Goal: Information Seeking & Learning: Learn about a topic

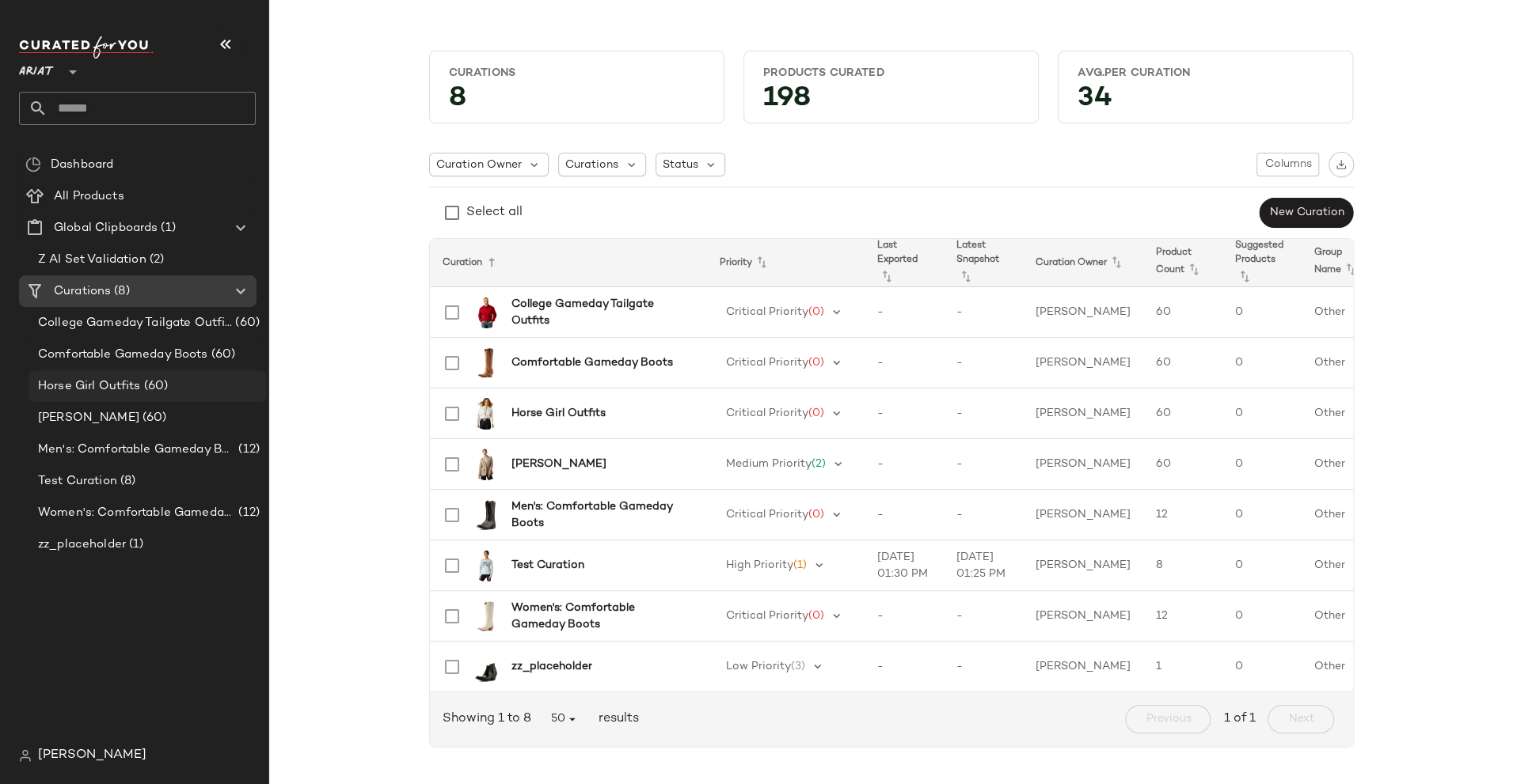
click at [135, 388] on span "Horse Girl Outfits" at bounding box center [89, 387] width 103 height 18
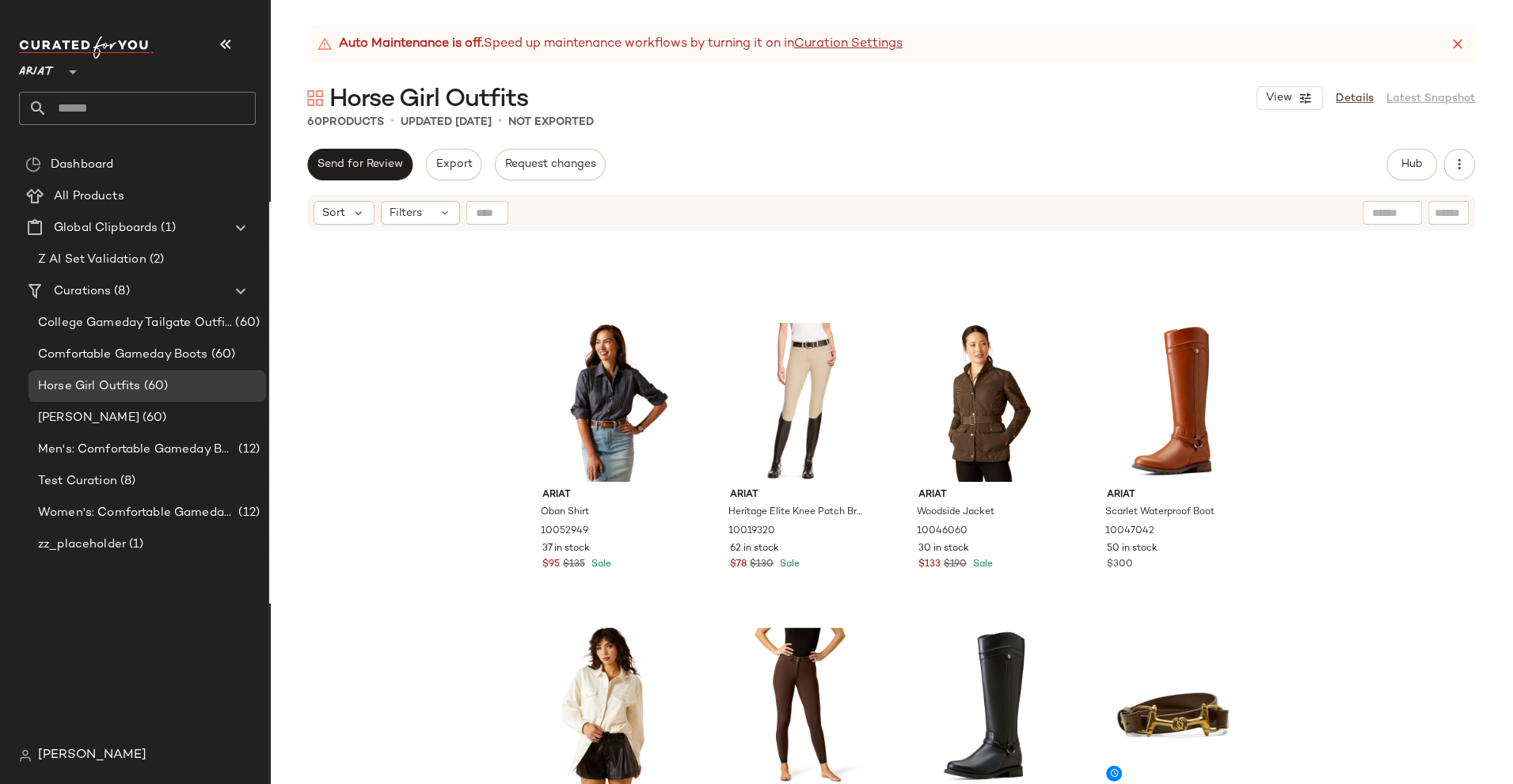
scroll to position [2672, 0]
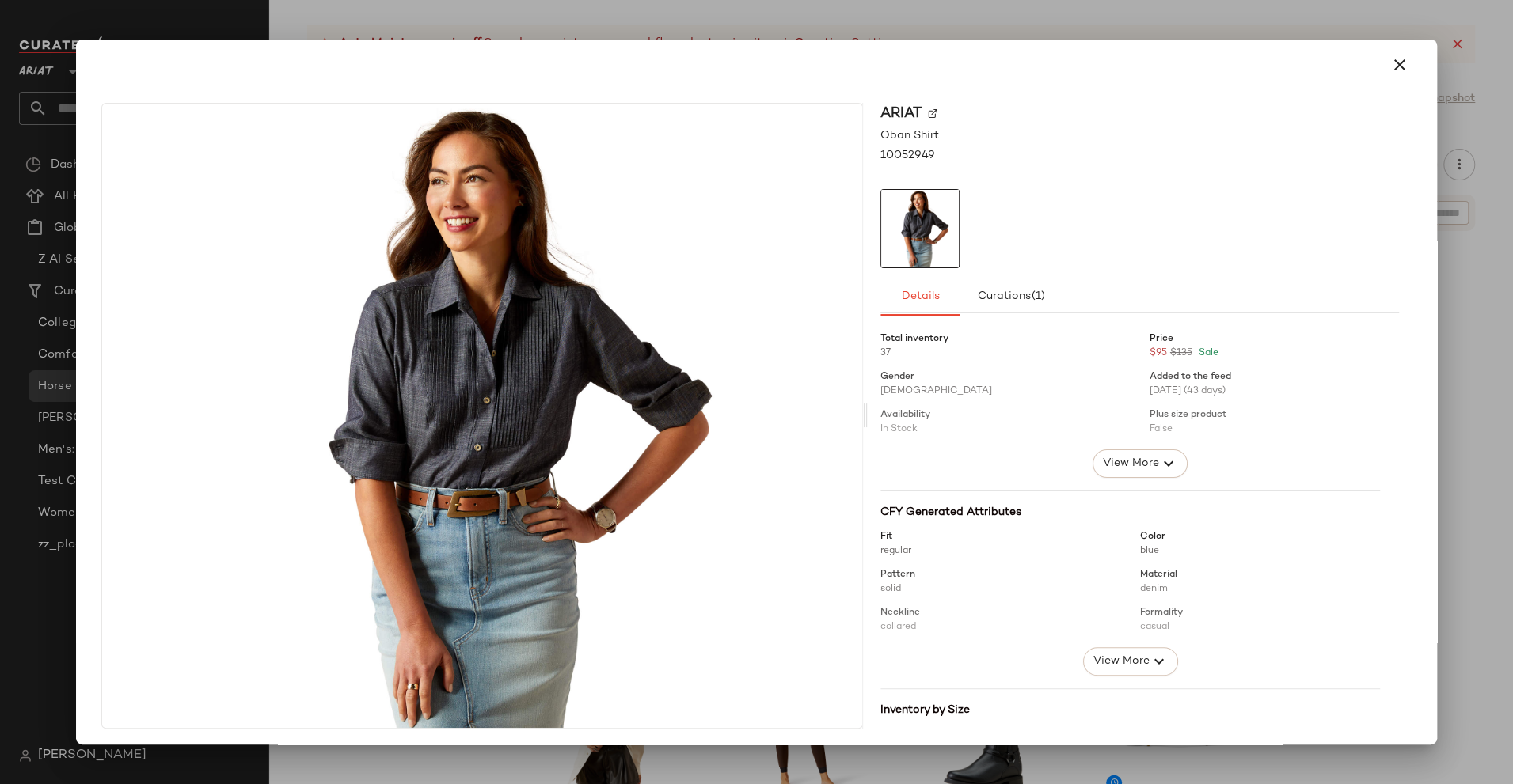
click at [1016, 40] on div at bounding box center [757, 65] width 1349 height 50
click at [842, 17] on div at bounding box center [756, 392] width 1513 height 784
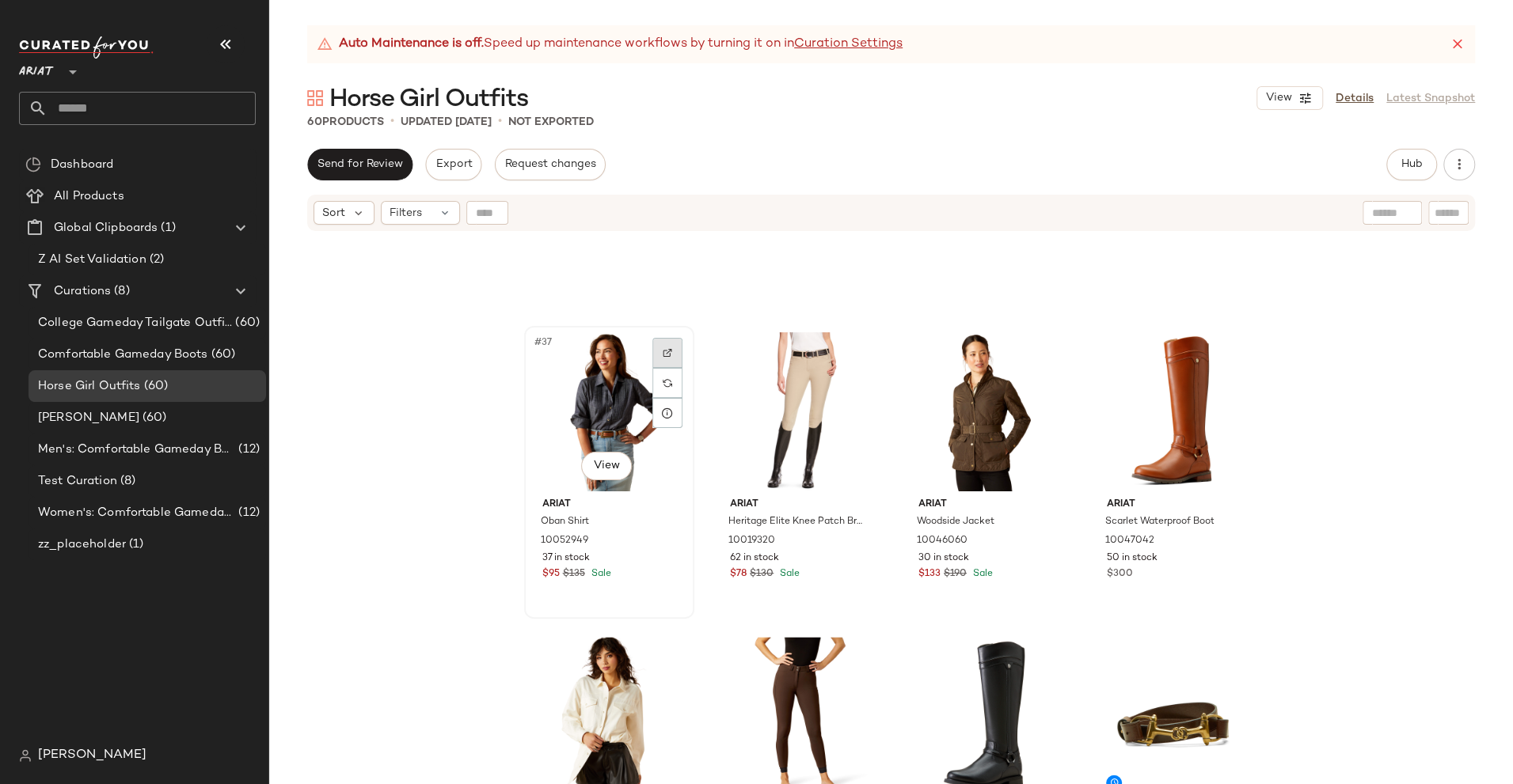
click at [664, 361] on div at bounding box center [667, 352] width 30 height 30
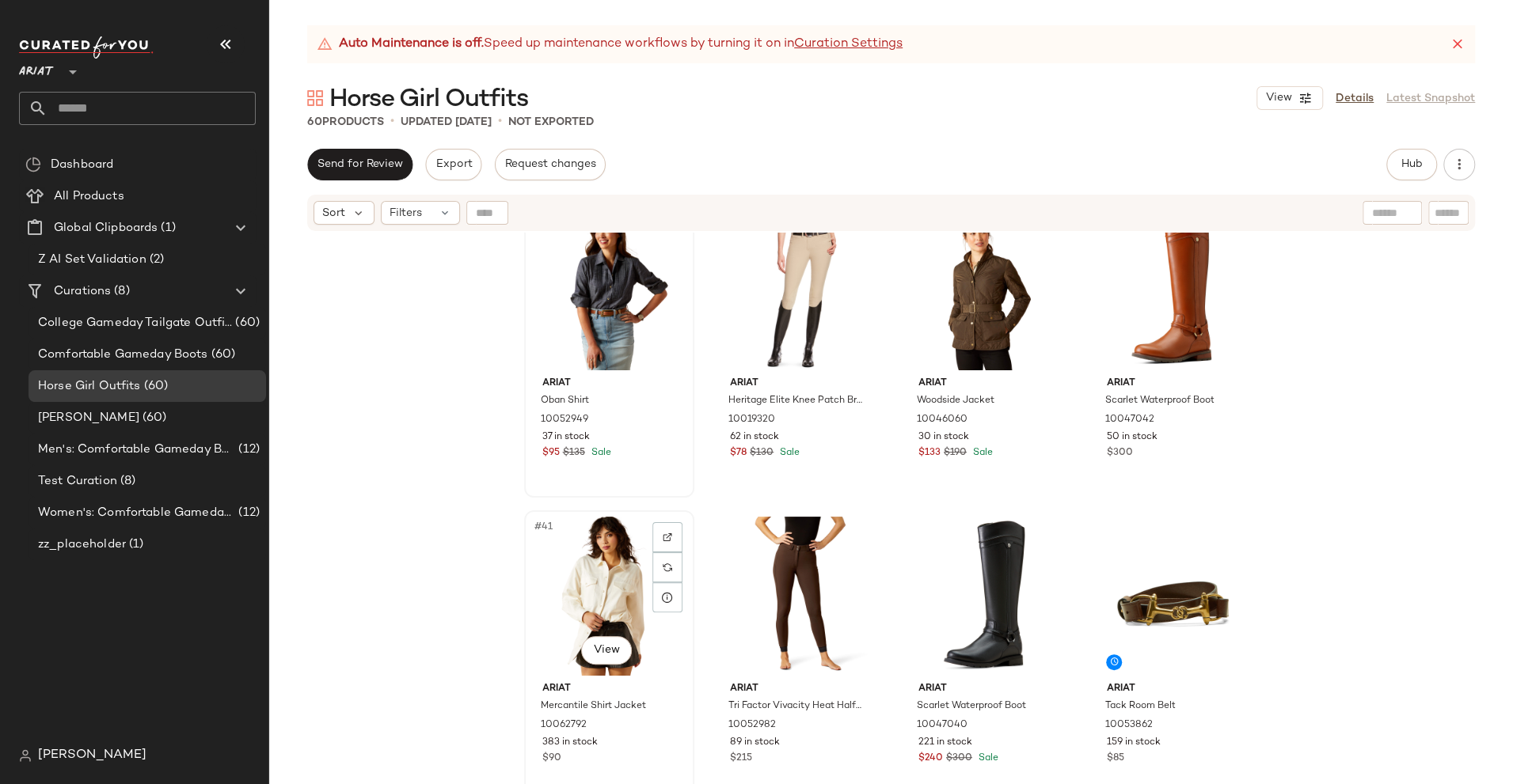
scroll to position [2801, 0]
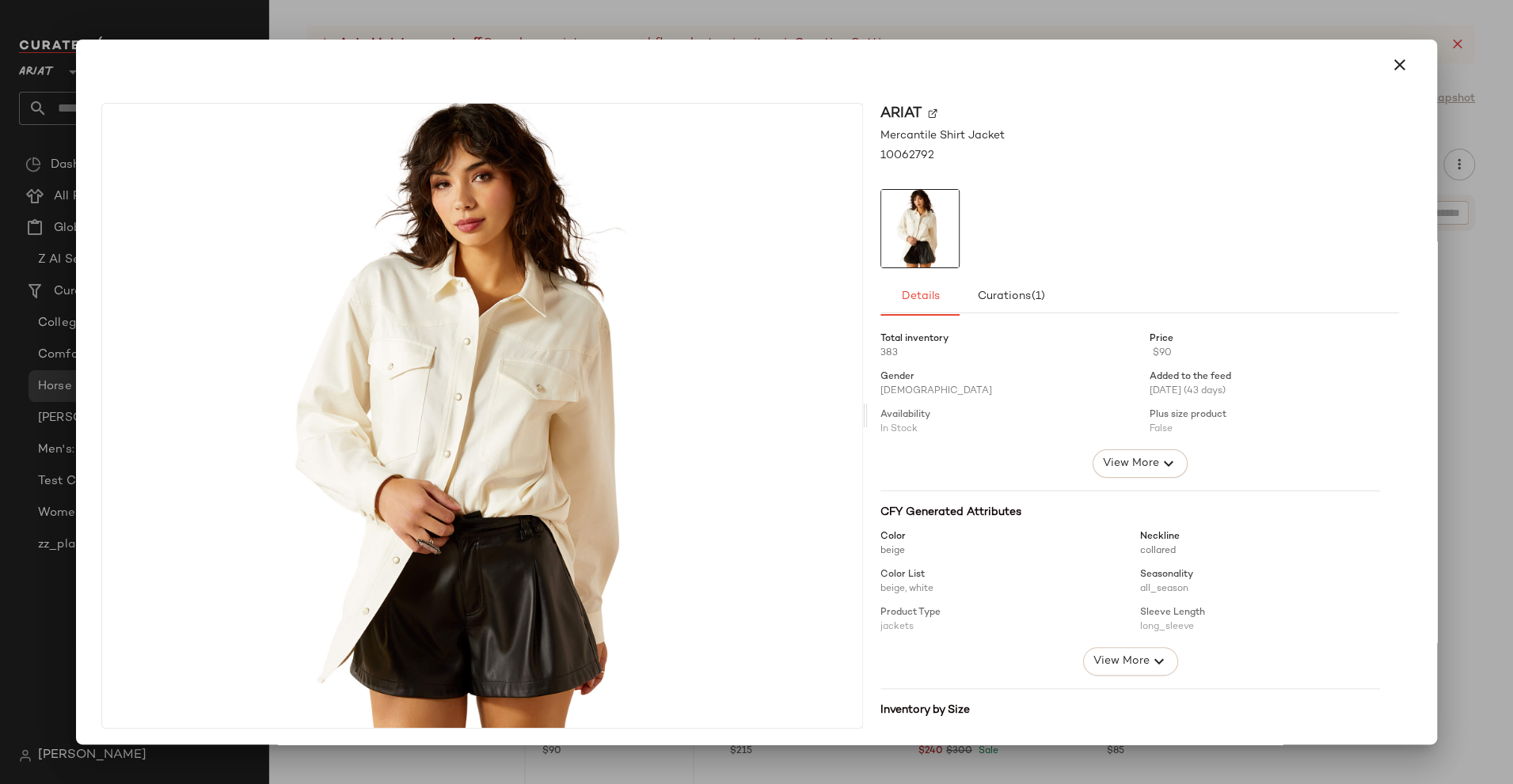
click at [573, 769] on div at bounding box center [756, 392] width 1513 height 784
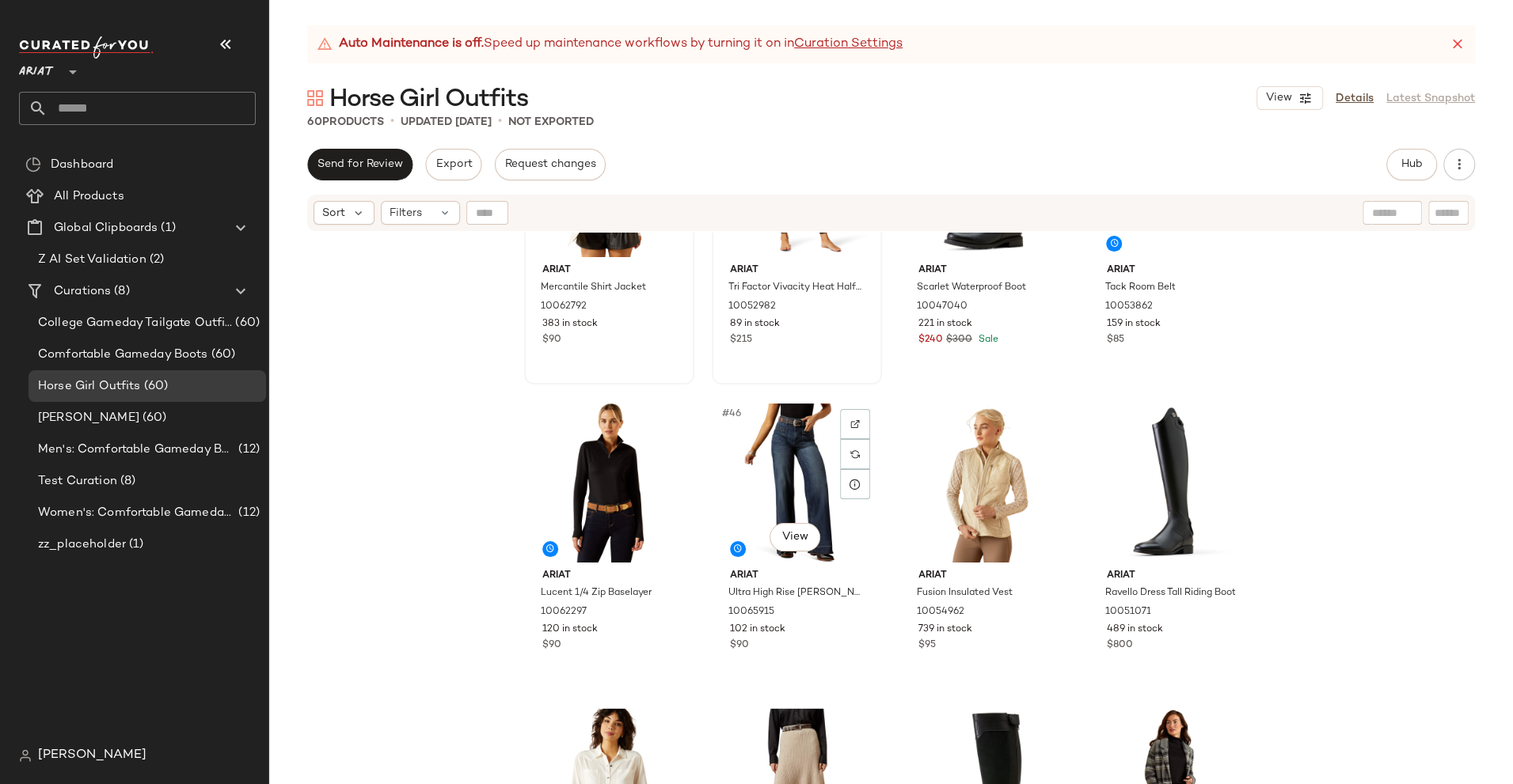
scroll to position [3215, 0]
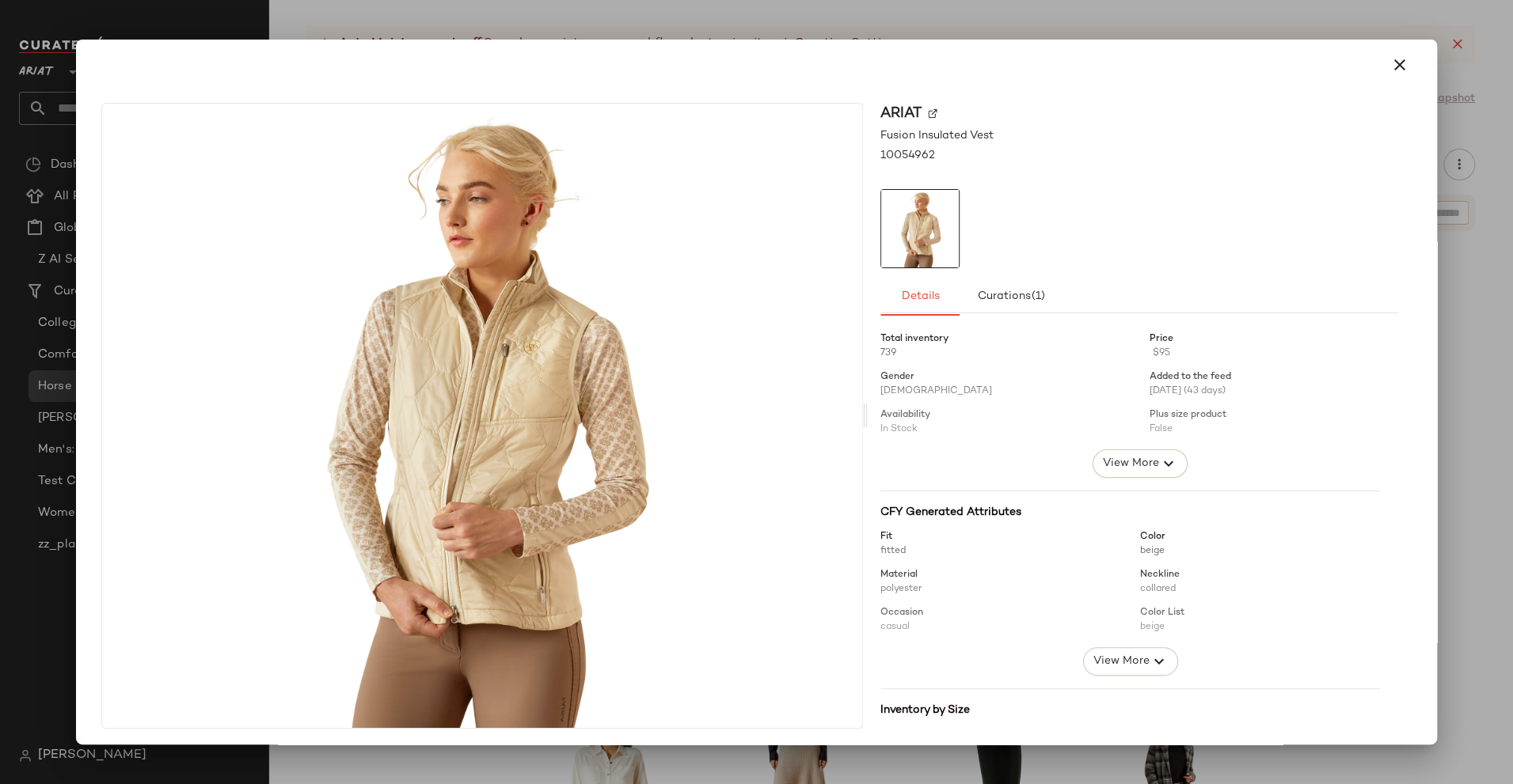
click at [1068, 25] on div at bounding box center [756, 392] width 1513 height 784
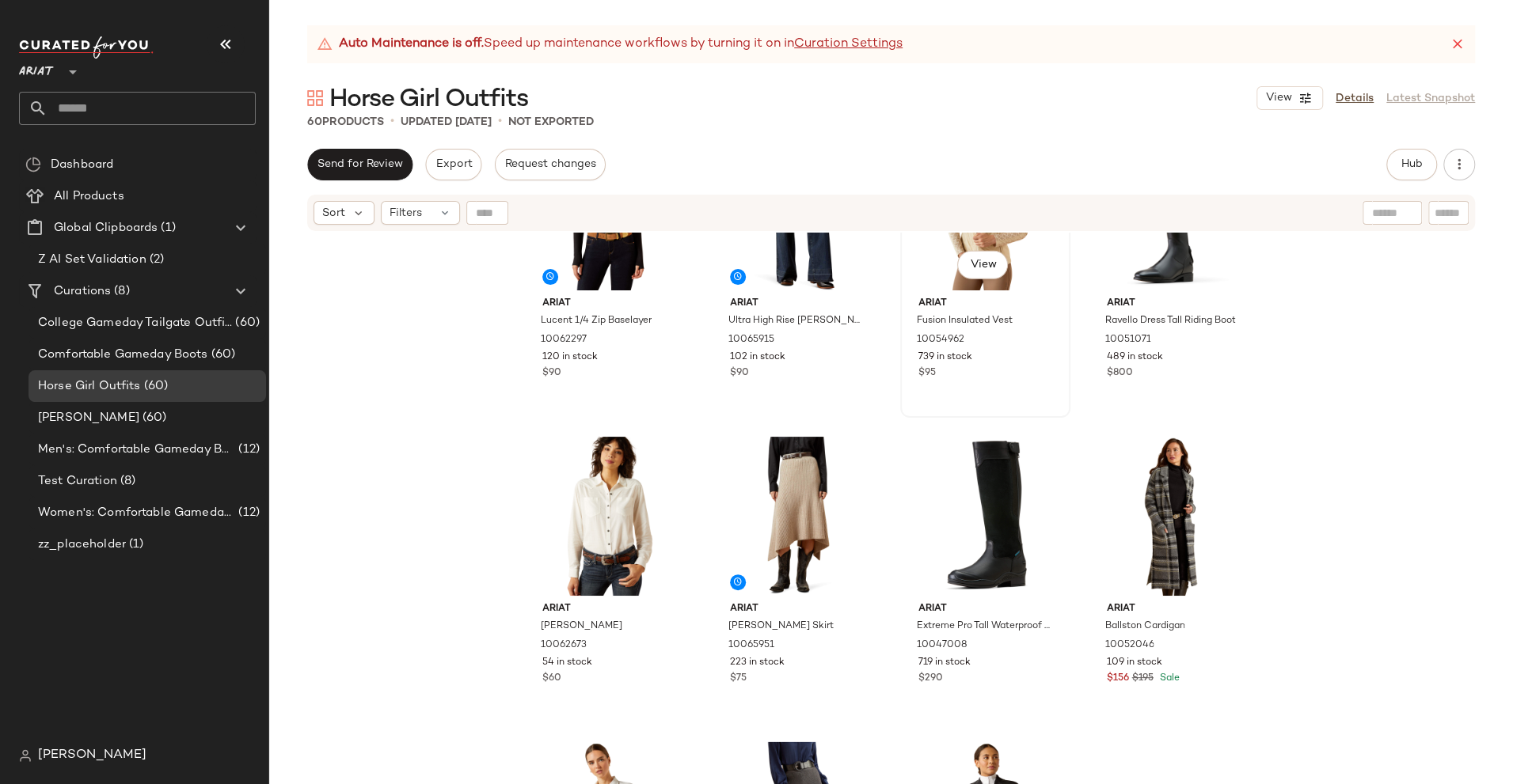
scroll to position [3538, 0]
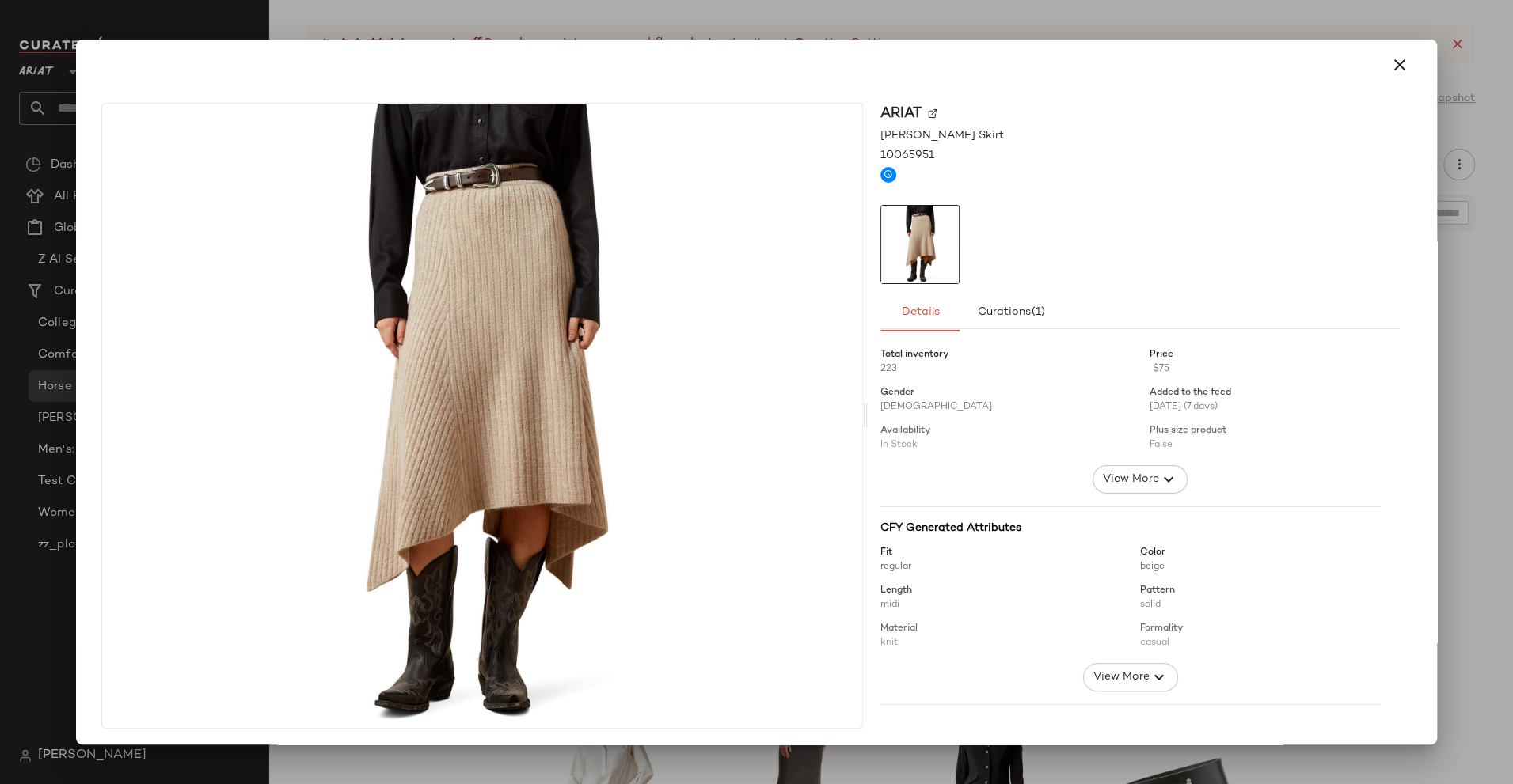
click at [955, 33] on div at bounding box center [756, 392] width 1513 height 784
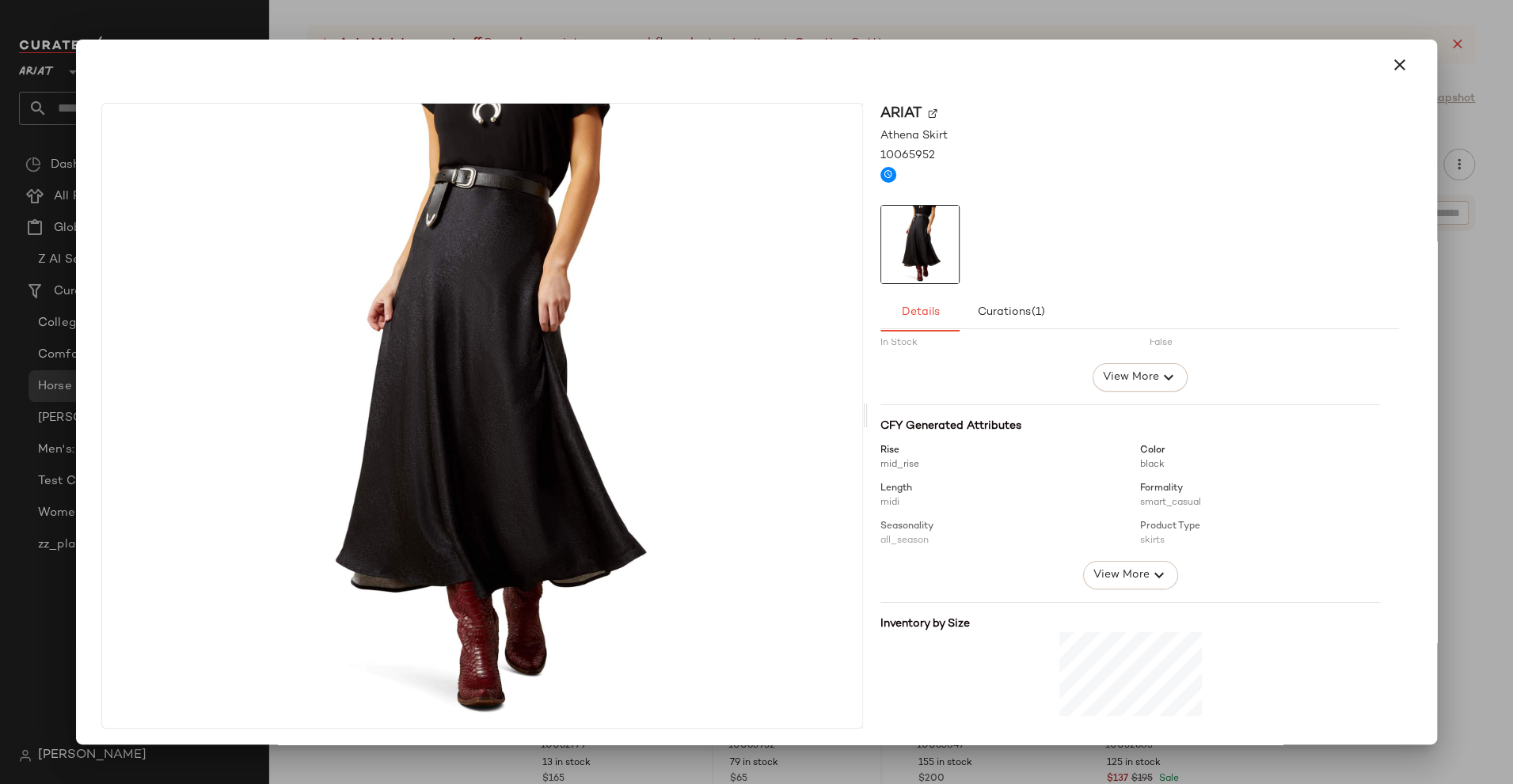
scroll to position [144, 0]
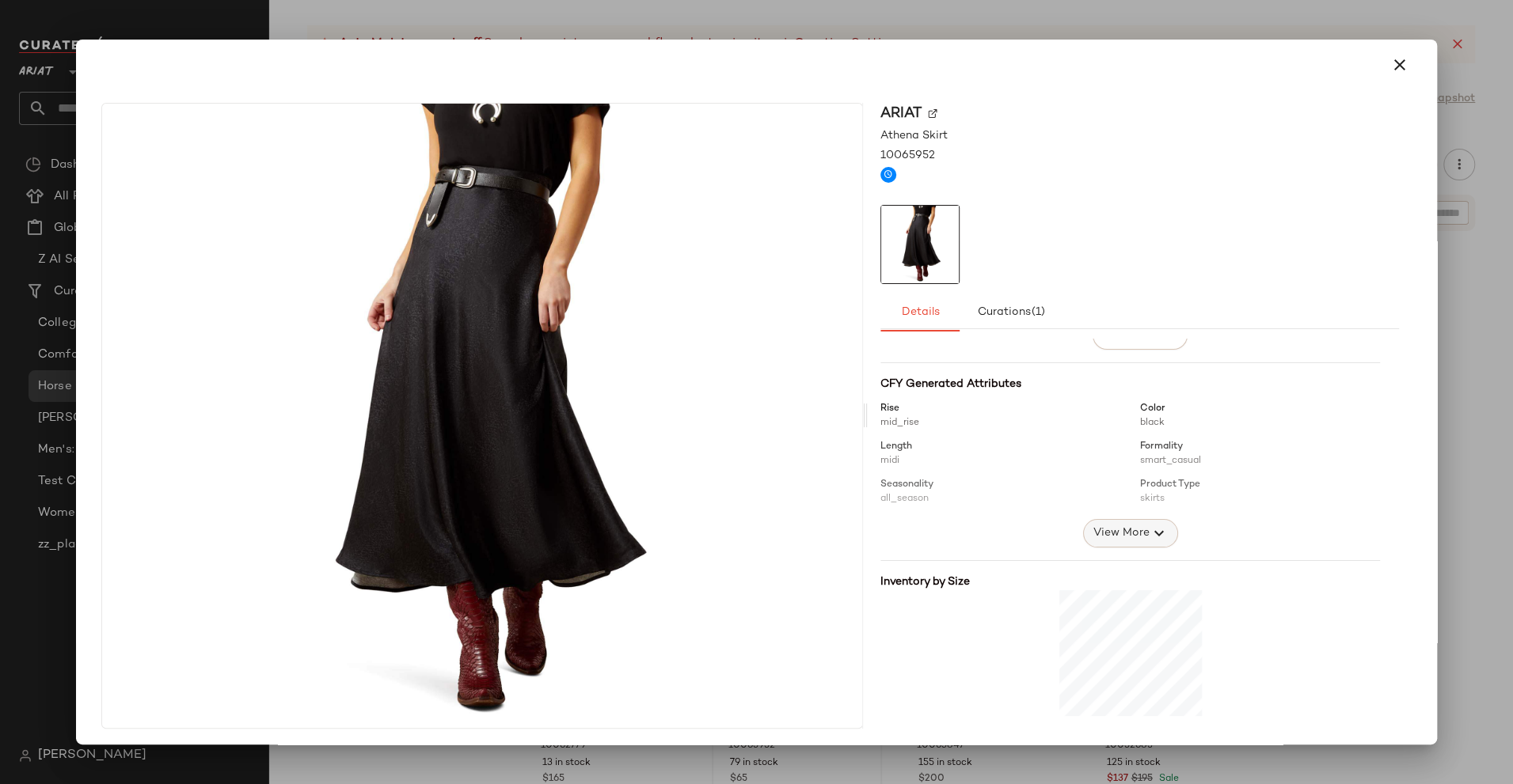
click at [1104, 524] on span "View More" at bounding box center [1121, 533] width 57 height 19
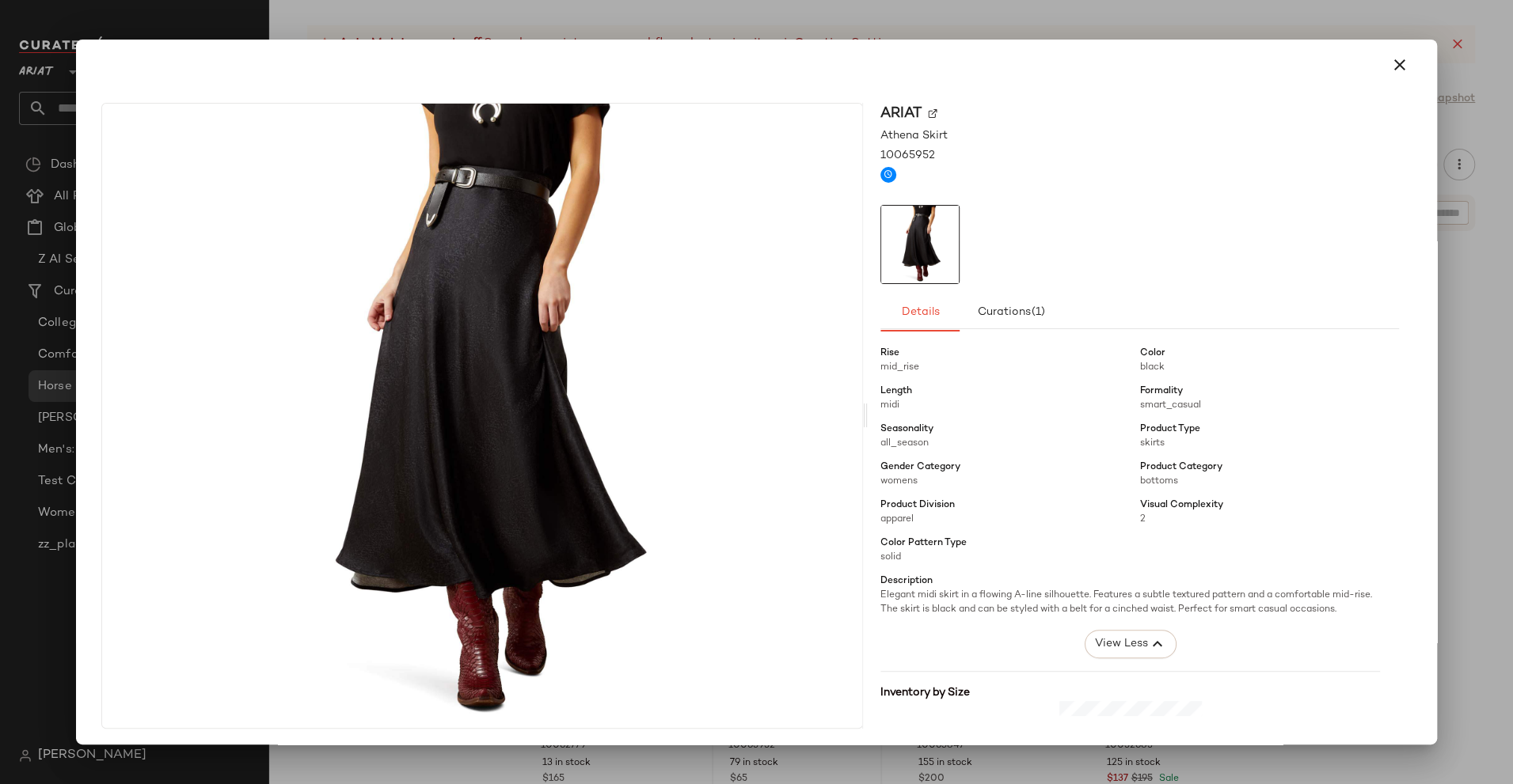
scroll to position [216, 0]
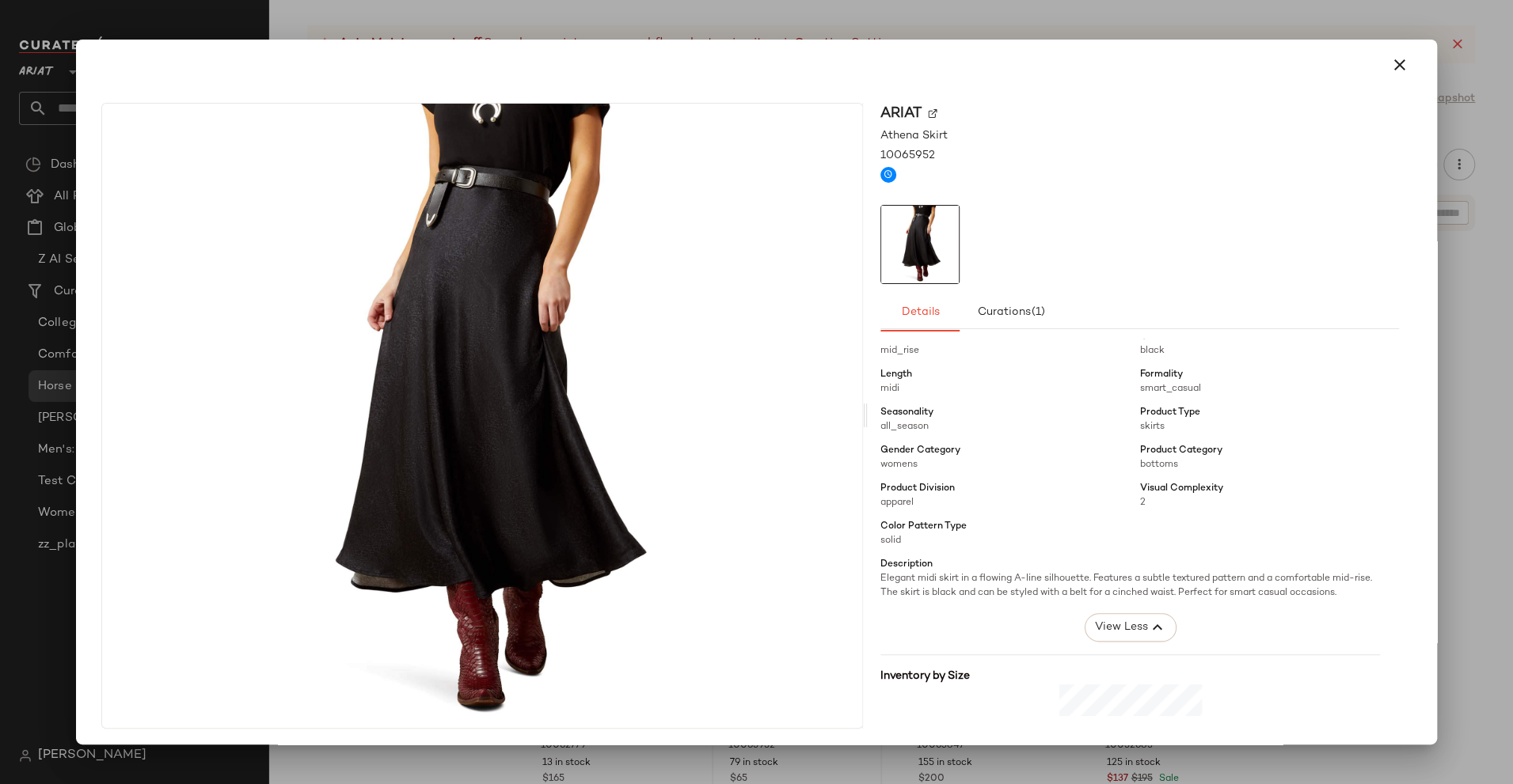
click at [1038, 739] on div "Ariat Athena Skirt 10065952 Details Curations (1) Total inventory 79 Price $65 …" at bounding box center [757, 419] width 1349 height 658
click at [1036, 757] on div at bounding box center [756, 392] width 1513 height 784
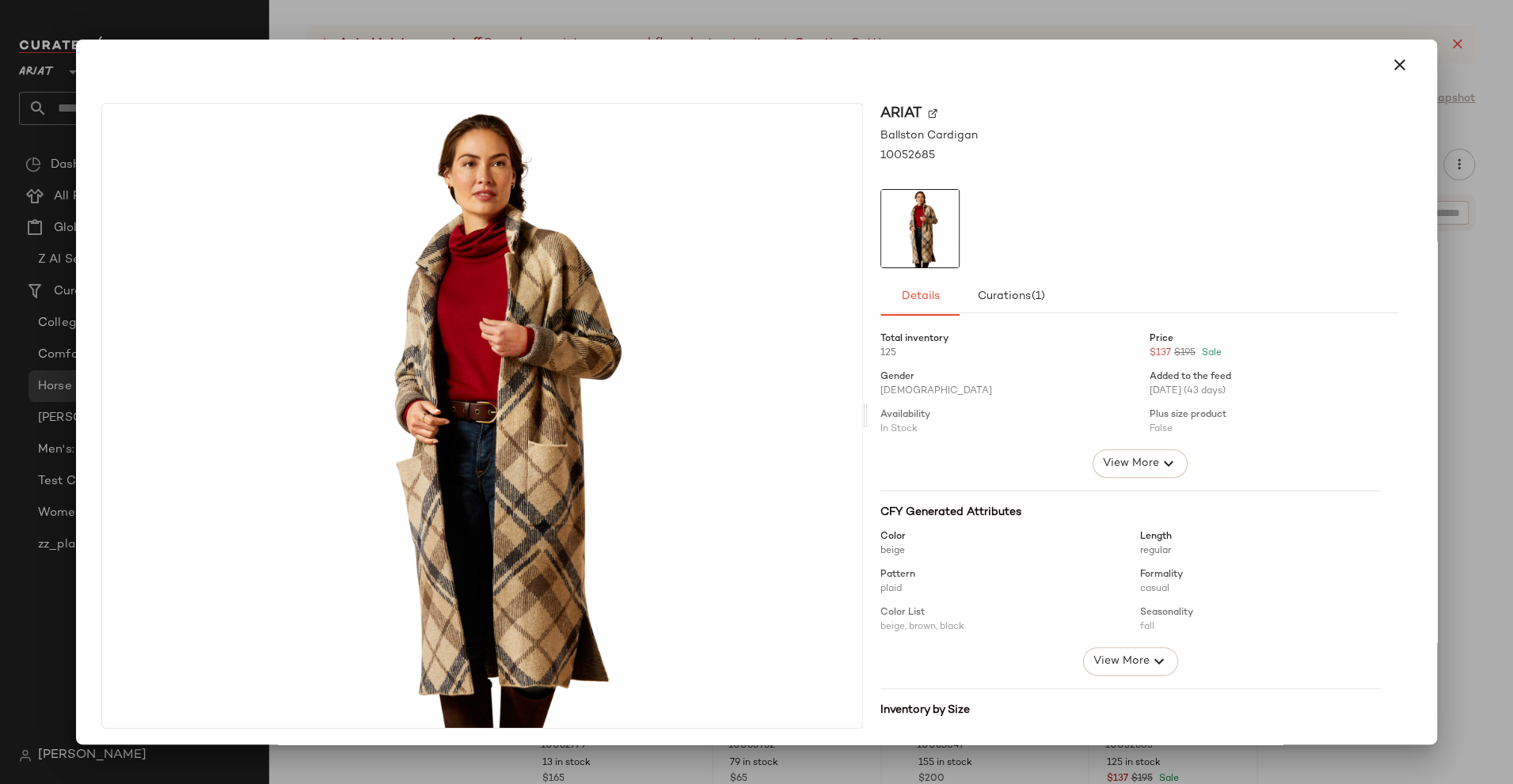
click at [1133, 761] on div at bounding box center [756, 392] width 1513 height 784
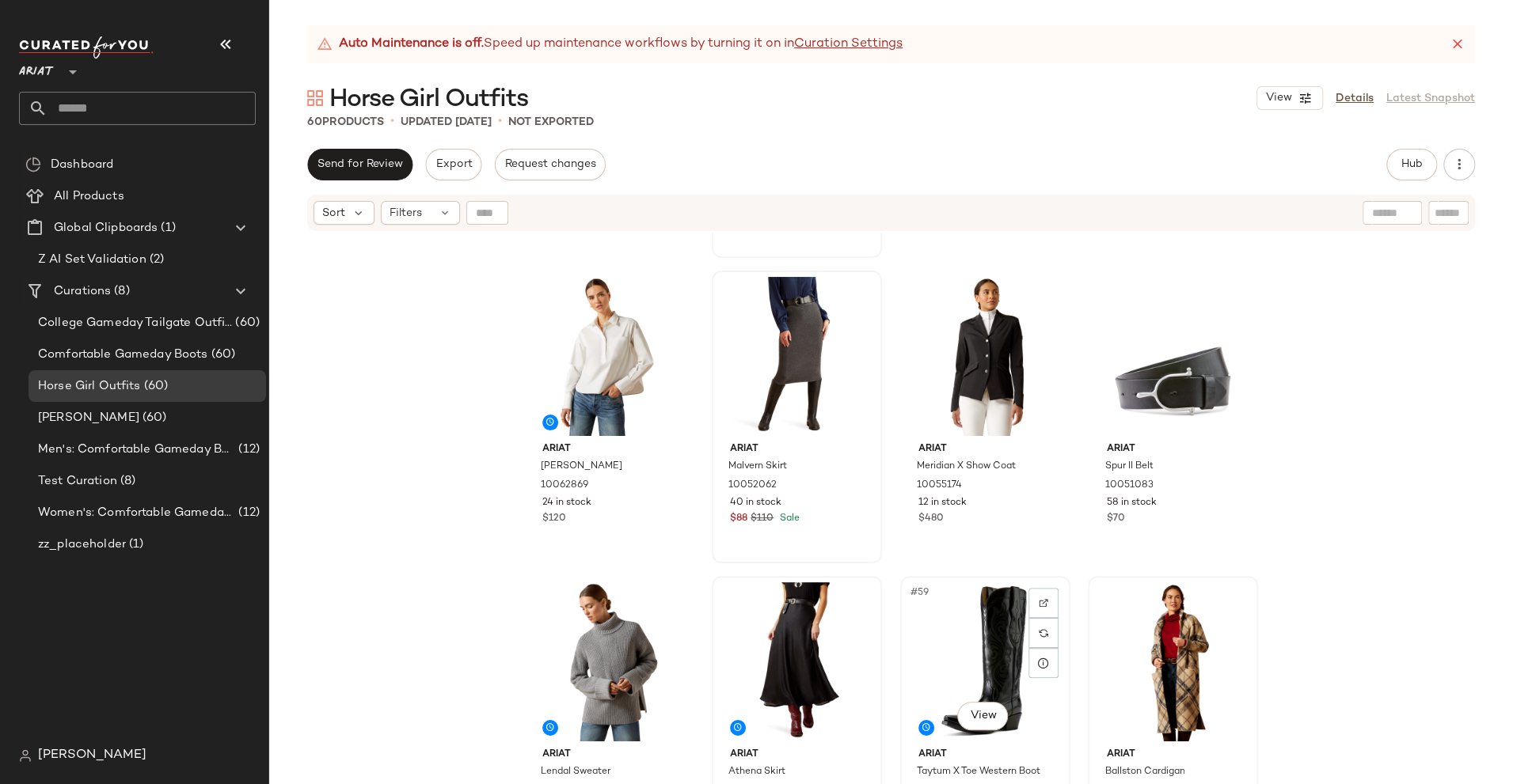
scroll to position [3869, 0]
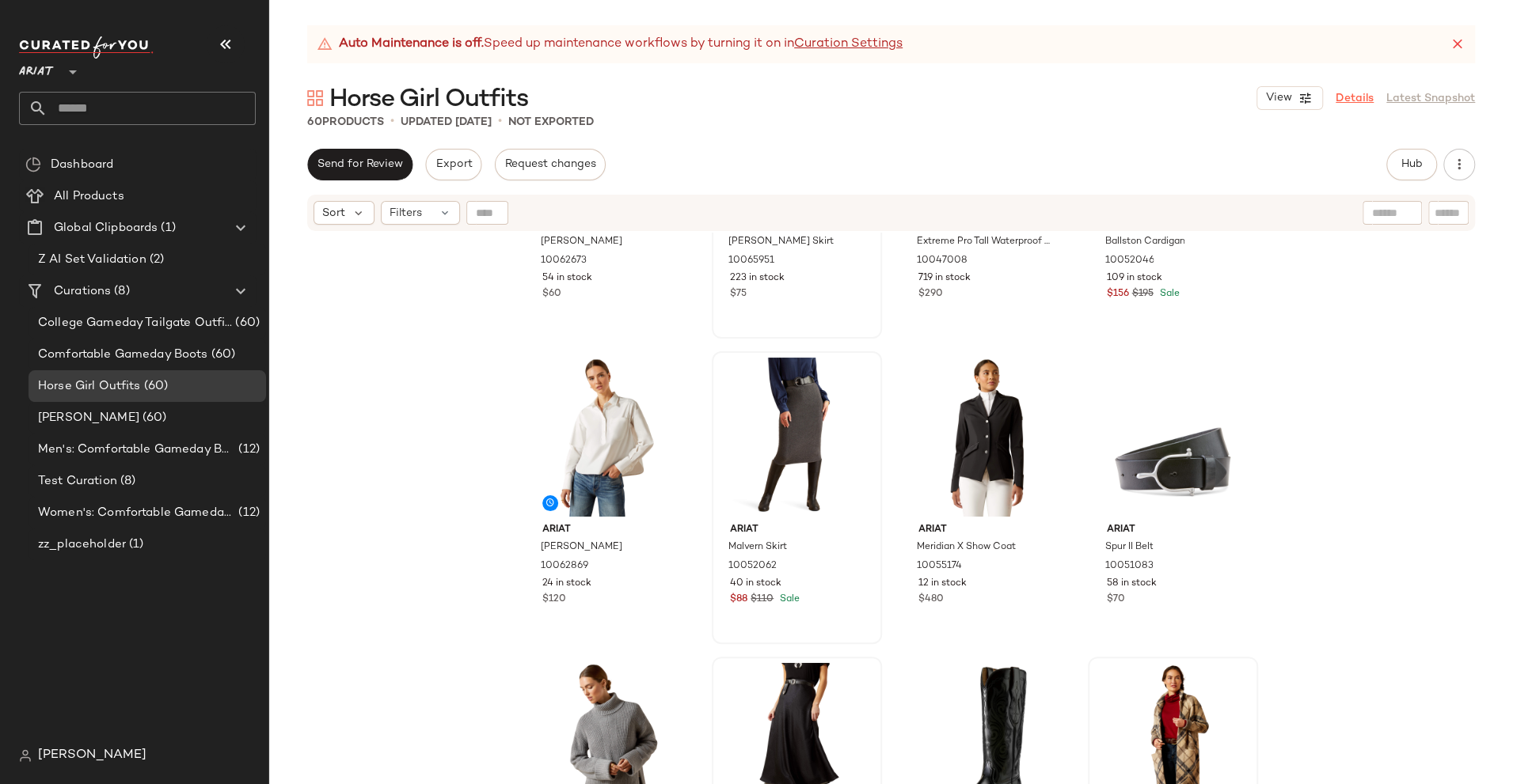
click at [1359, 92] on link "Details" at bounding box center [1355, 98] width 38 height 16
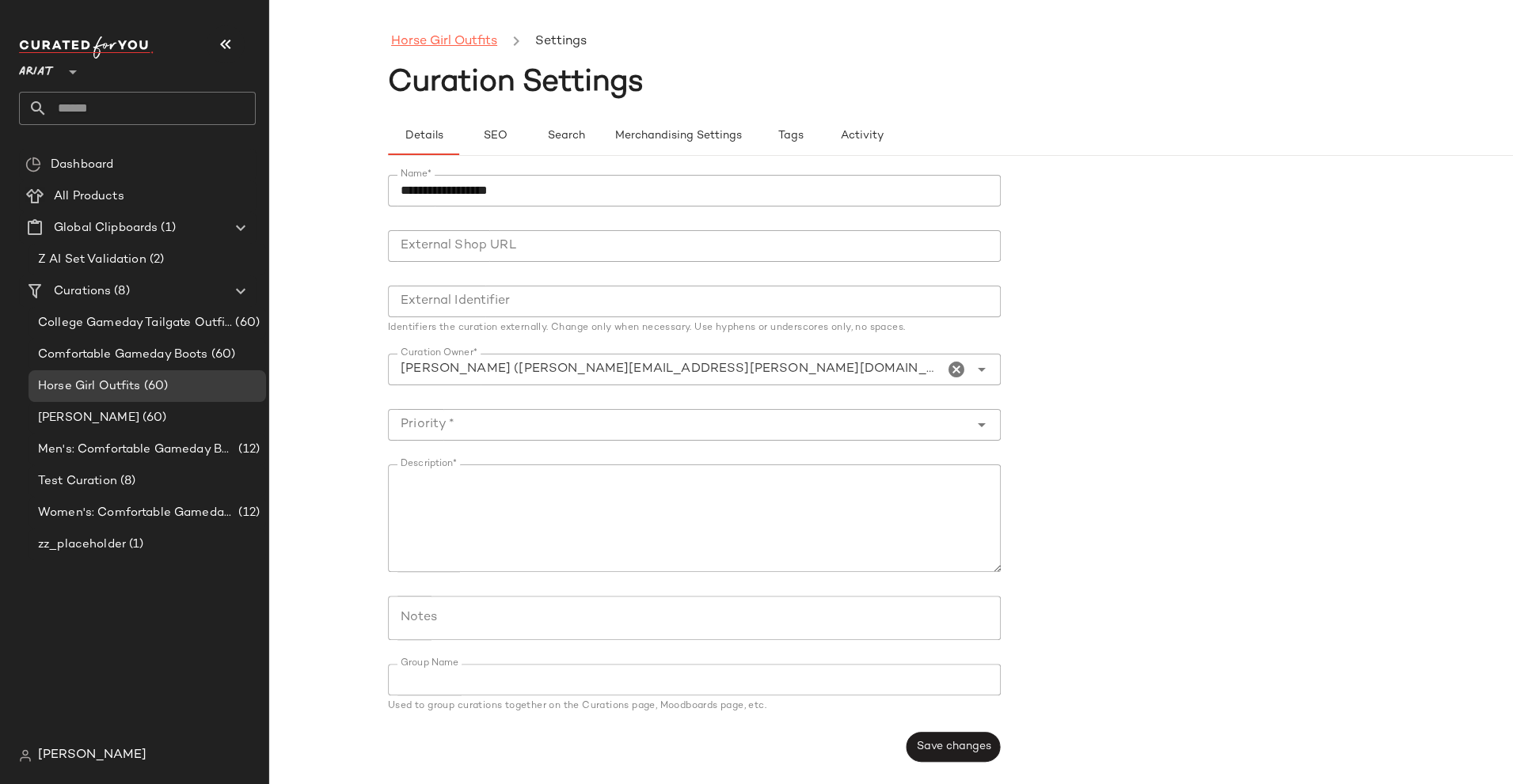
click at [453, 31] on link "Horse Girl Outfits" at bounding box center [444, 41] width 106 height 21
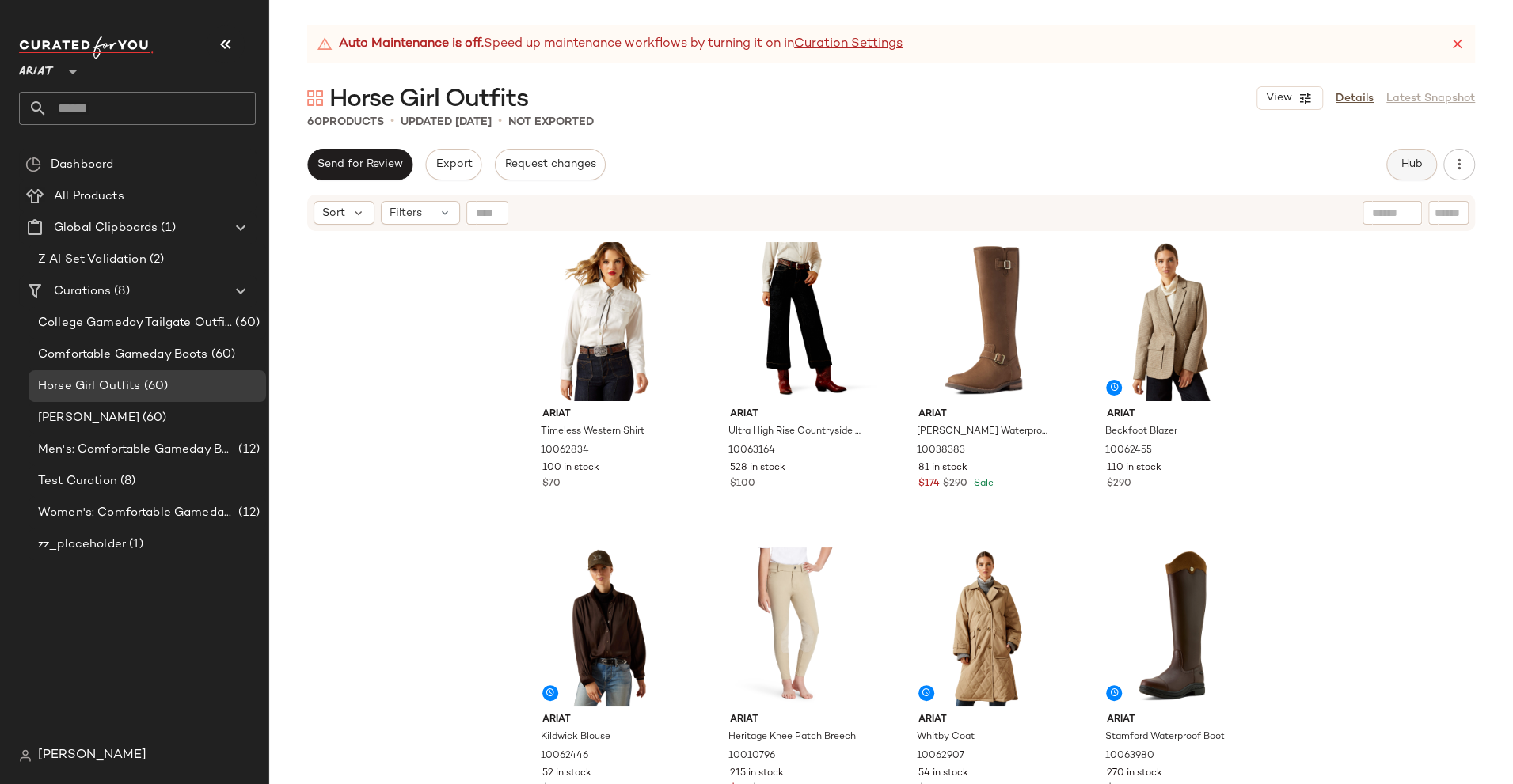
click at [1428, 159] on button "Hub" at bounding box center [1411, 164] width 50 height 31
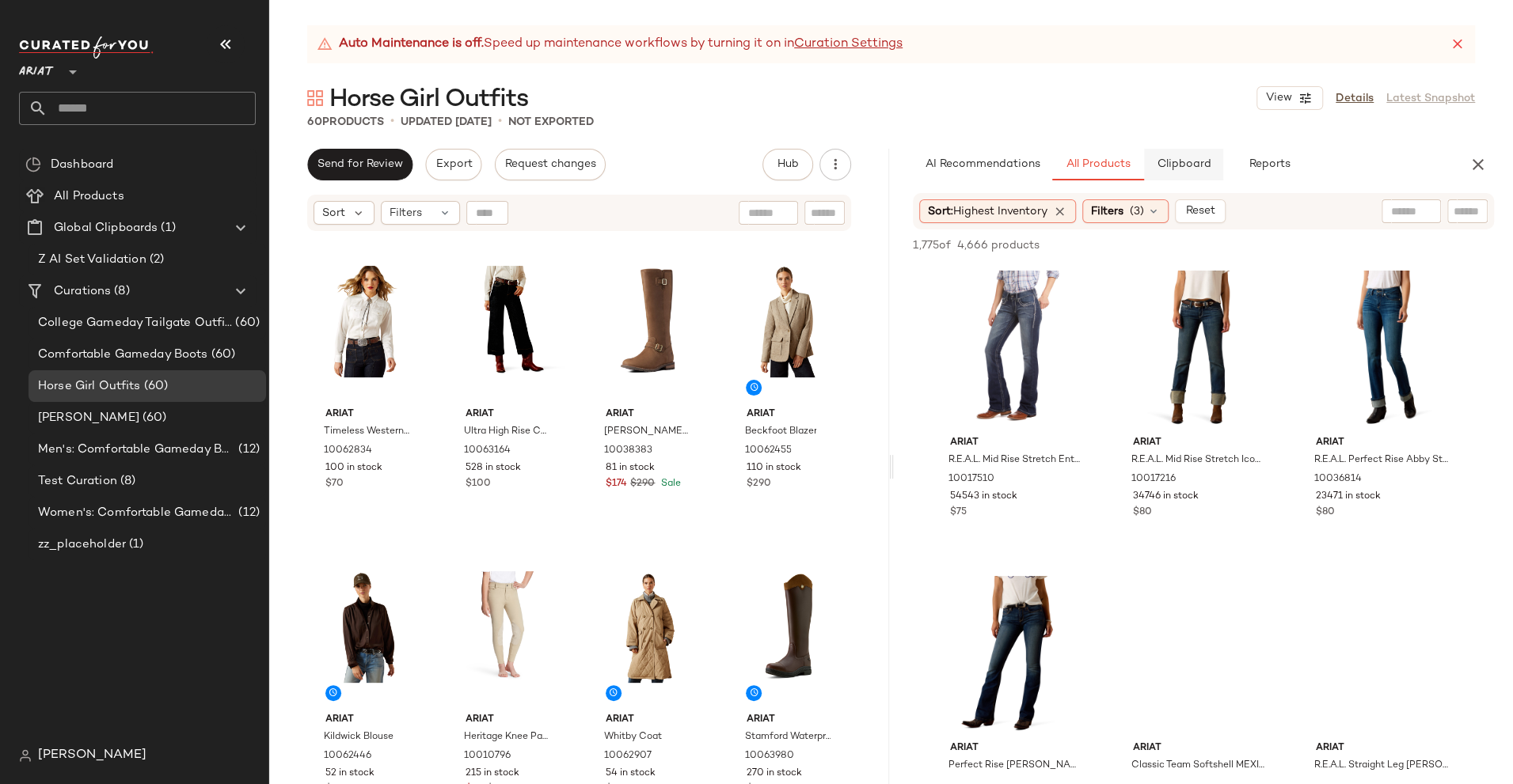
click at [1161, 167] on span "Clipboard" at bounding box center [1183, 165] width 55 height 13
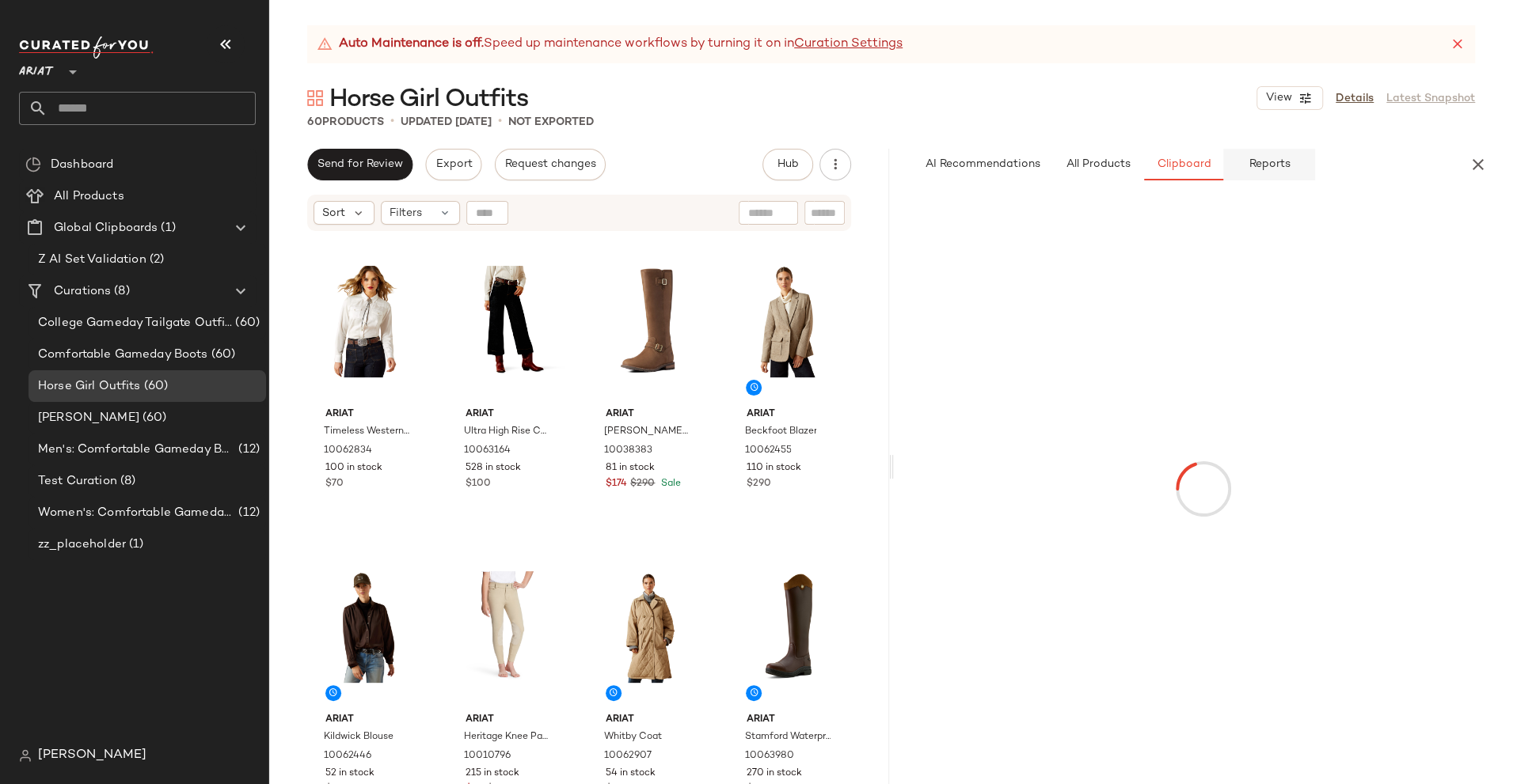
click at [1255, 154] on button "Reports" at bounding box center [1269, 164] width 92 height 31
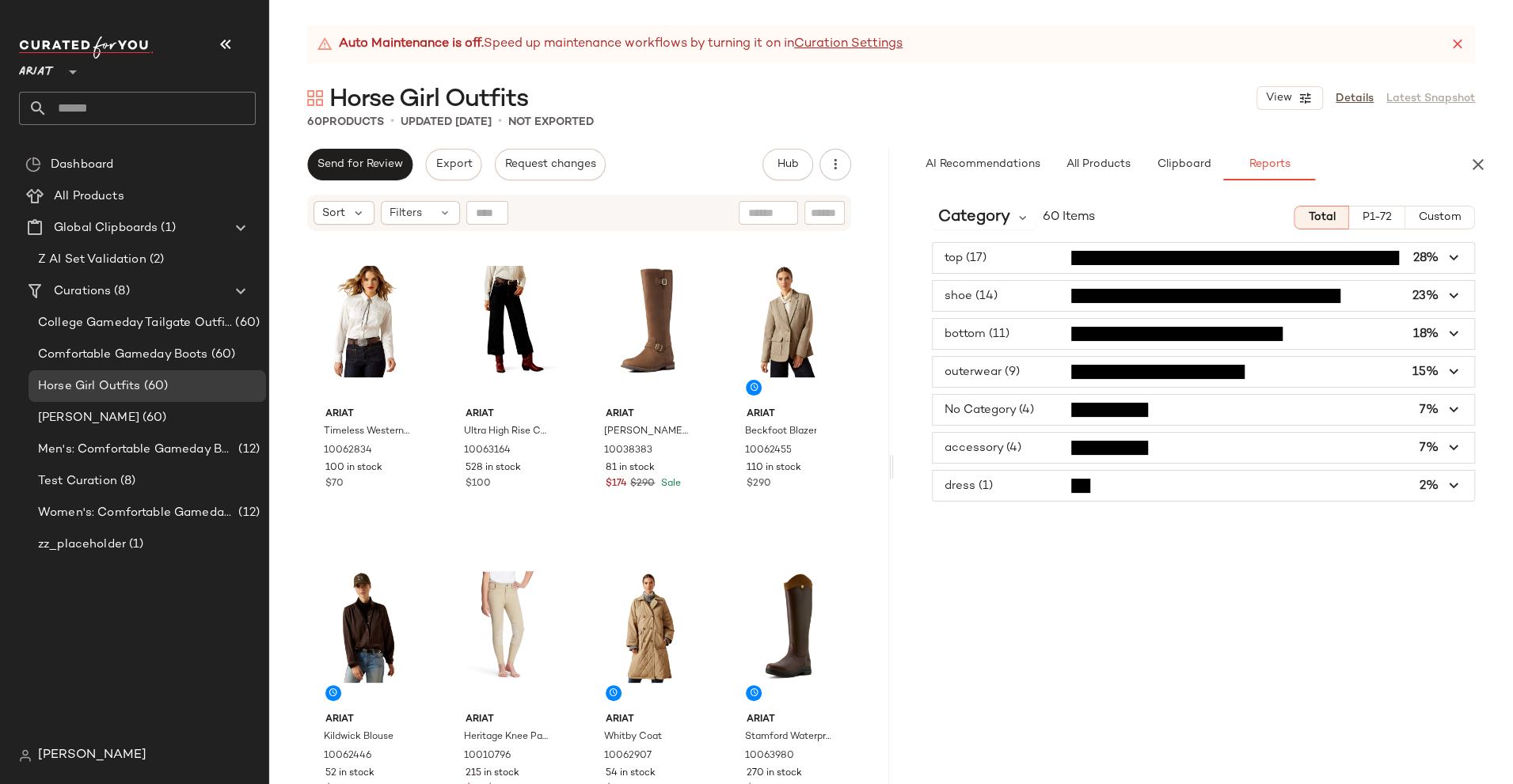
click at [1107, 368] on span "button" at bounding box center [1204, 371] width 542 height 30
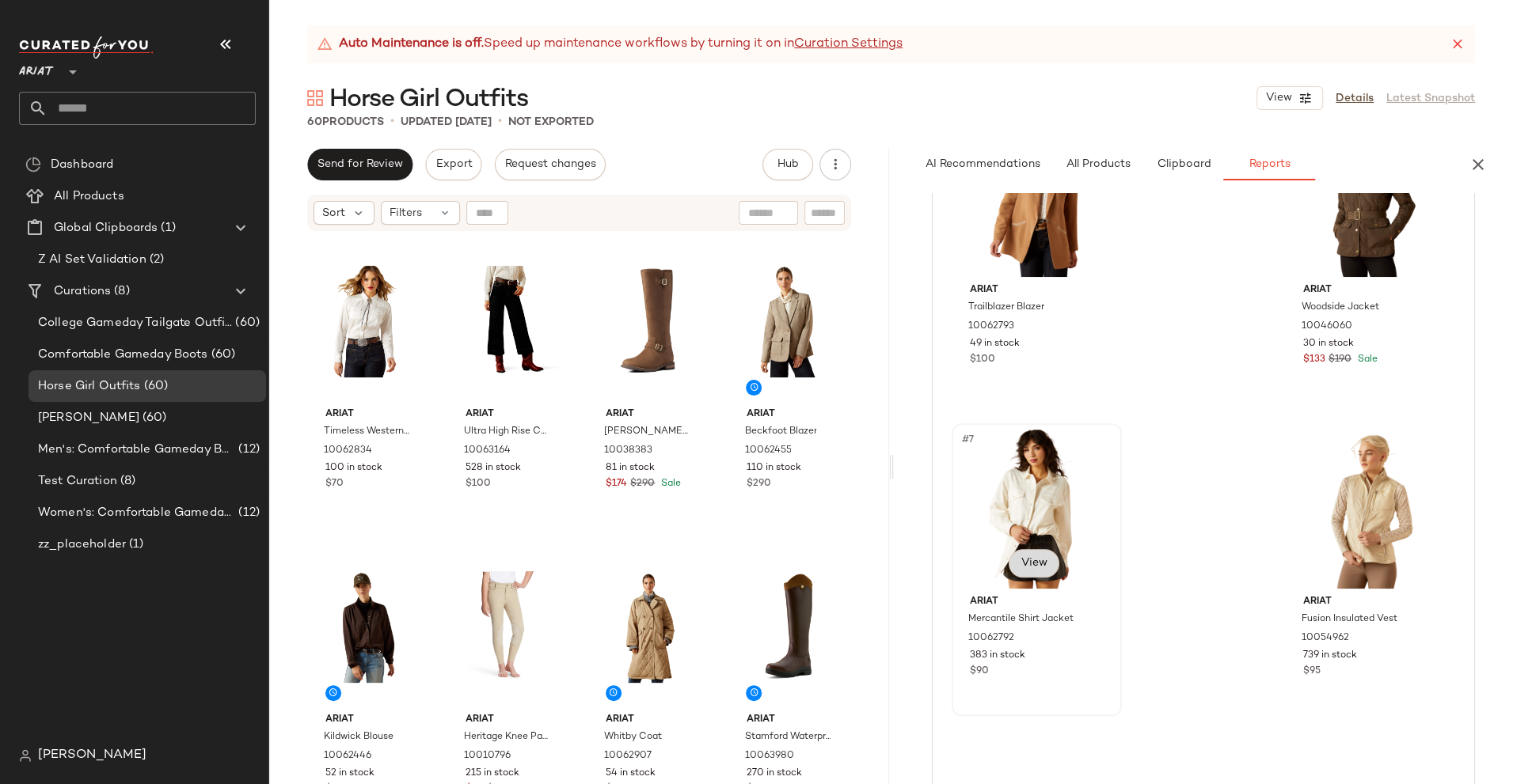
scroll to position [960, 0]
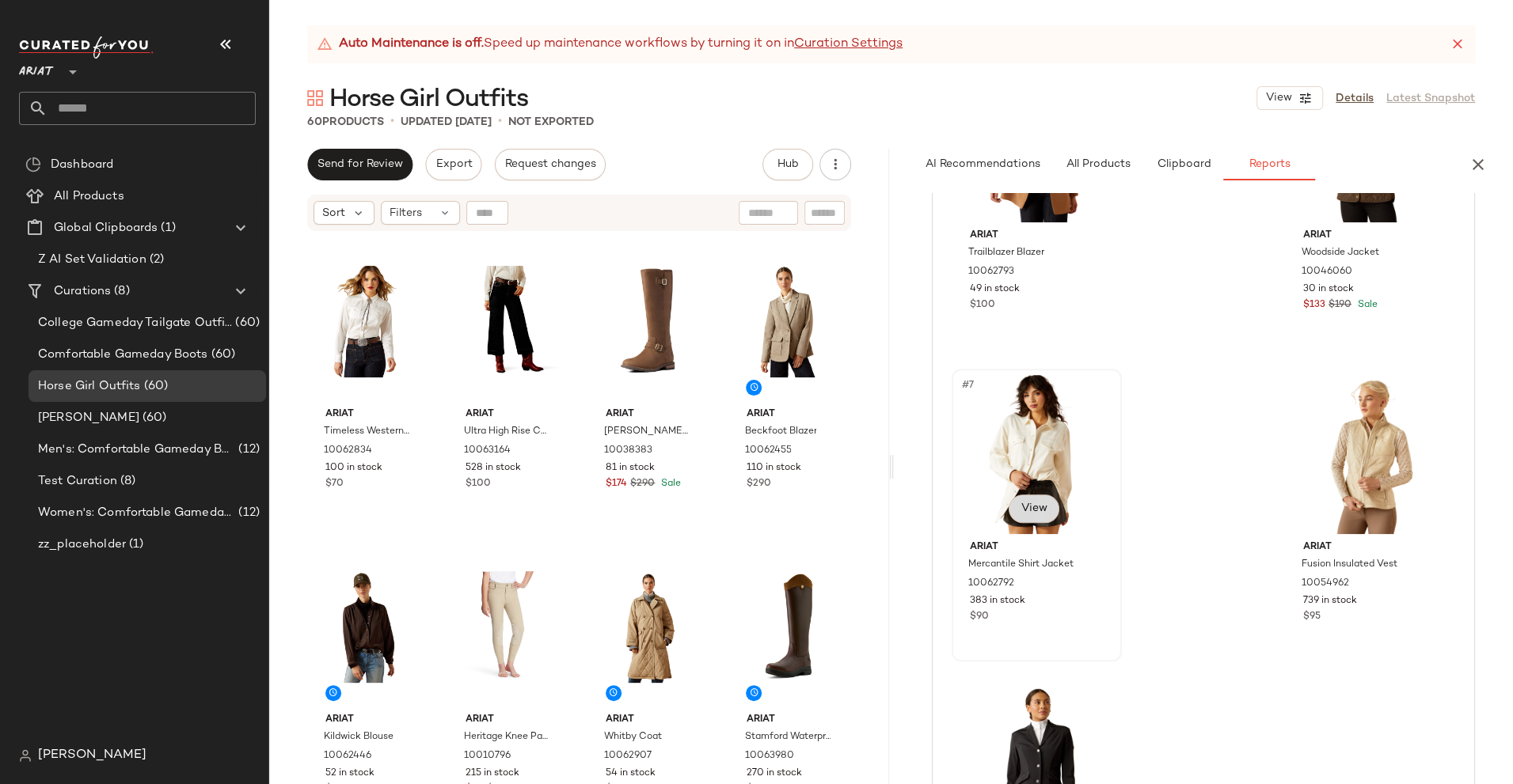
click at [1043, 515] on button "View" at bounding box center [1034, 509] width 50 height 29
click at [1041, 506] on span "View" at bounding box center [1034, 509] width 27 height 13
click at [1042, 487] on div "#7 View" at bounding box center [1036, 454] width 159 height 160
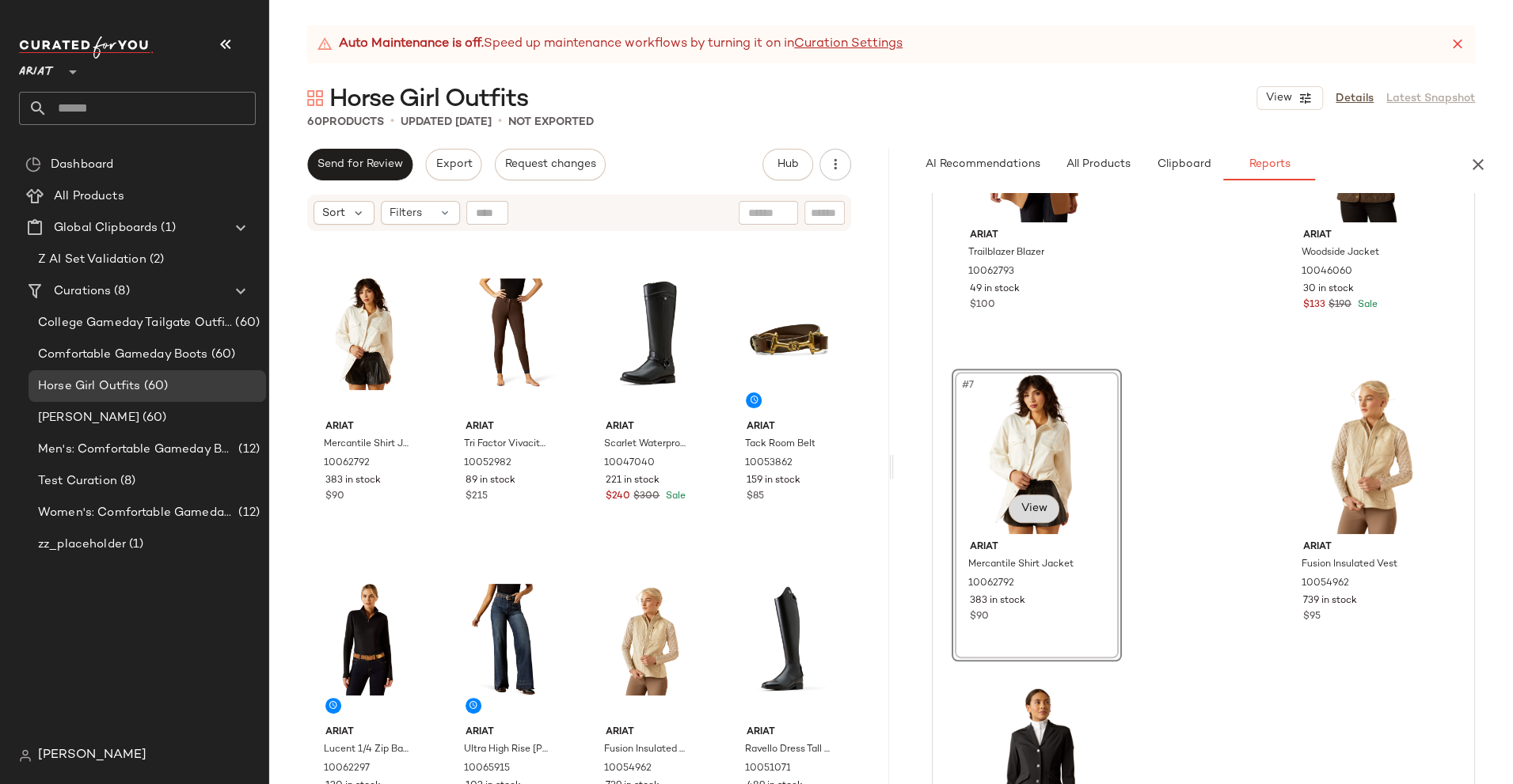
click at [1035, 511] on span "View" at bounding box center [1034, 509] width 27 height 13
click at [402, 275] on img at bounding box center [403, 275] width 10 height 10
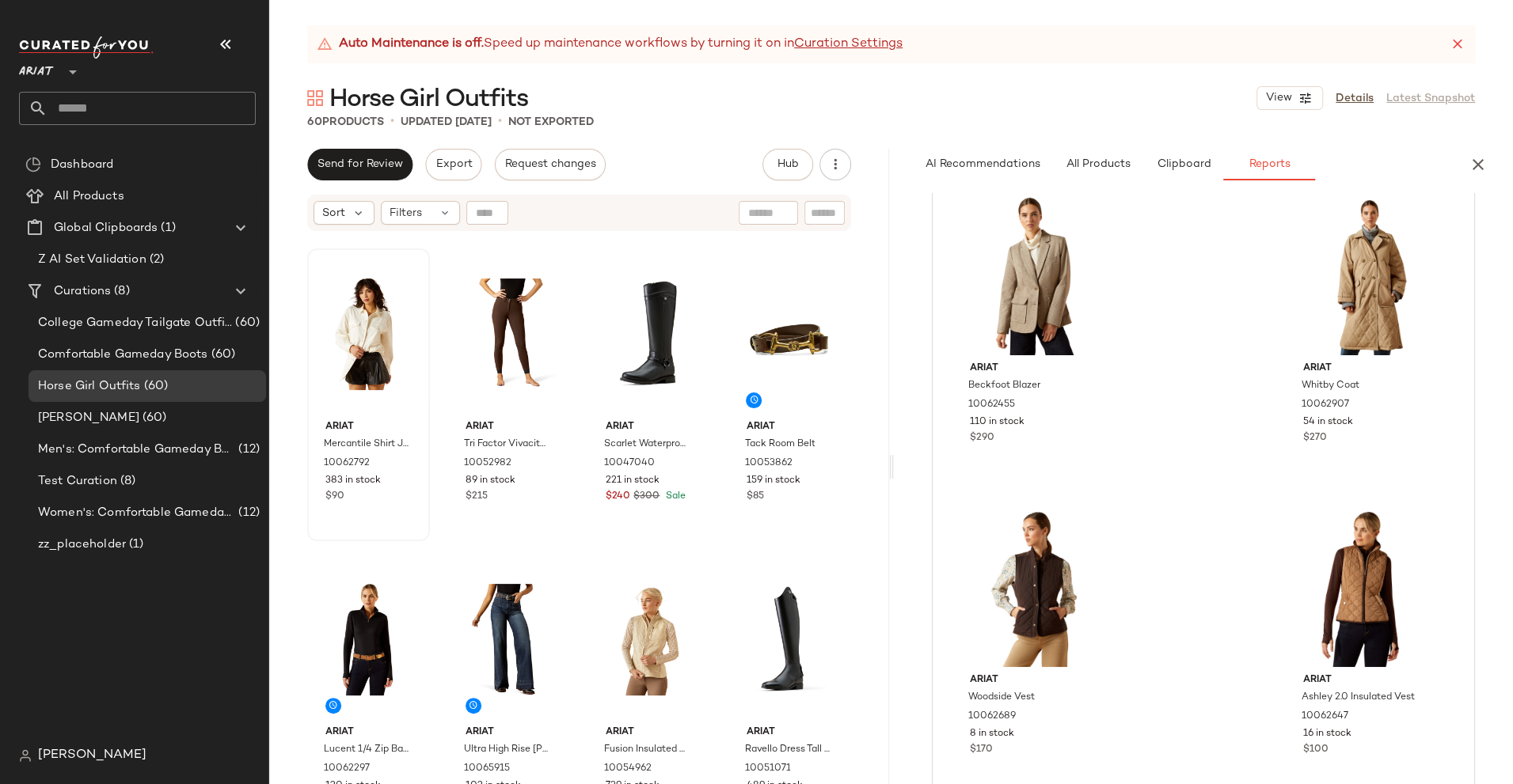
scroll to position [0, 0]
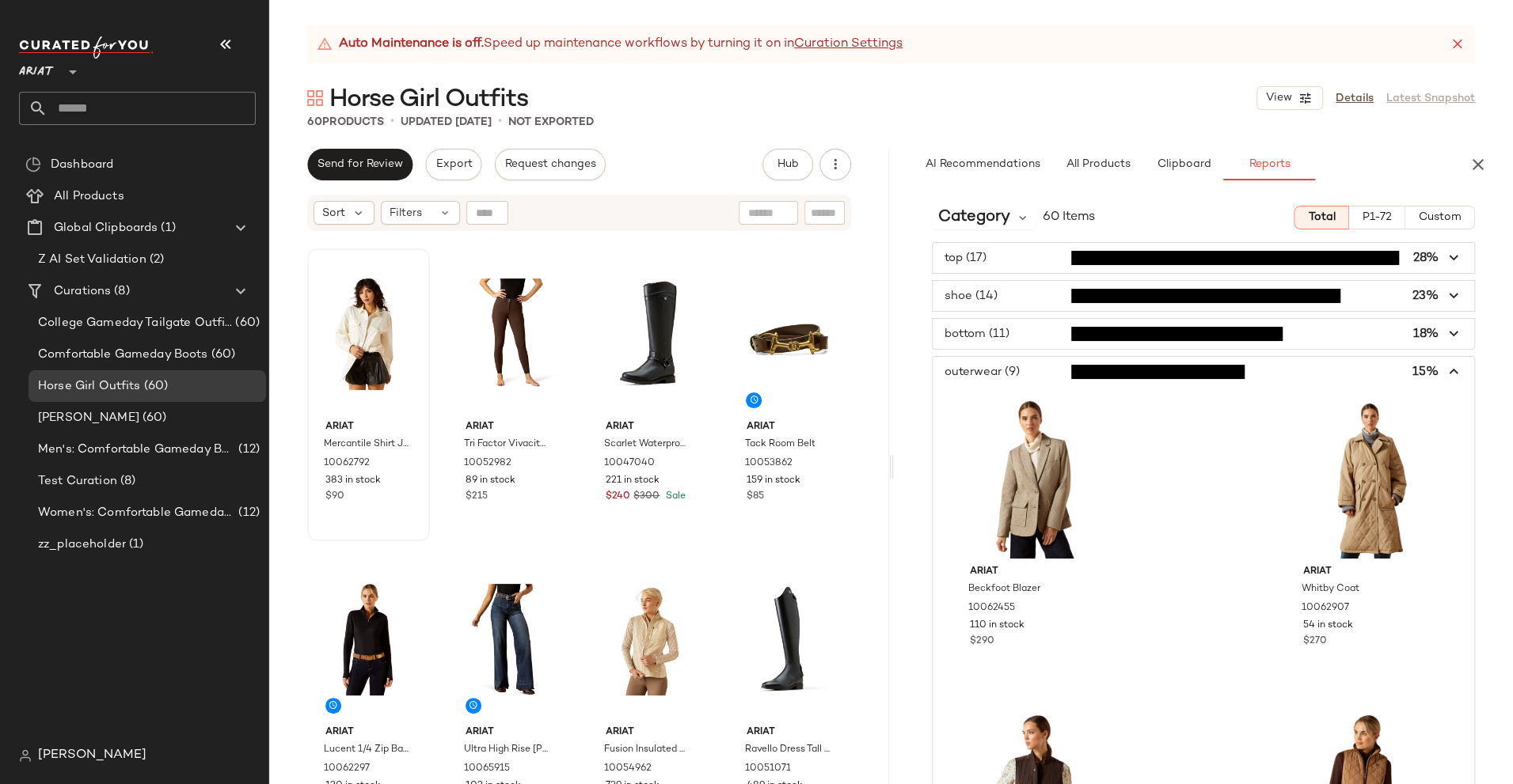
click at [1280, 370] on span "button" at bounding box center [1204, 371] width 542 height 30
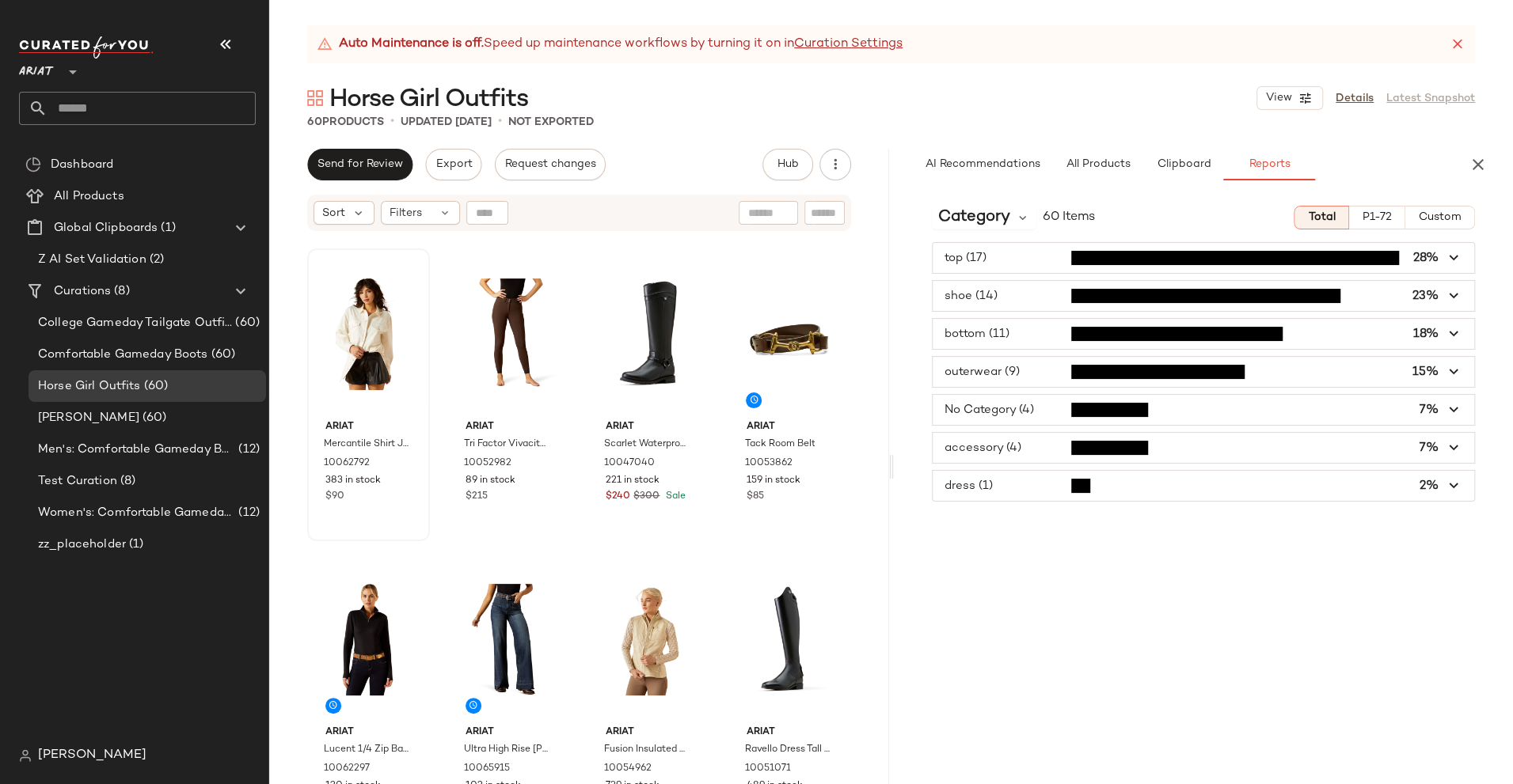
click at [1177, 414] on span "button" at bounding box center [1204, 409] width 542 height 30
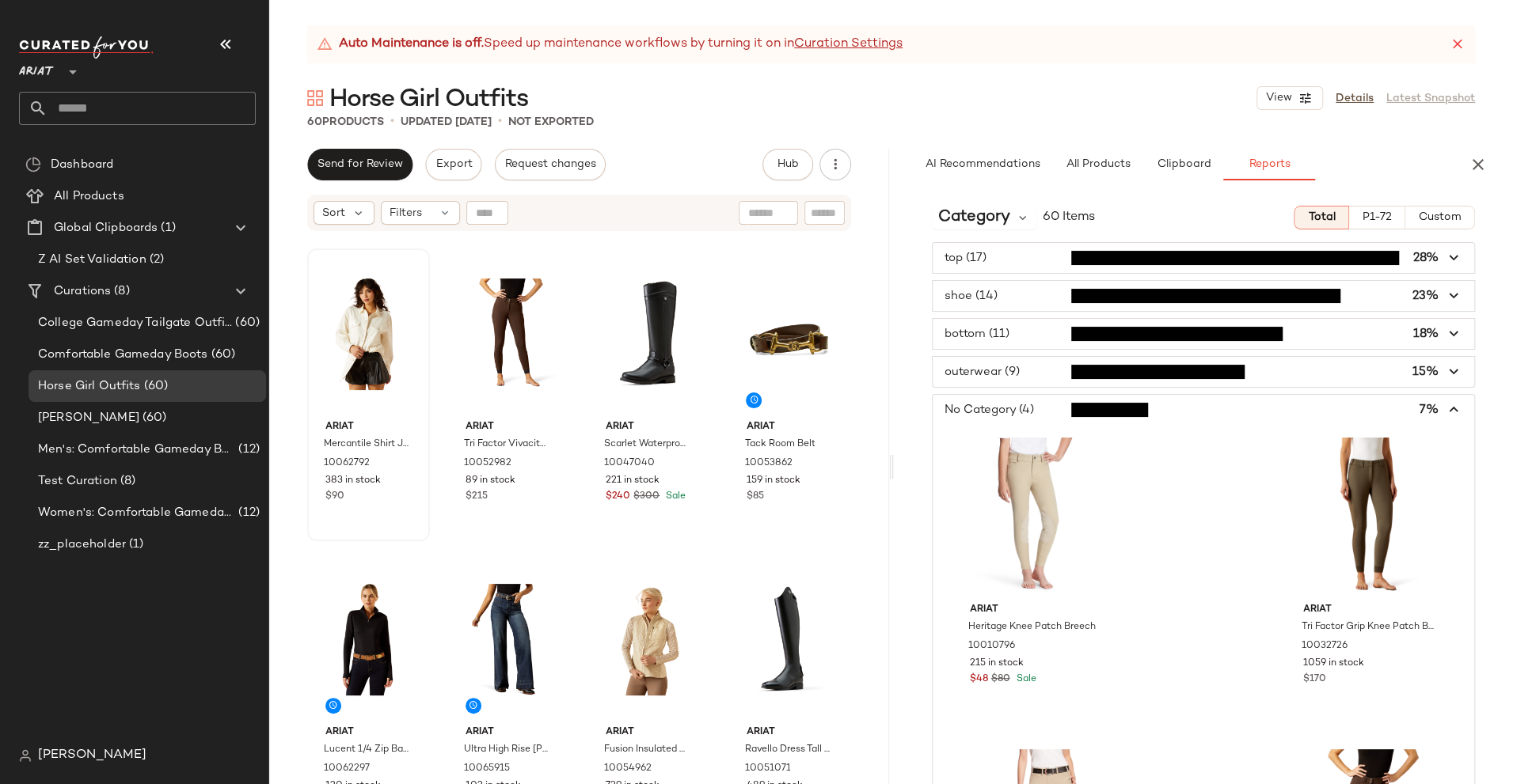
click at [1165, 412] on span "button" at bounding box center [1204, 409] width 542 height 30
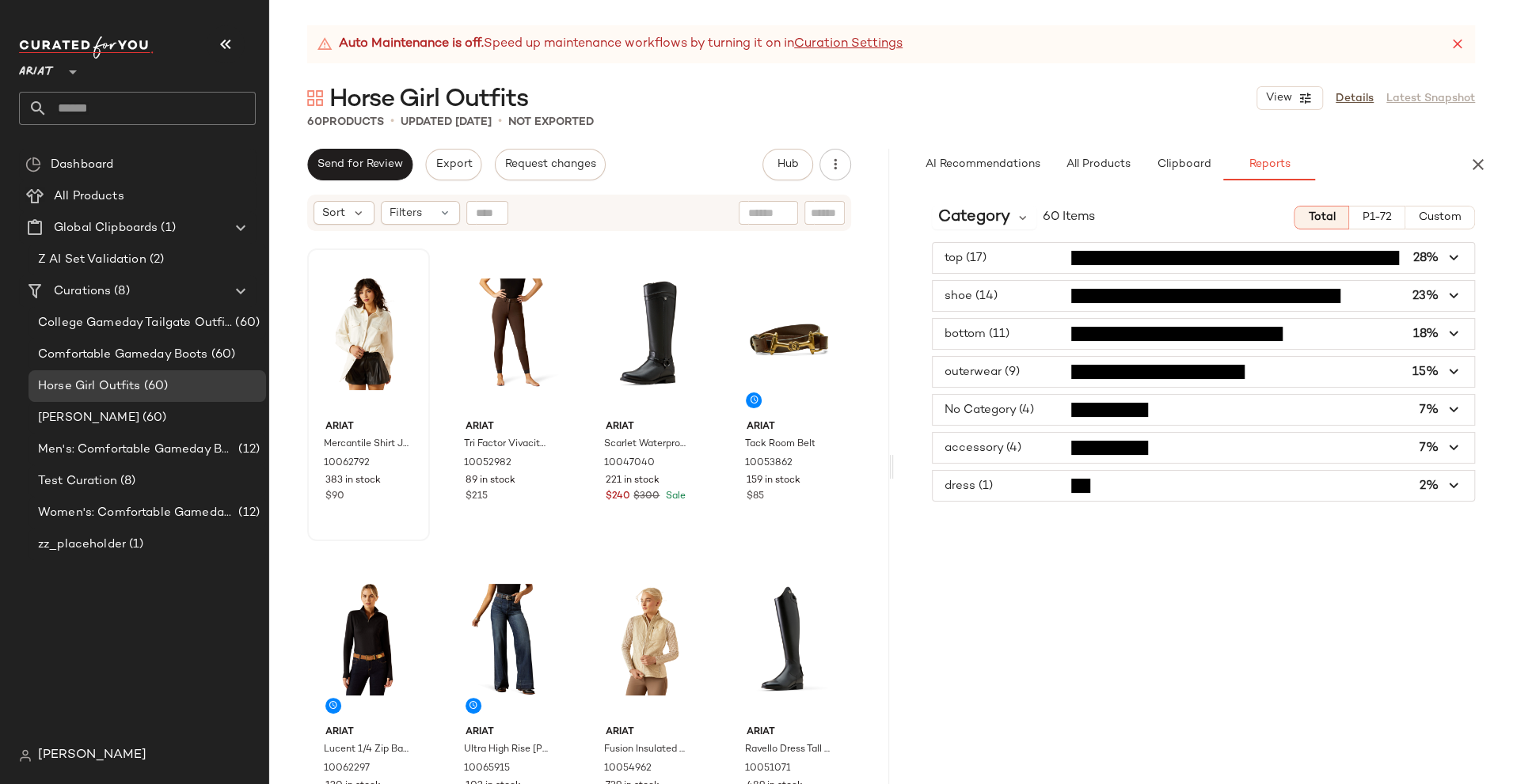
click at [1149, 324] on span "button" at bounding box center [1204, 334] width 542 height 30
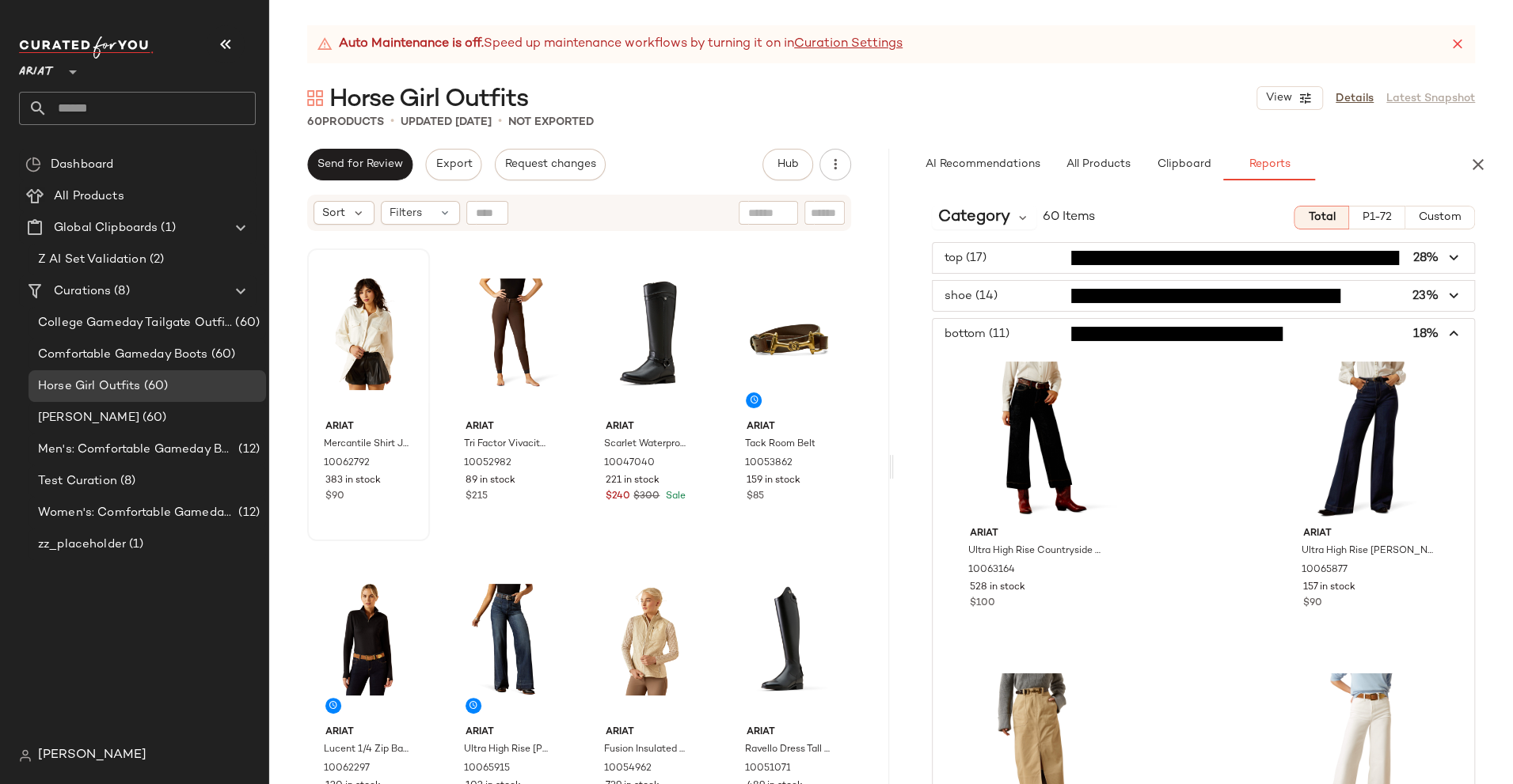
click at [1136, 240] on div "Category 60 Items Total P1-72 Custom top (17) 28% shoe (14) 23% bottom (11) 18%…" at bounding box center [1204, 489] width 620 height 592
click at [1128, 254] on span "button" at bounding box center [1204, 257] width 542 height 30
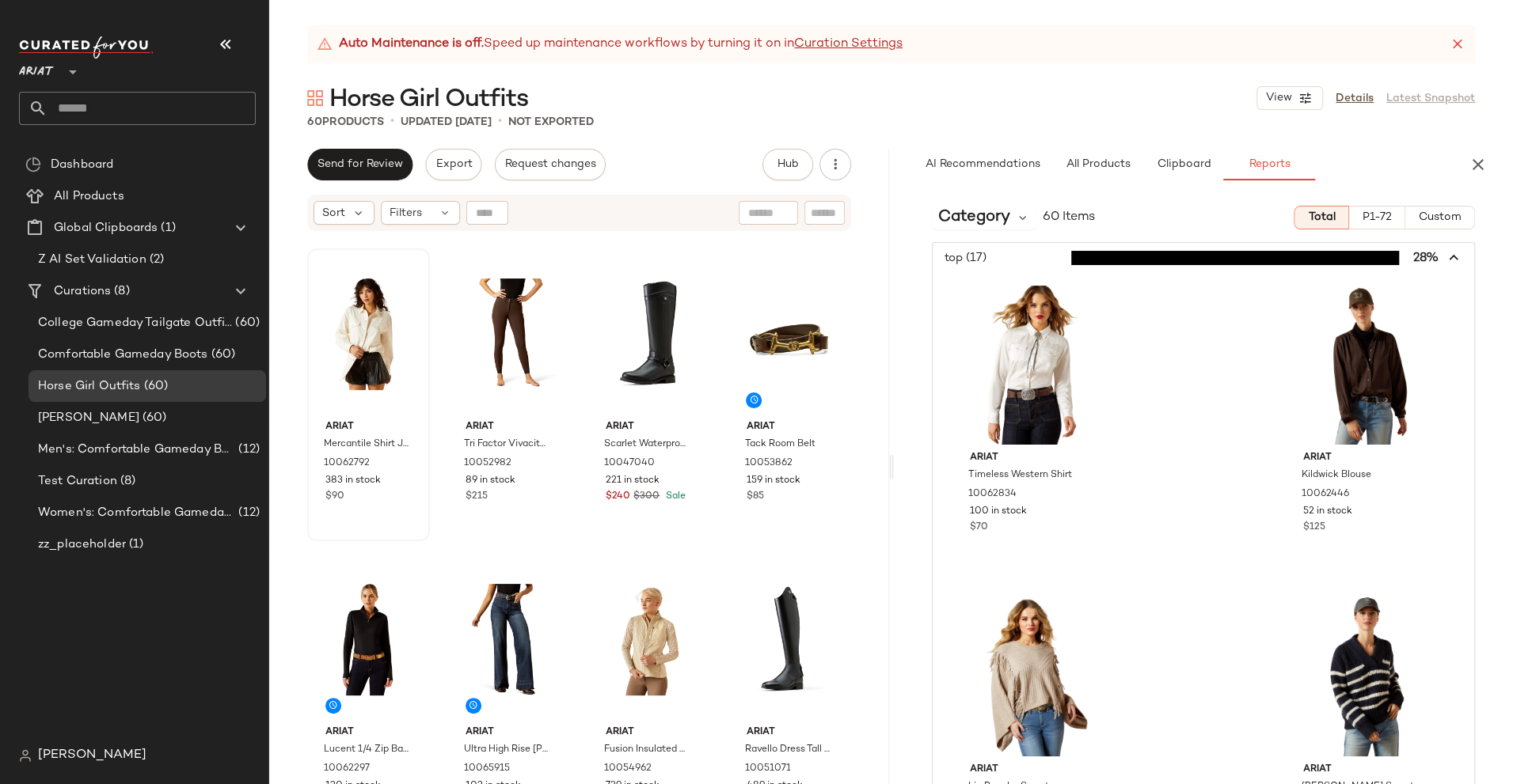
click at [1005, 257] on span "button" at bounding box center [1204, 257] width 542 height 30
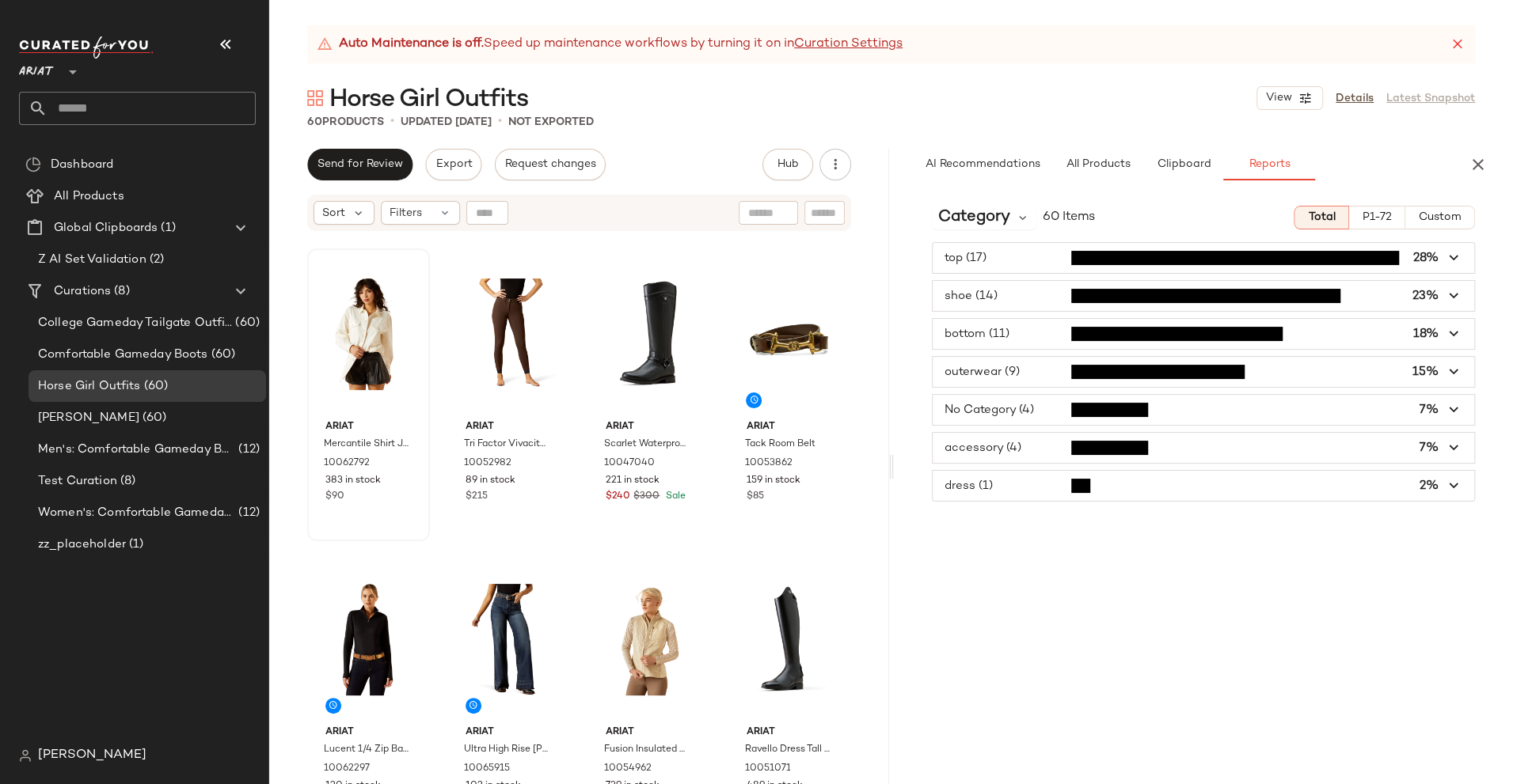
click at [980, 483] on span "button" at bounding box center [1204, 486] width 542 height 30
click at [96, 182] on Products "All Products" at bounding box center [138, 196] width 237 height 31
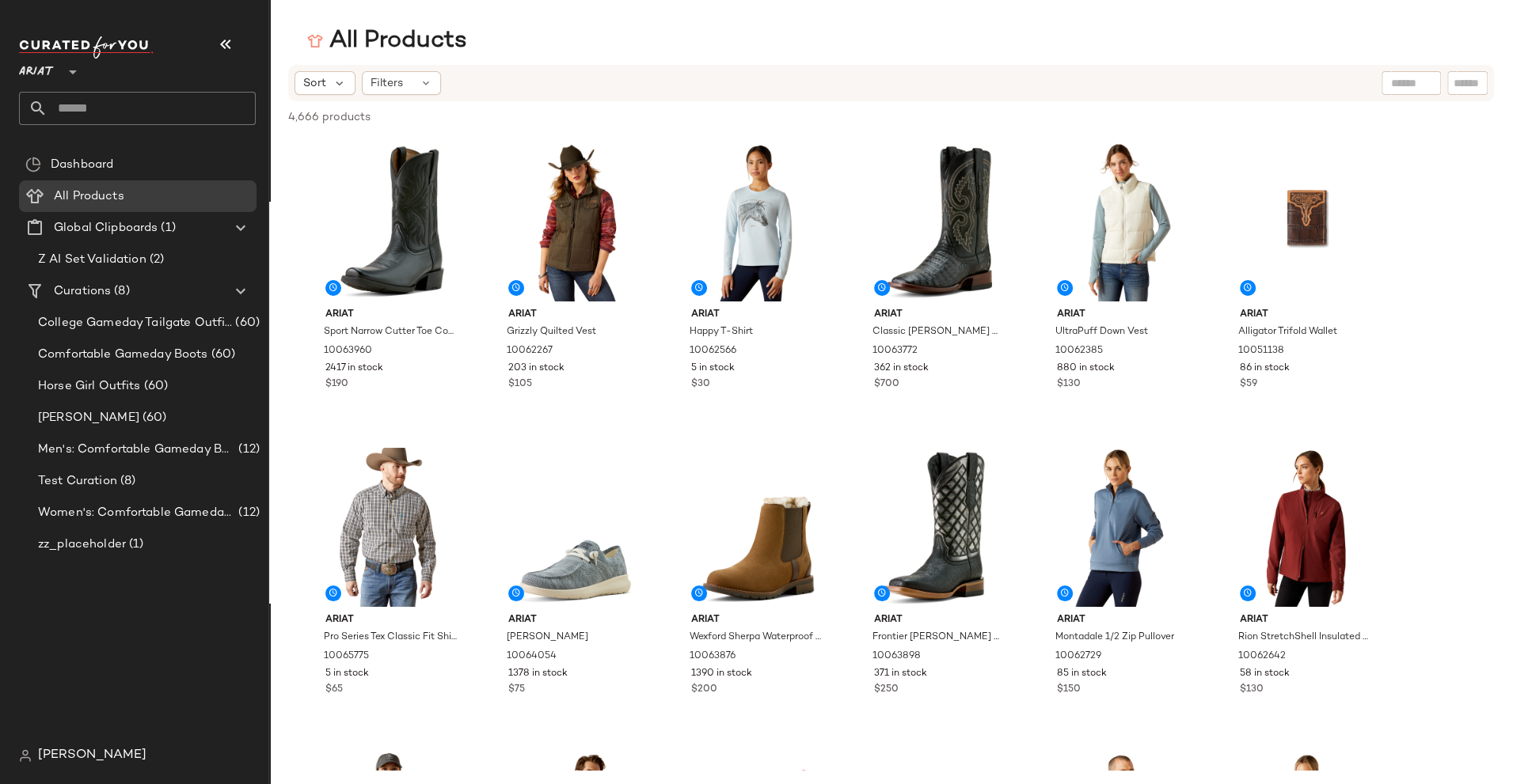
click at [1399, 89] on input "text" at bounding box center [1411, 84] width 40 height 16
paste input "**********"
type input "**********"
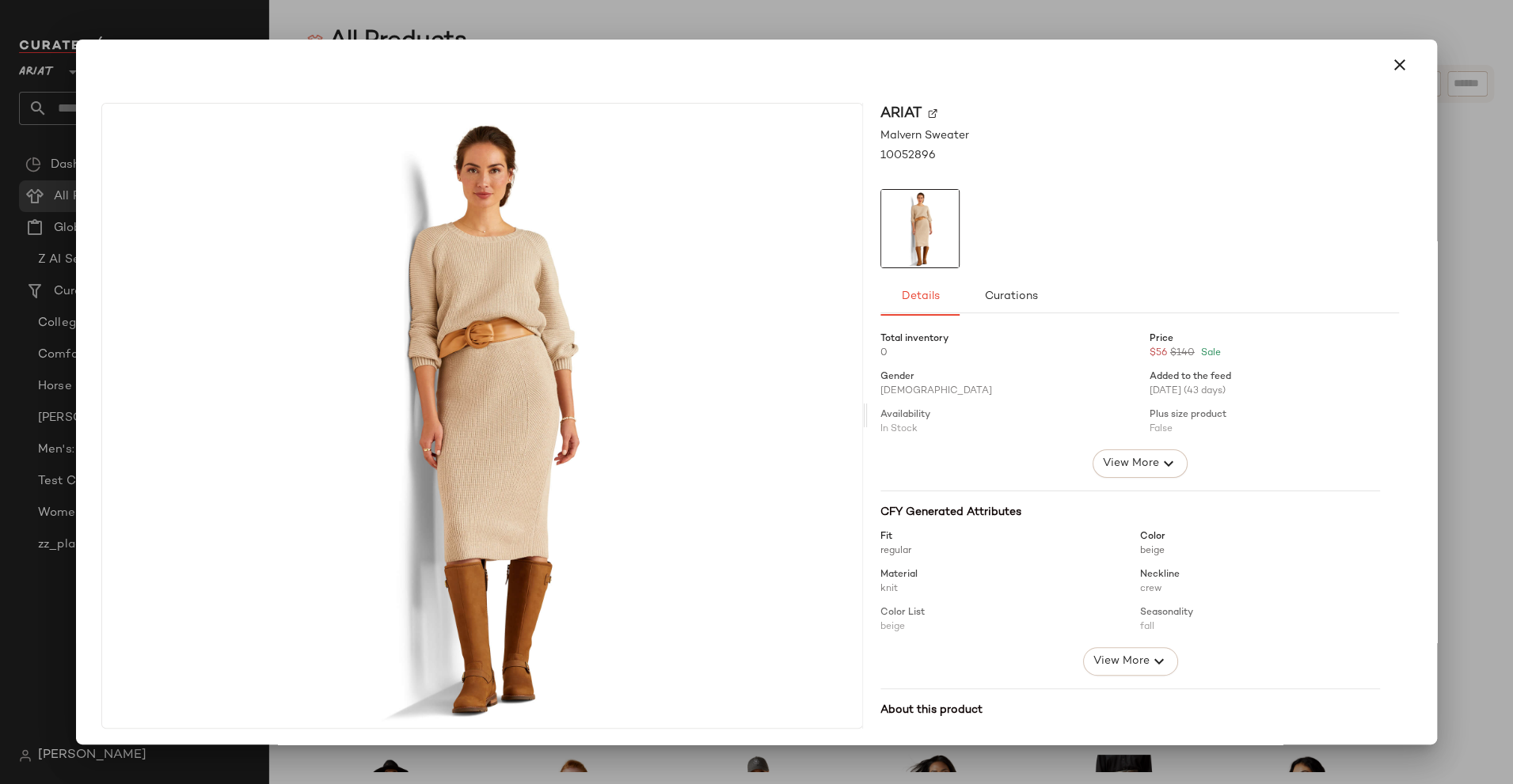
click at [928, 113] on img at bounding box center [933, 113] width 10 height 10
click at [610, 22] on div at bounding box center [756, 392] width 1513 height 784
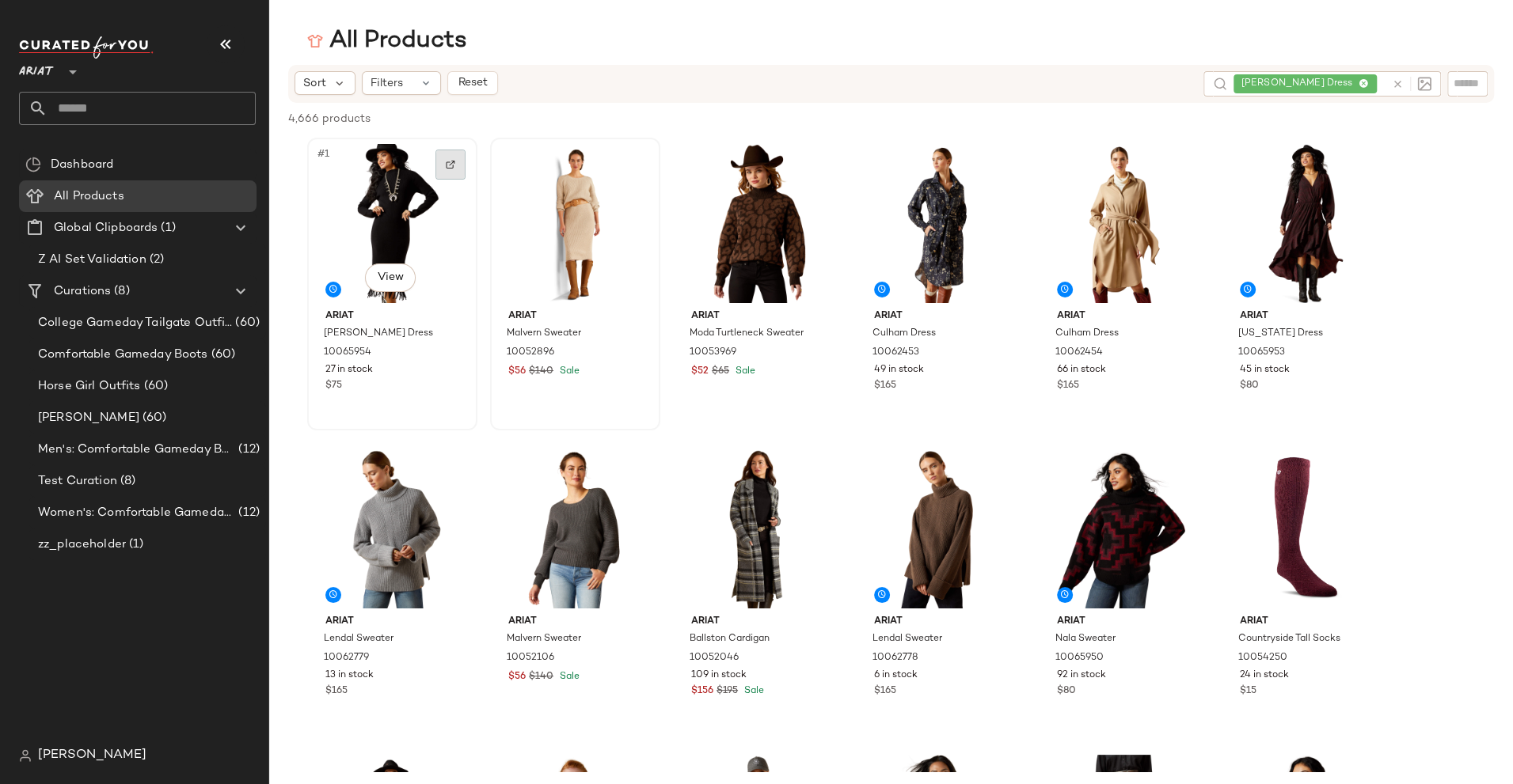
click at [439, 166] on div at bounding box center [450, 164] width 30 height 30
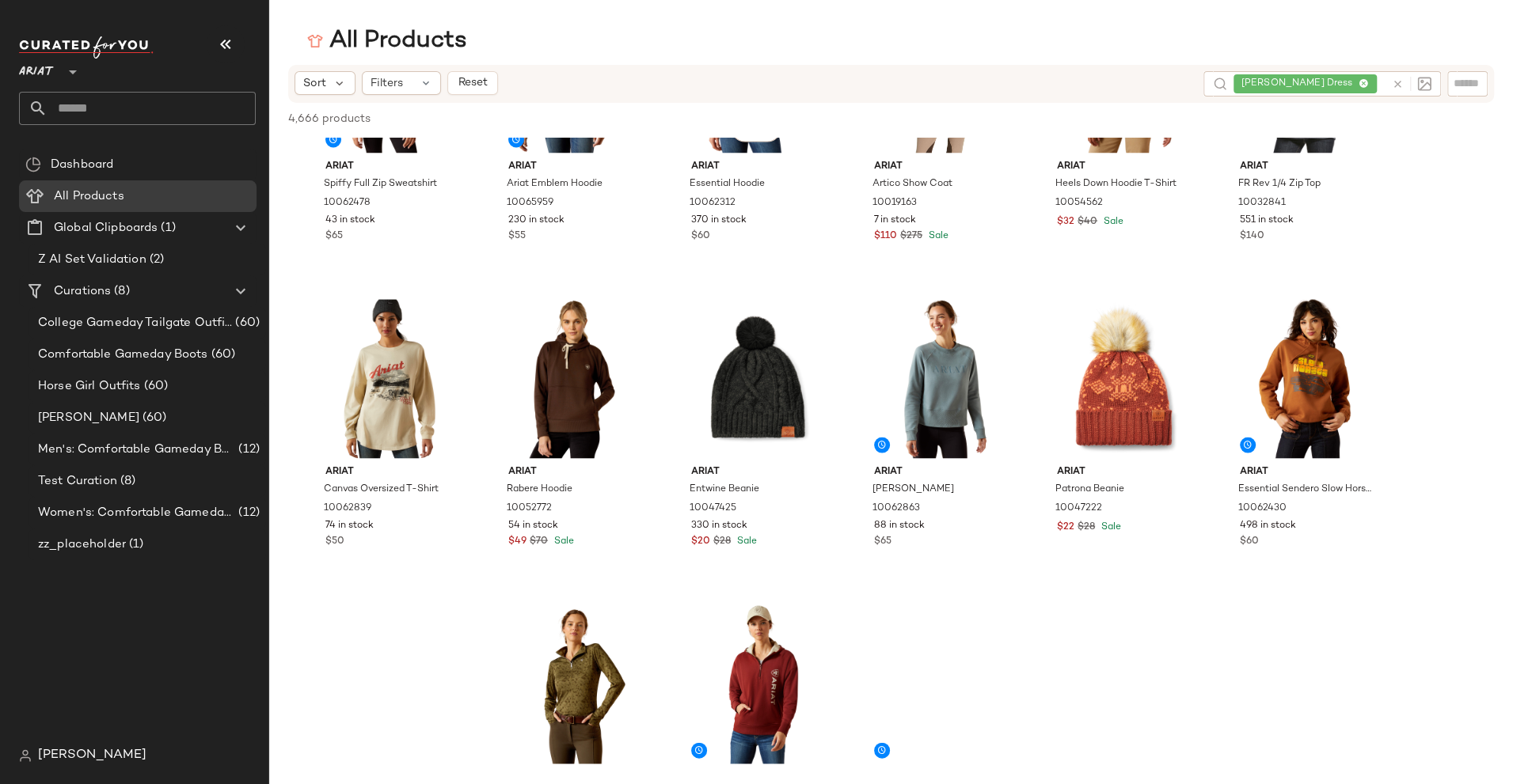
scroll to position [7025, 0]
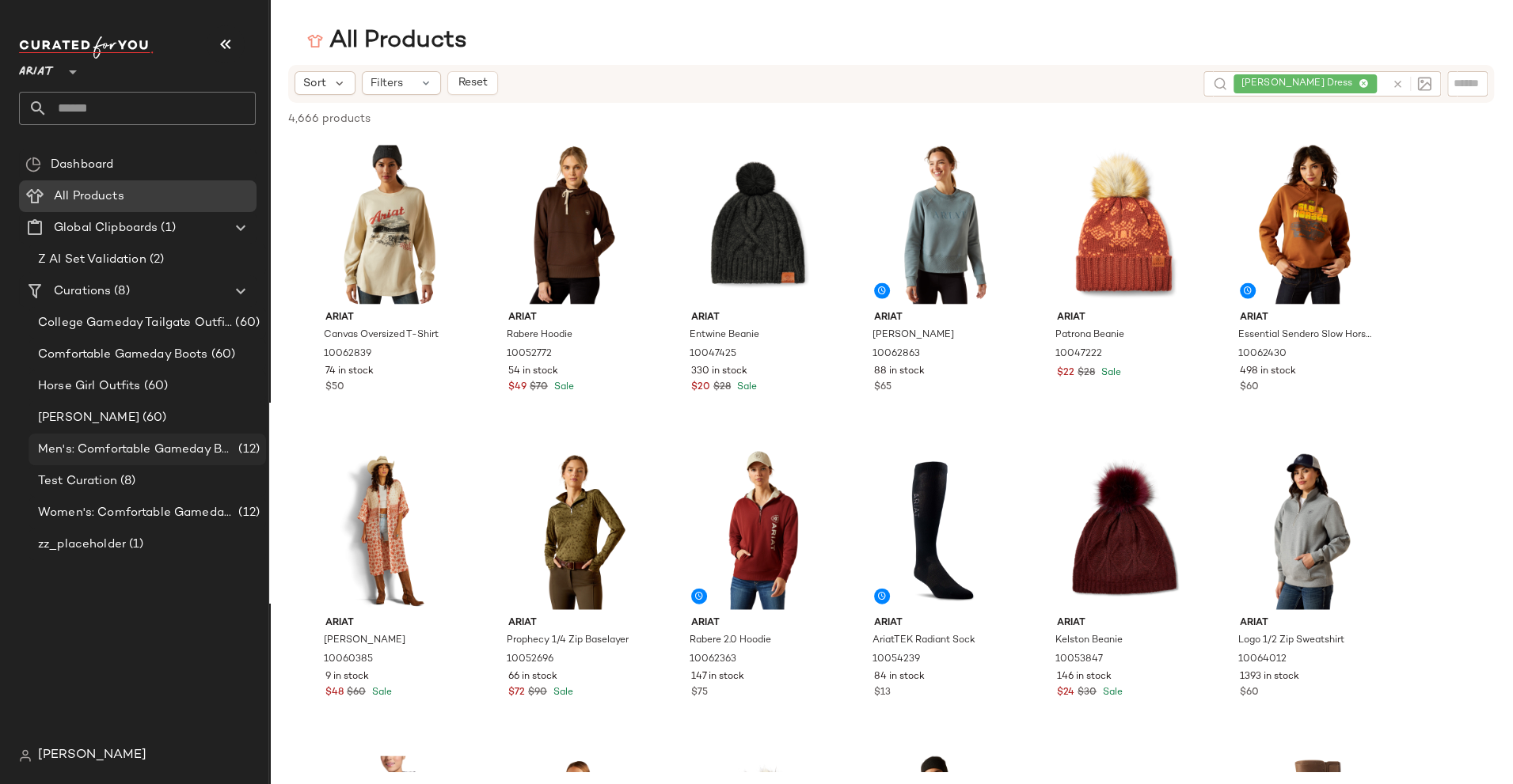
click at [127, 450] on span "Men's: Comfortable Gameday Boots" at bounding box center [136, 450] width 197 height 18
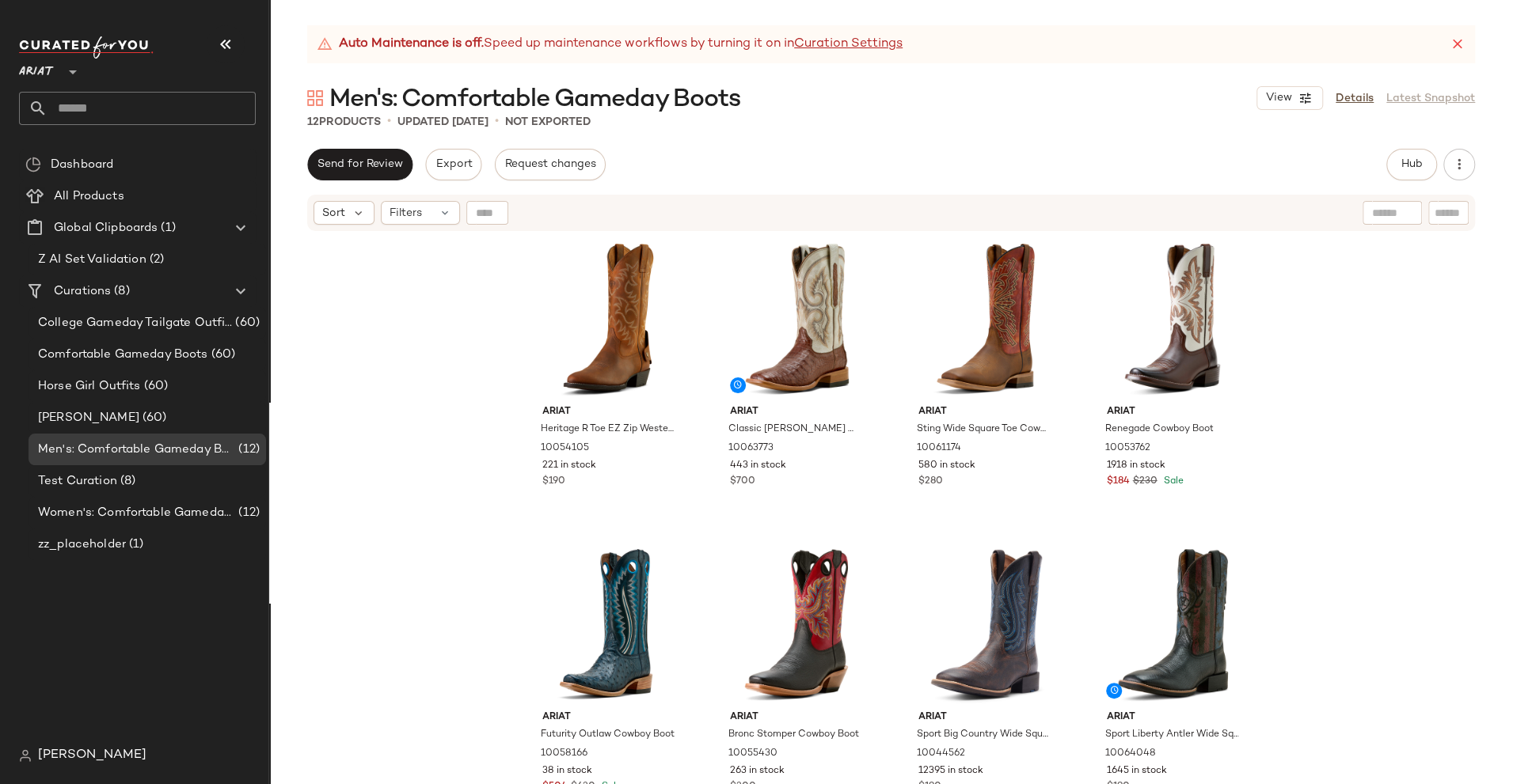
scroll to position [328, 0]
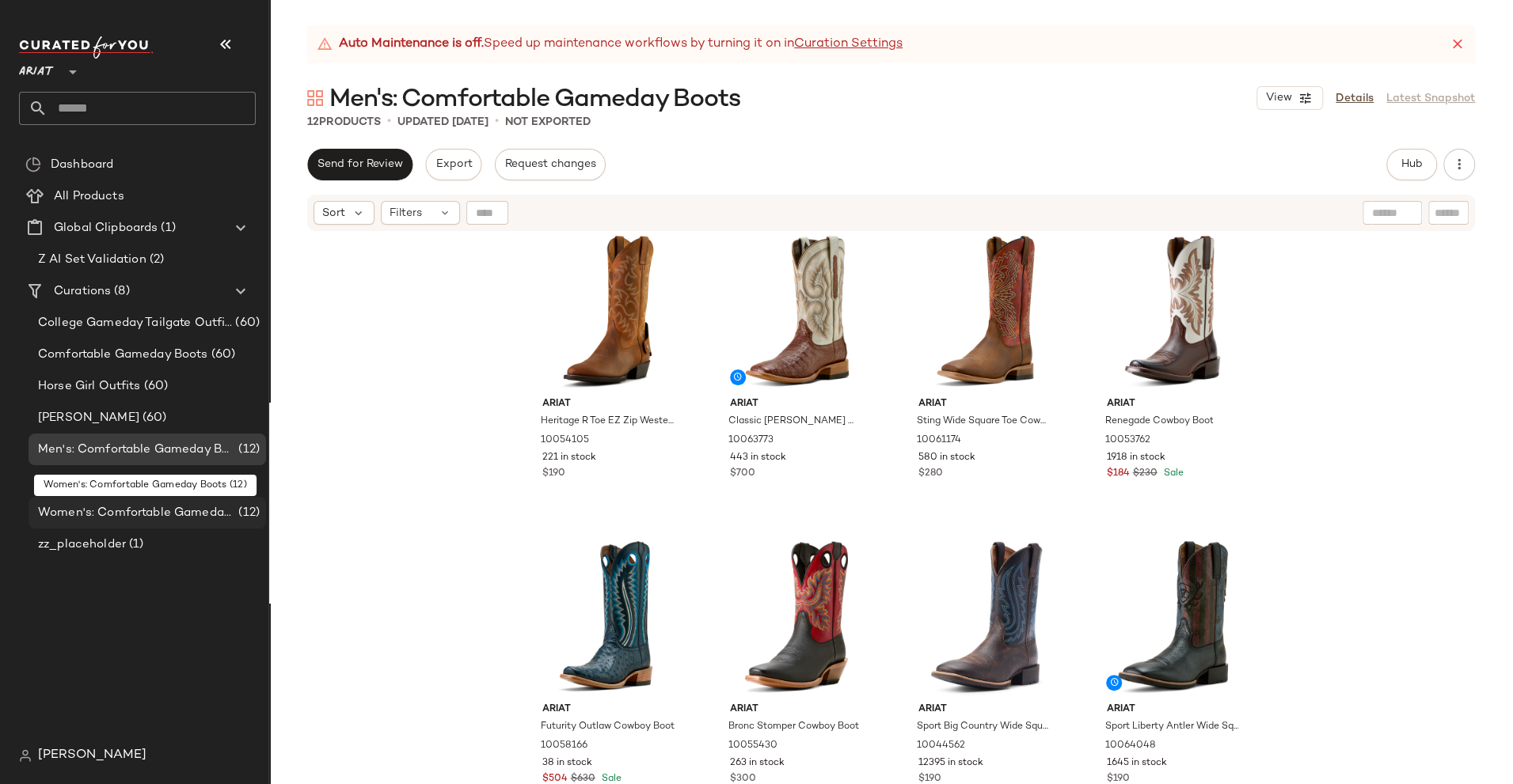
click at [222, 510] on span "Women's: Comfortable Gameday Boots" at bounding box center [136, 513] width 197 height 18
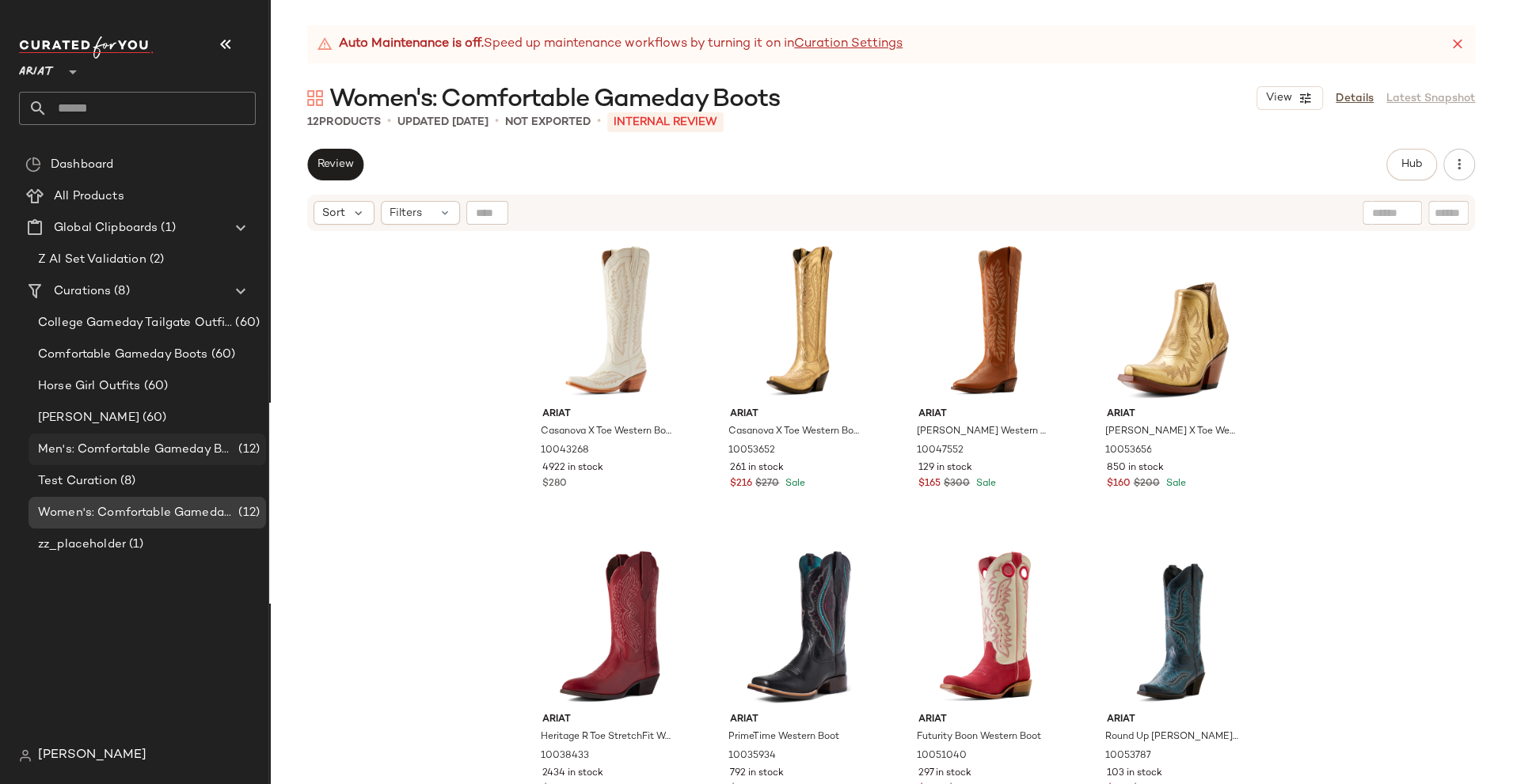
click at [170, 450] on span "Men's: Comfortable Gameday Boots" at bounding box center [136, 450] width 197 height 18
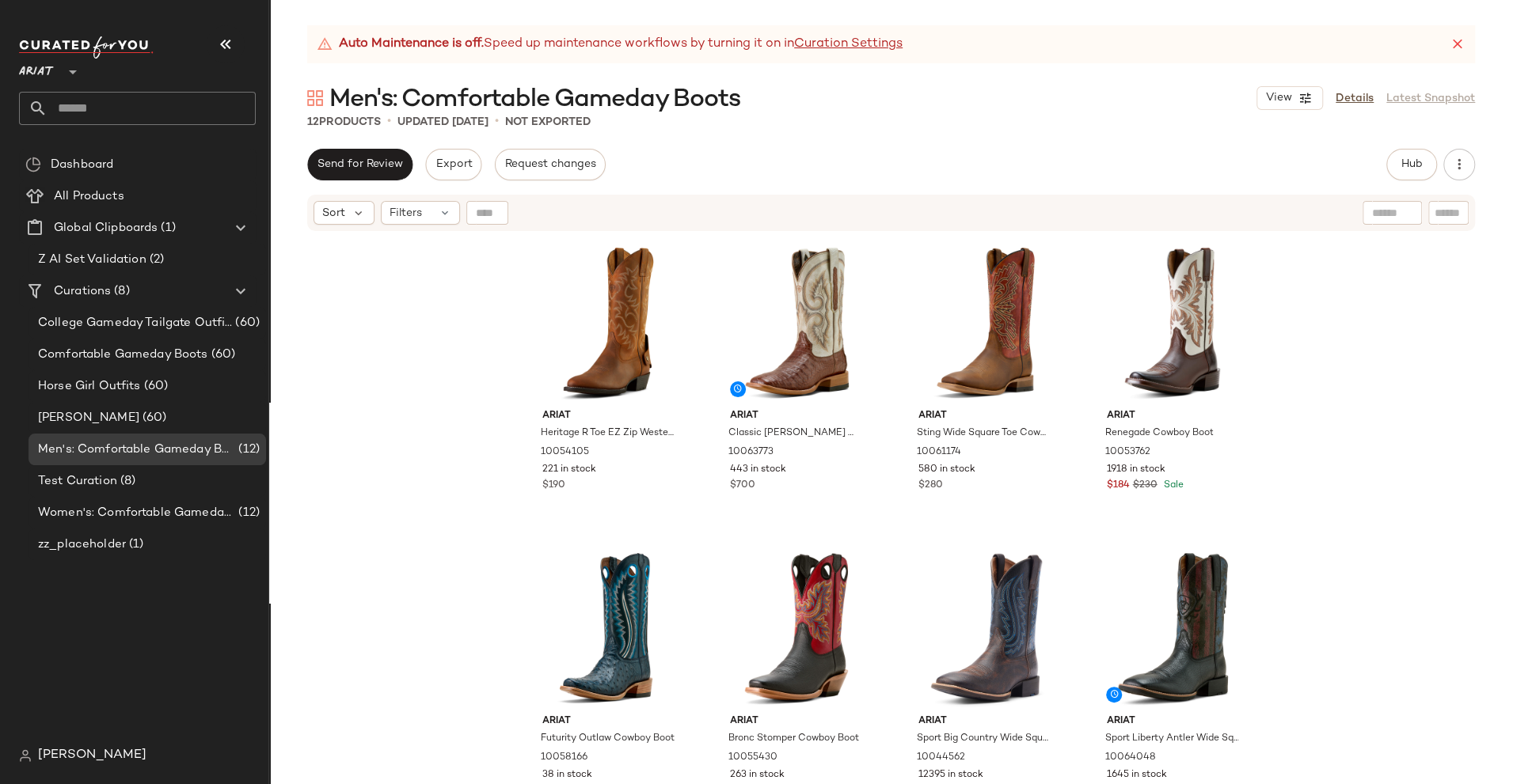
scroll to position [316, 0]
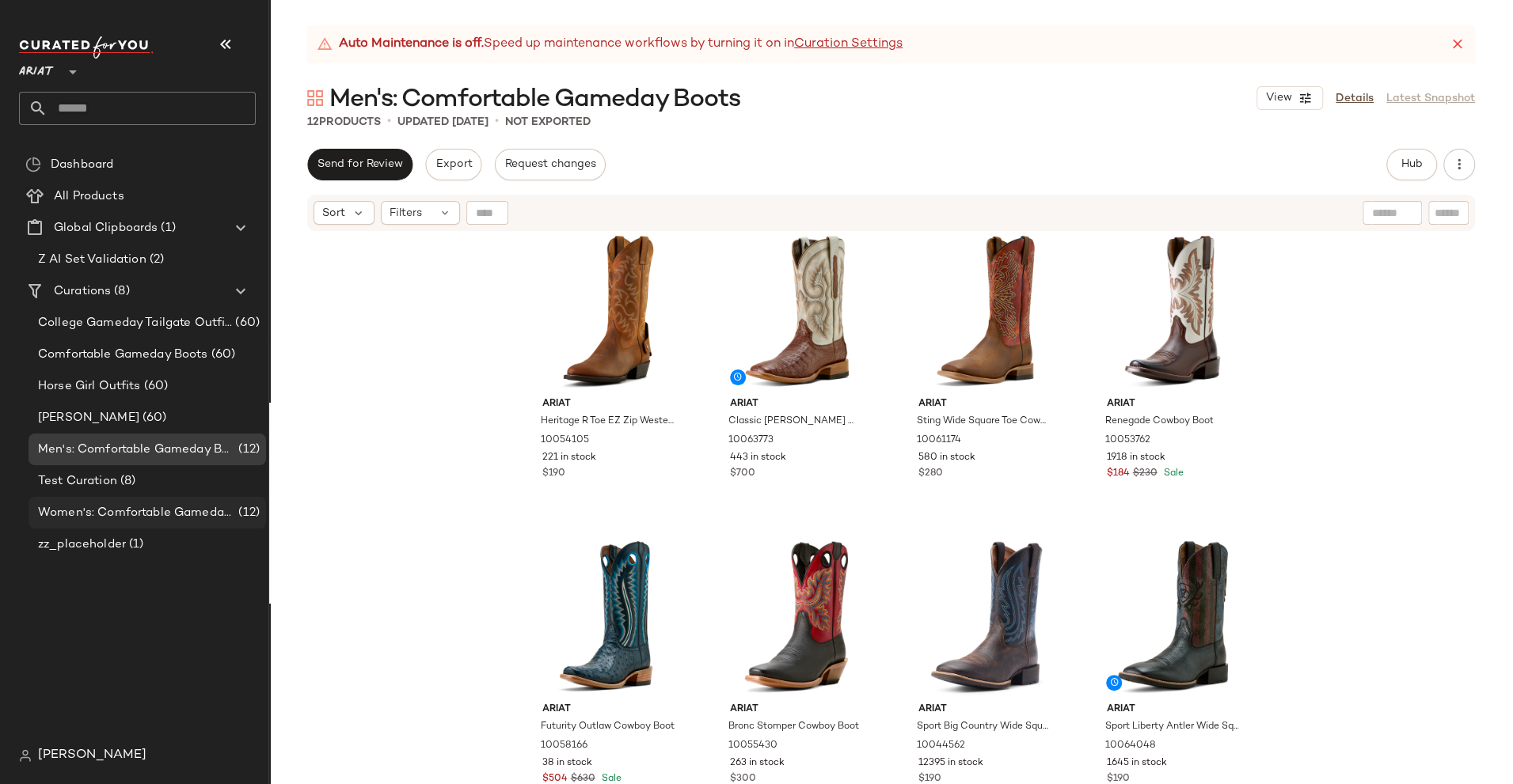
click at [191, 501] on div "Women's: Comfortable Gameday Boots (12)" at bounding box center [148, 512] width 237 height 31
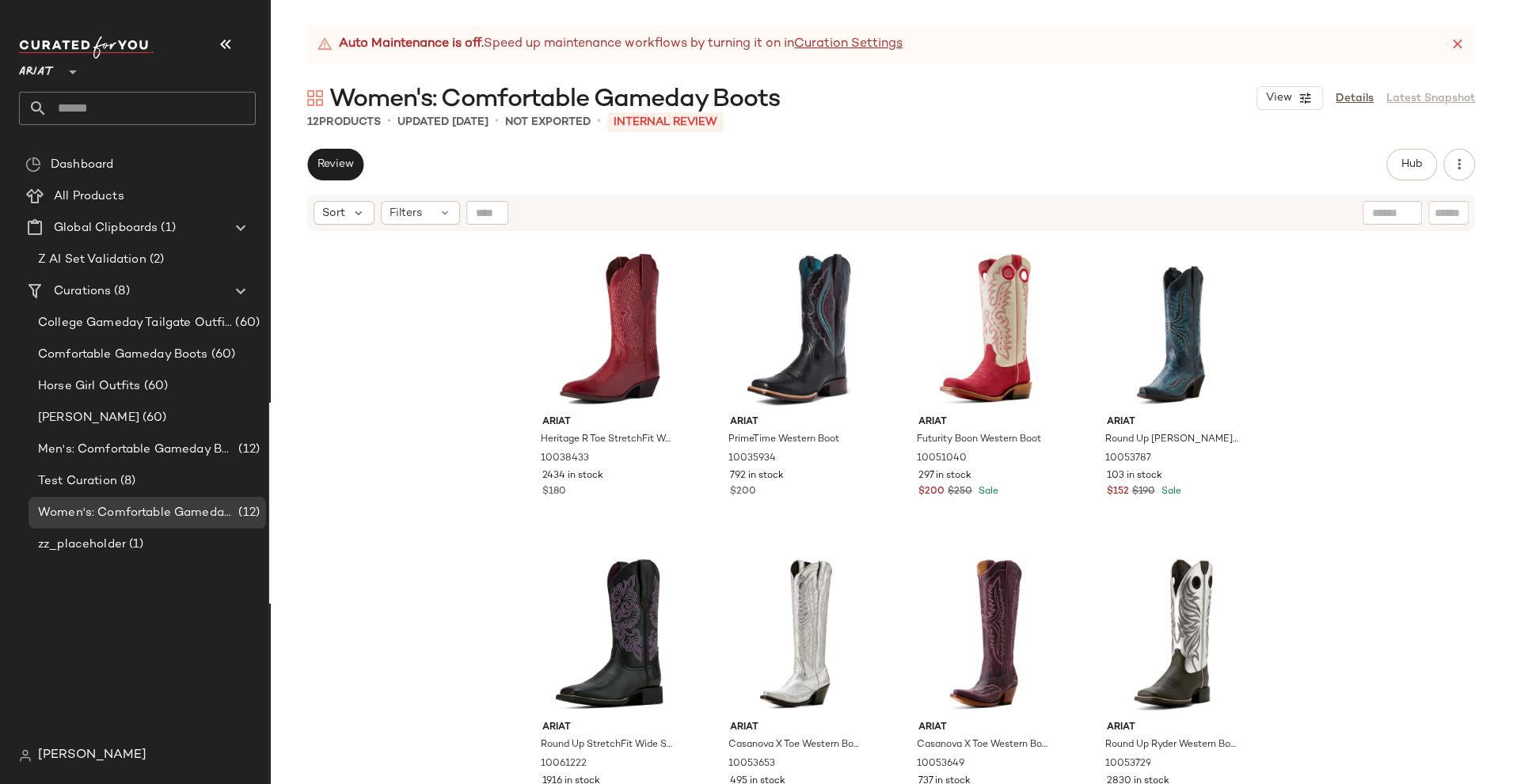
scroll to position [316, 0]
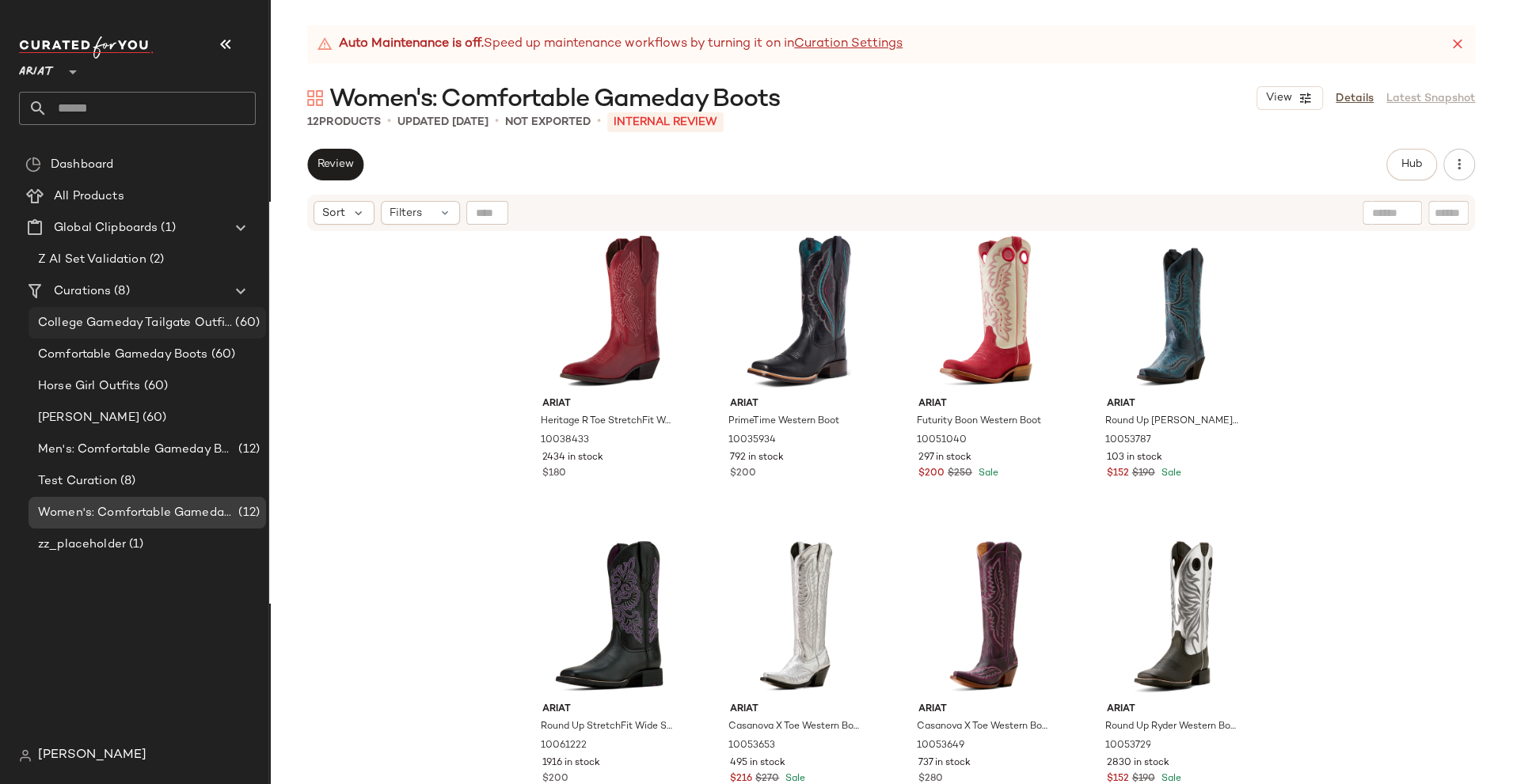
click at [125, 321] on span "College Gameday Tailgate Outfits" at bounding box center [135, 323] width 194 height 18
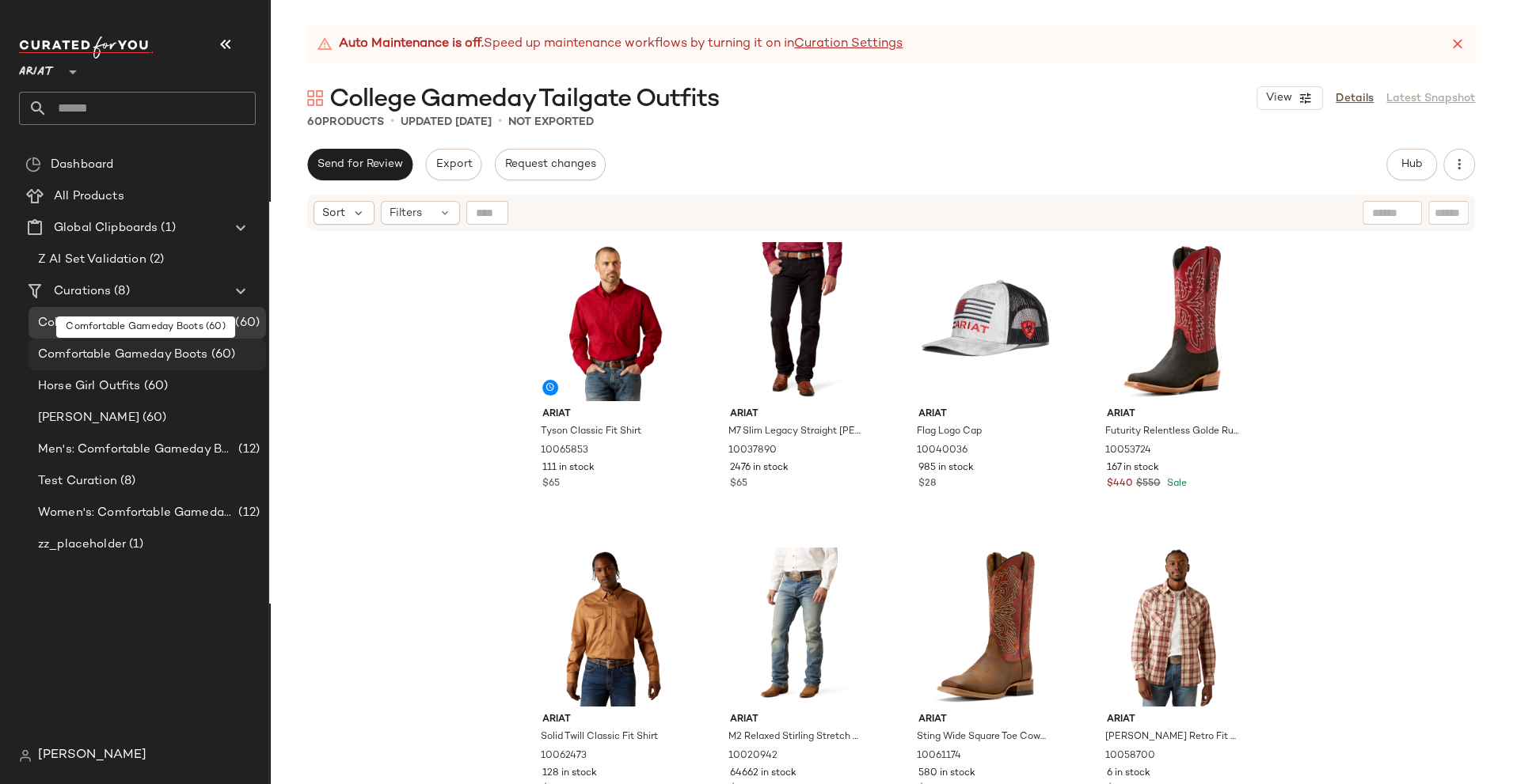
click at [129, 347] on span "Comfortable Gameday Boots" at bounding box center [122, 355] width 170 height 18
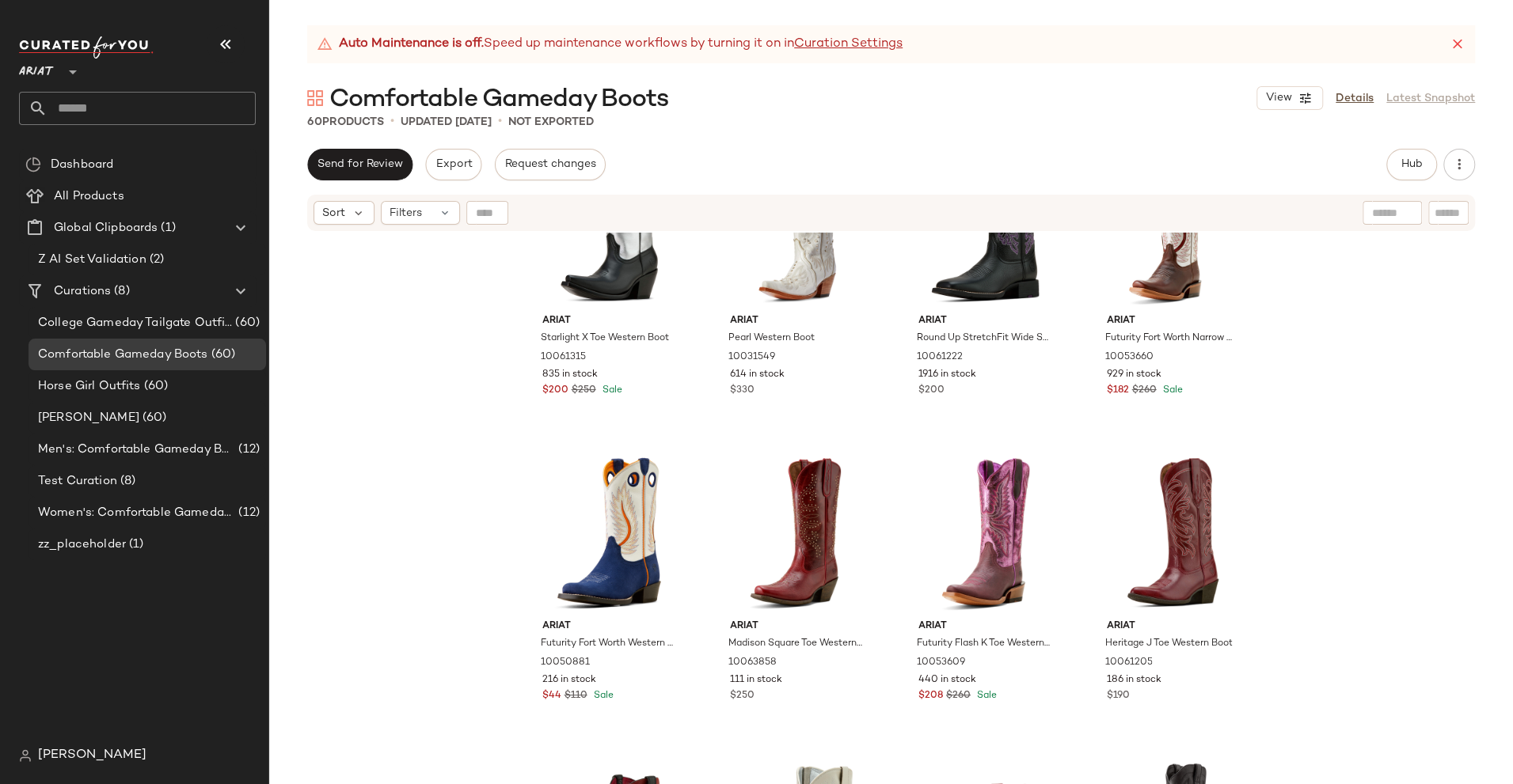
scroll to position [3995, 0]
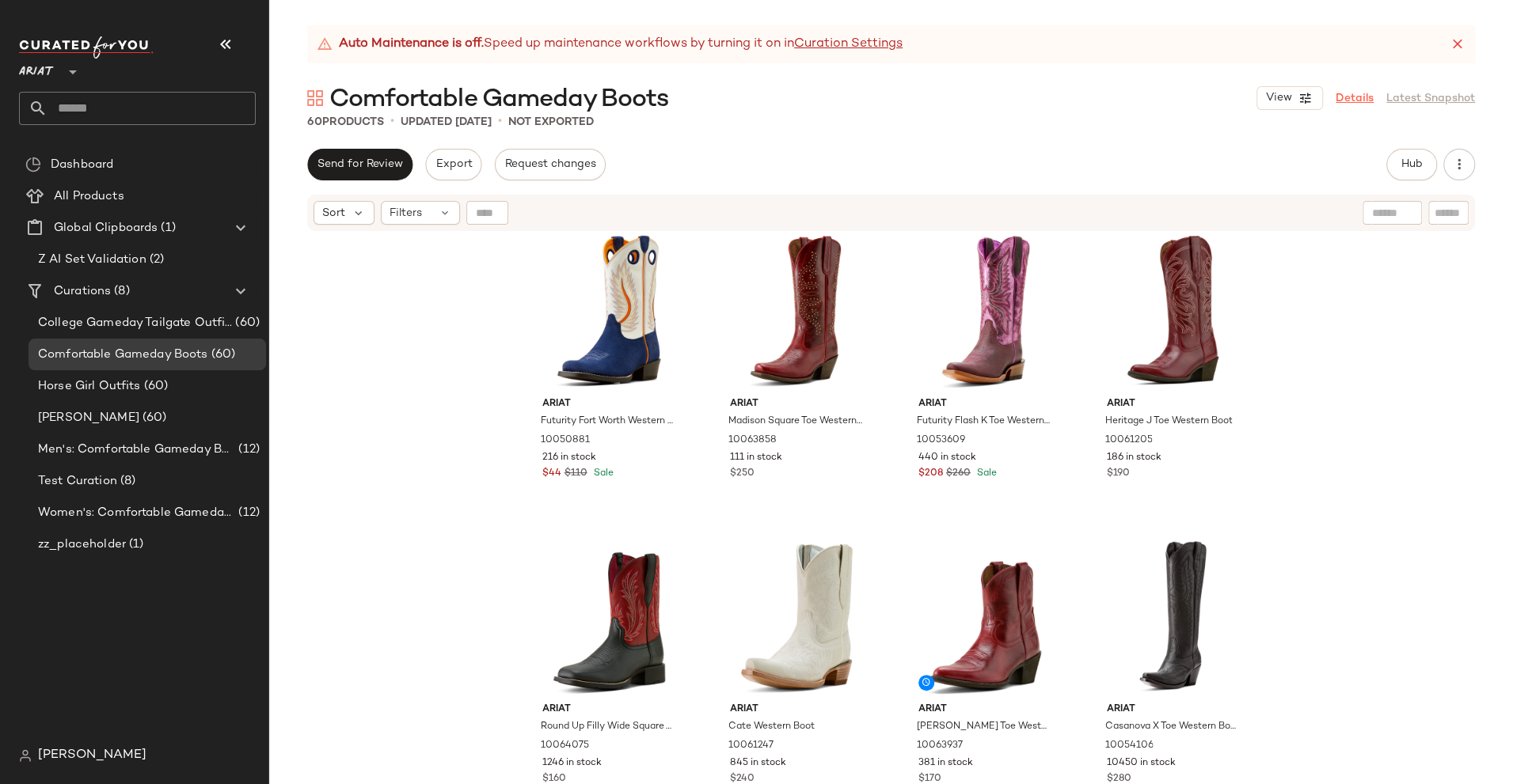
click at [1338, 95] on link "Details" at bounding box center [1355, 98] width 38 height 16
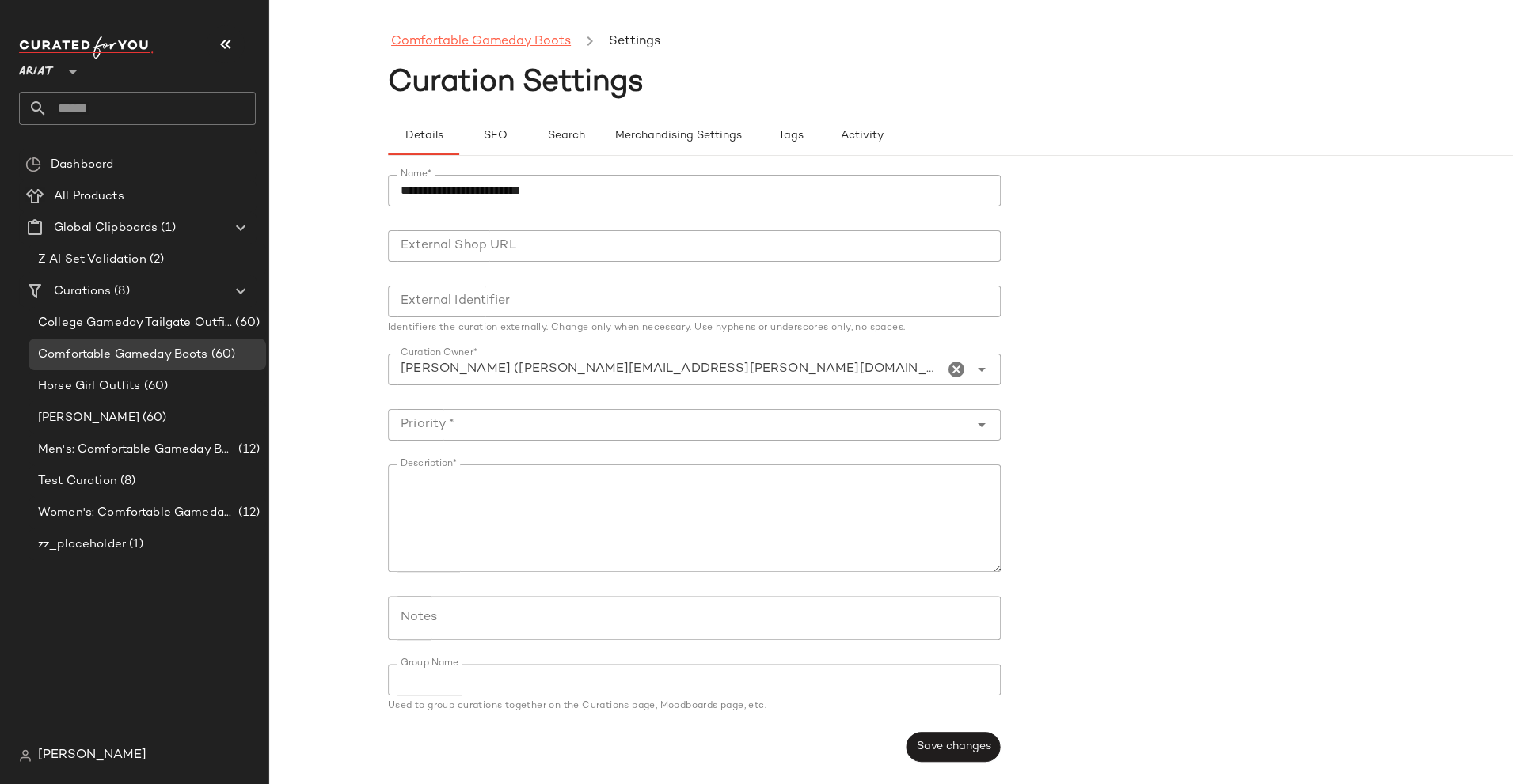
click at [470, 50] on link "Comfortable Gameday Boots" at bounding box center [481, 41] width 180 height 21
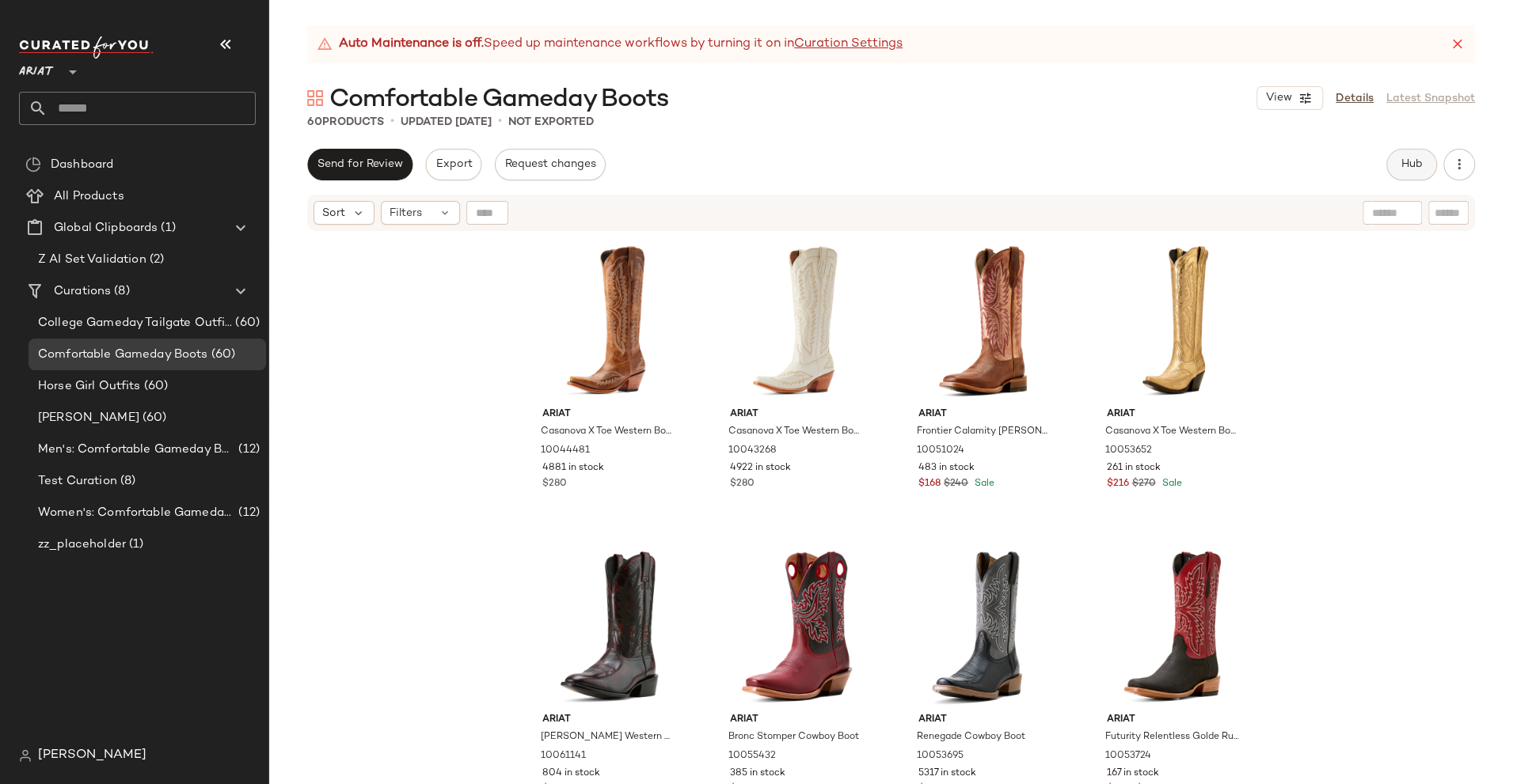
click at [1419, 156] on button "Hub" at bounding box center [1411, 164] width 50 height 31
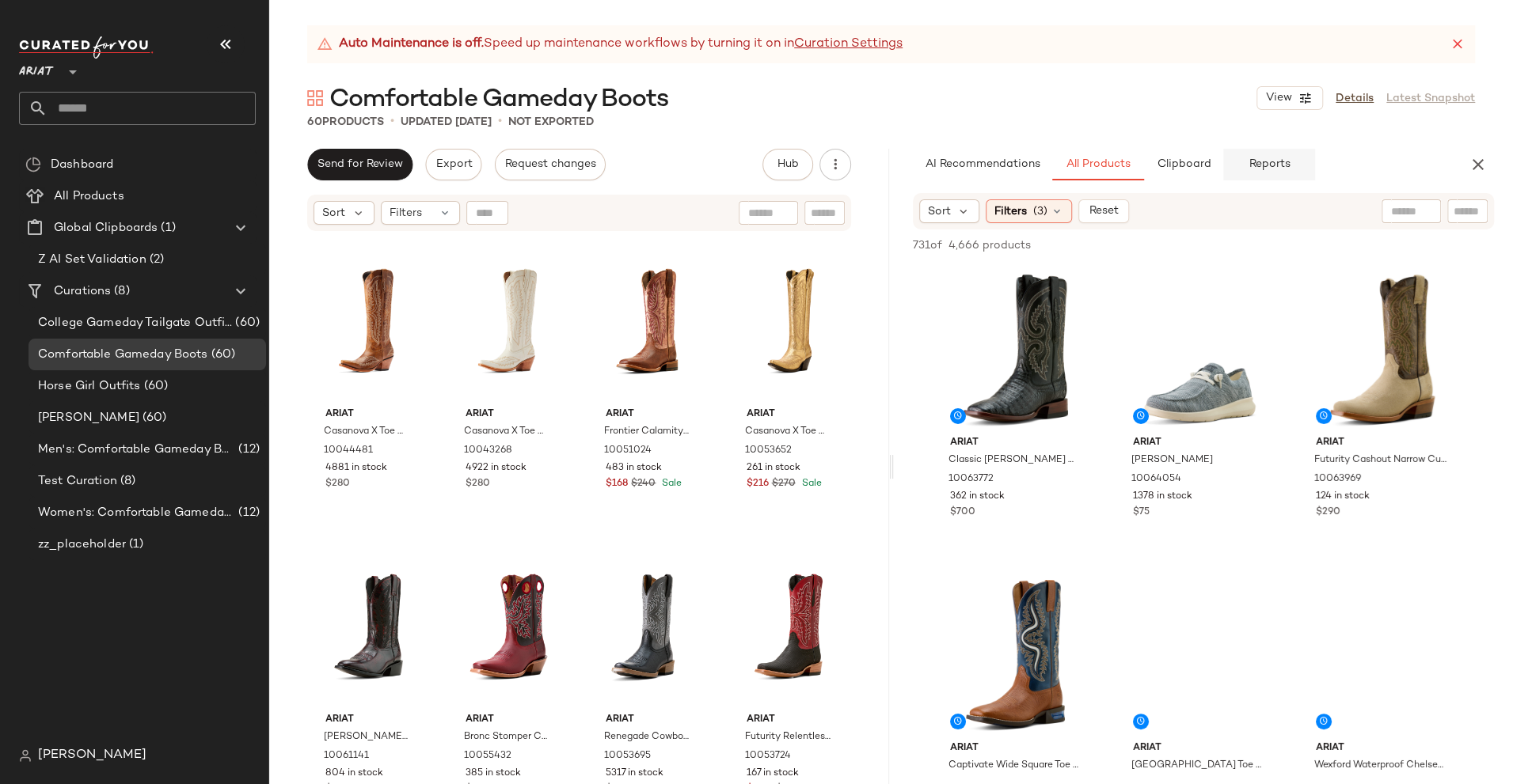
click at [1249, 163] on span "Reports" at bounding box center [1268, 165] width 42 height 13
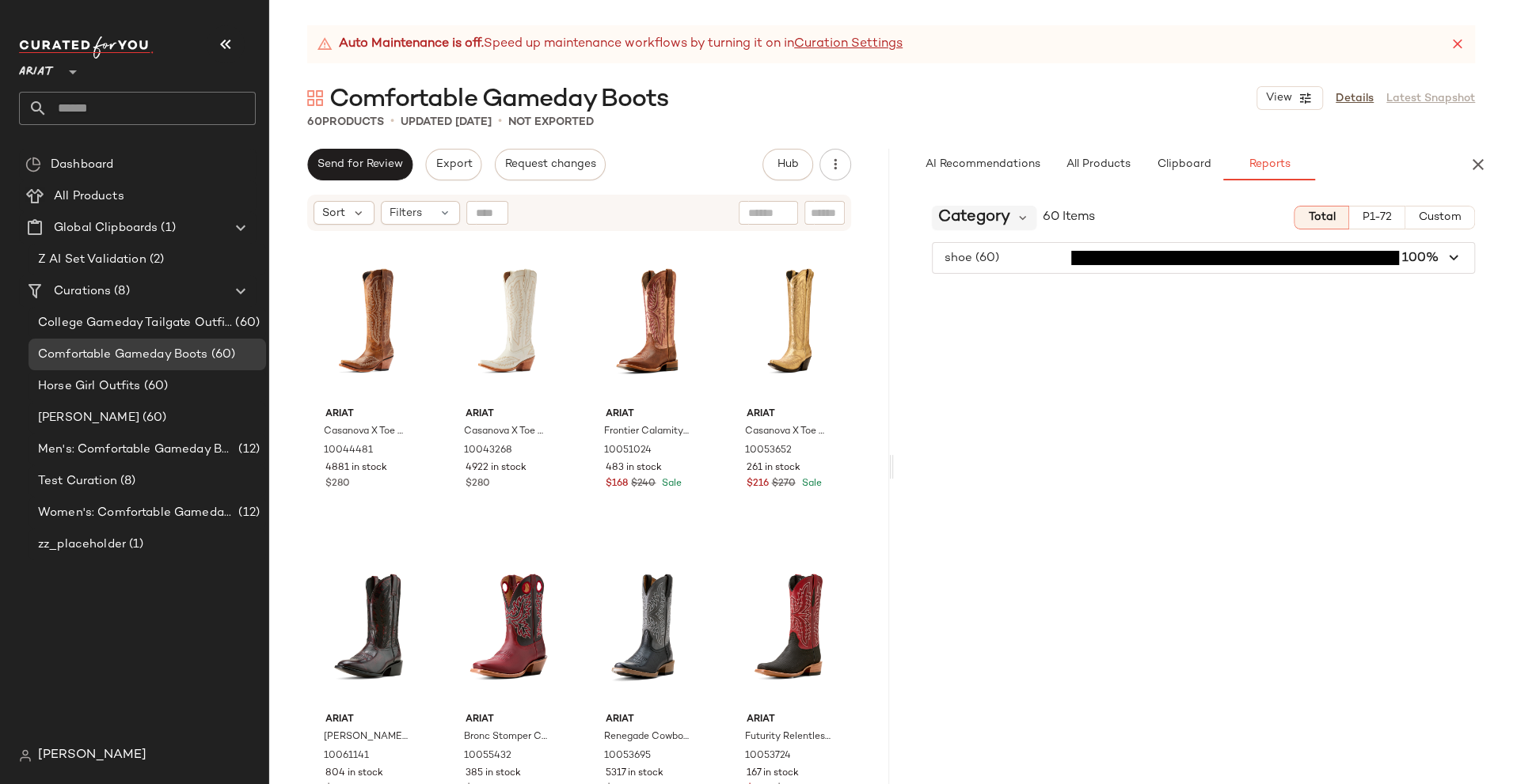
click at [1007, 210] on span "Category" at bounding box center [974, 218] width 72 height 23
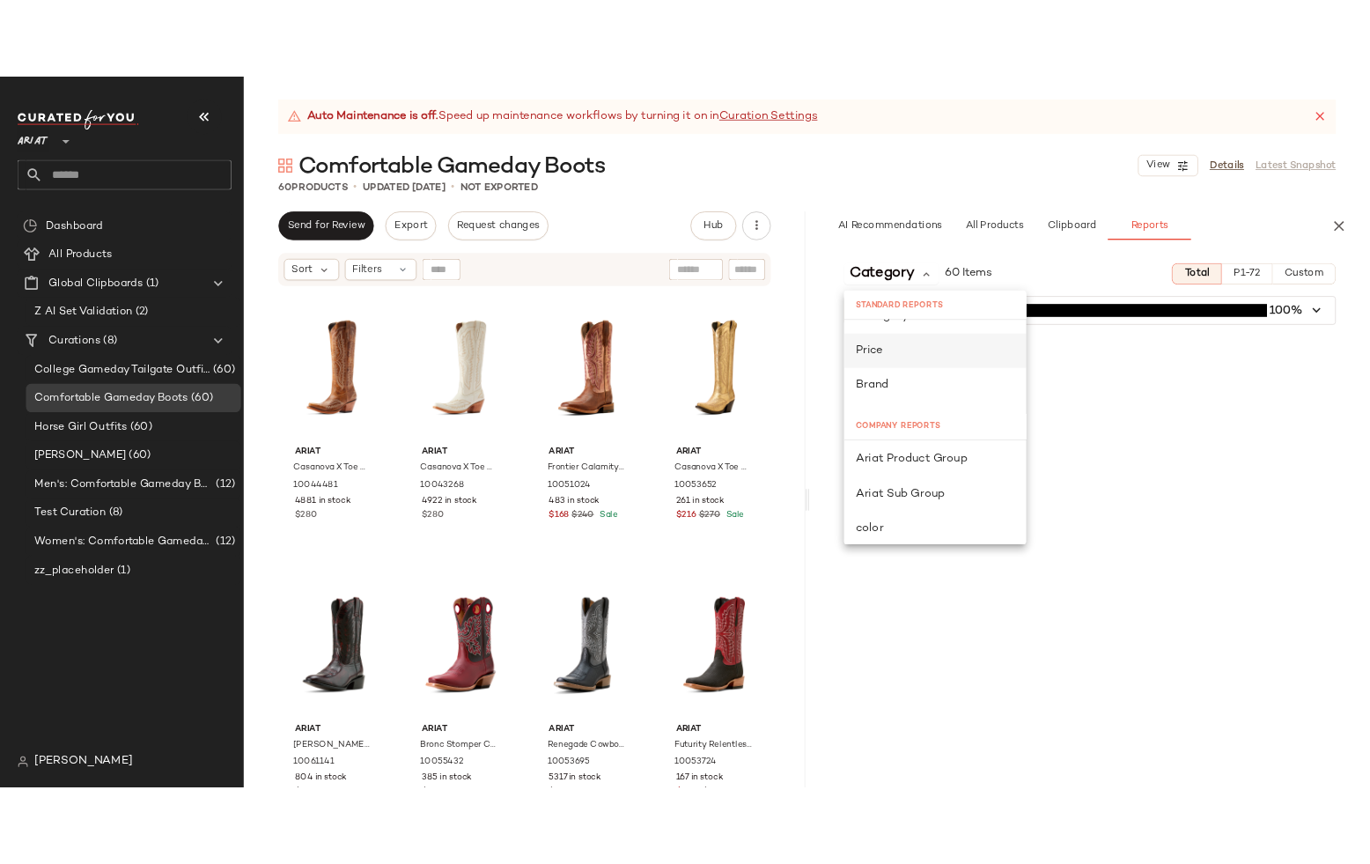
scroll to position [43, 0]
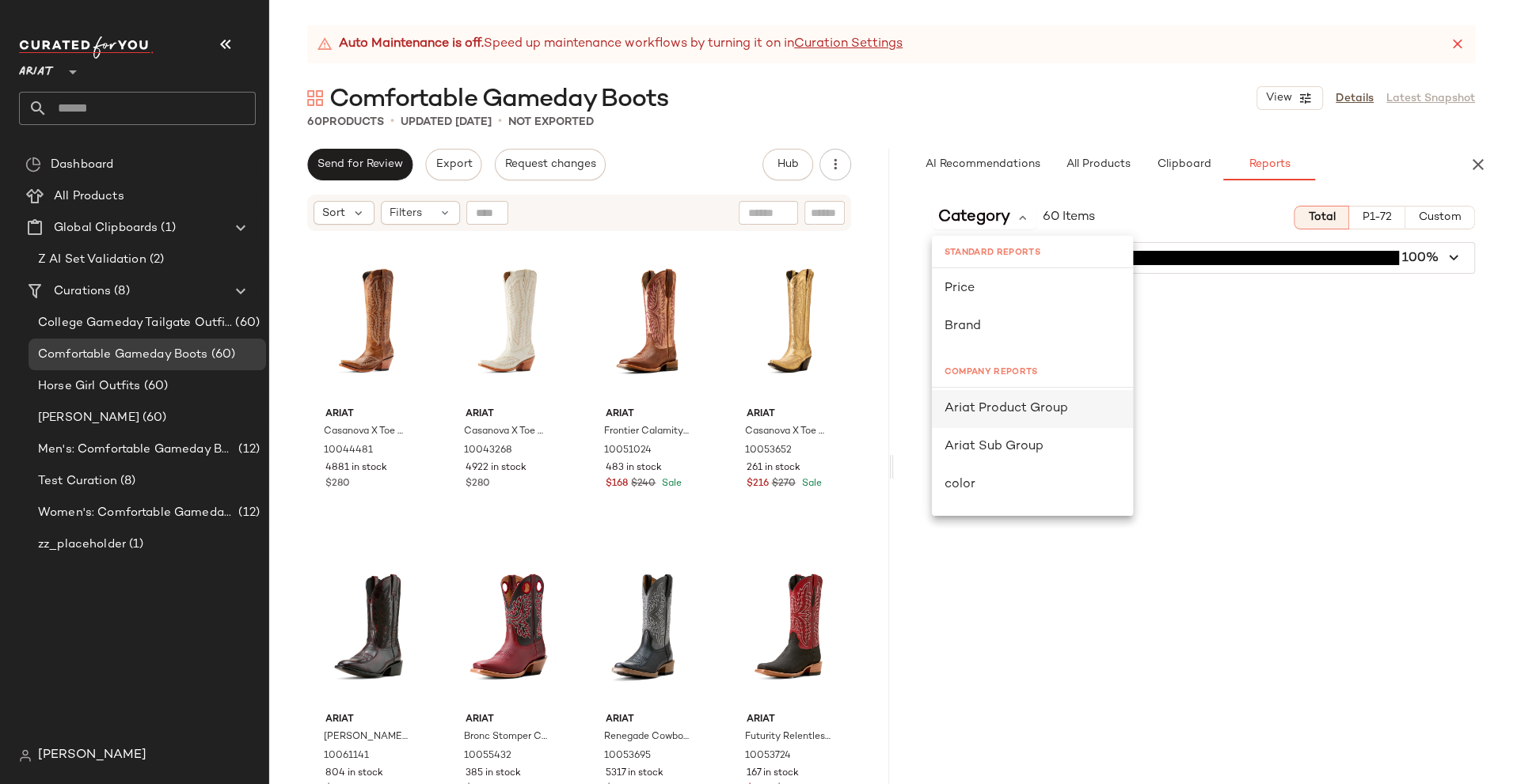
click at [1007, 408] on span "Ariat Product Group" at bounding box center [1006, 408] width 123 height 13
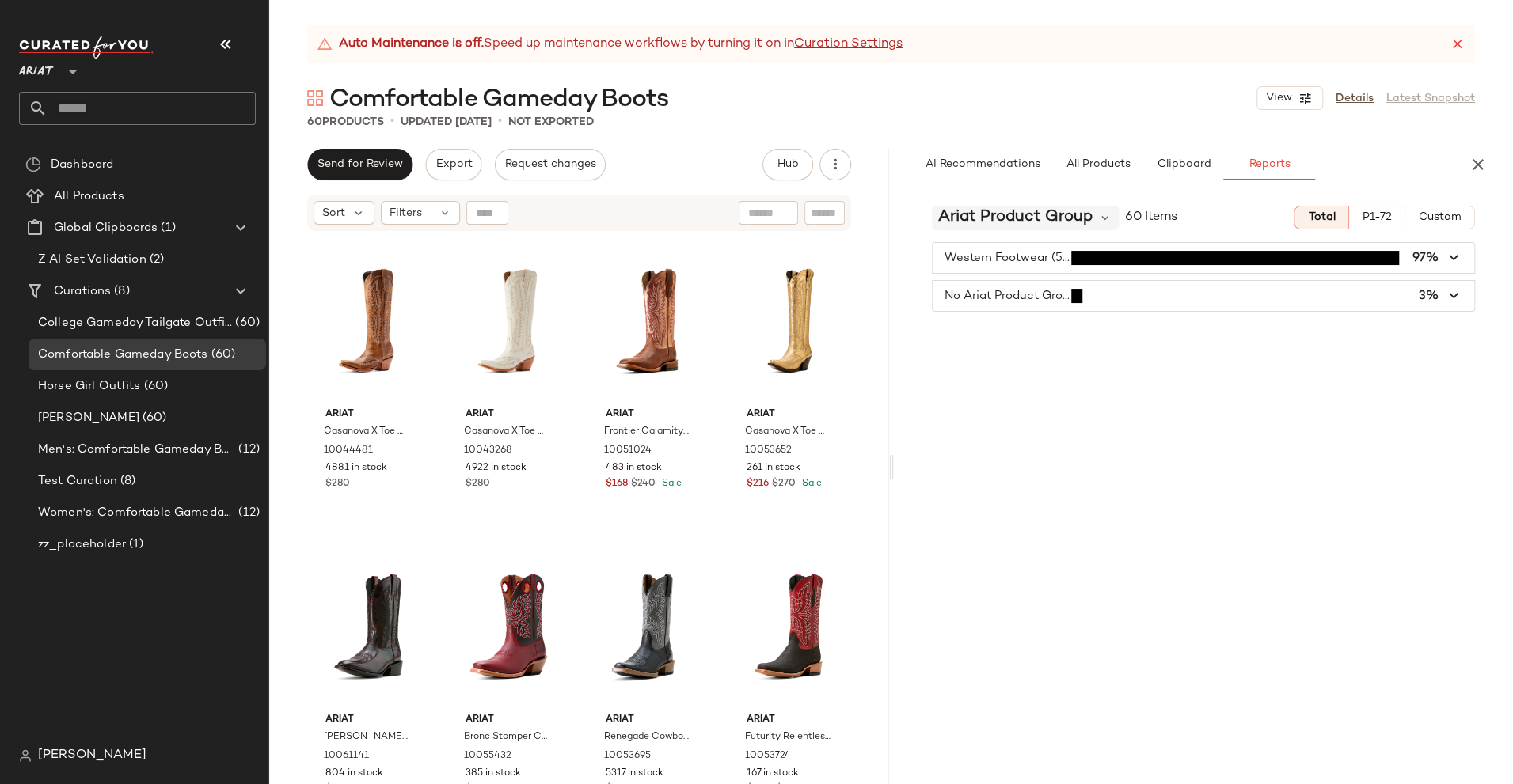
click at [1056, 218] on span "Ariat Product Group" at bounding box center [1016, 218] width 155 height 23
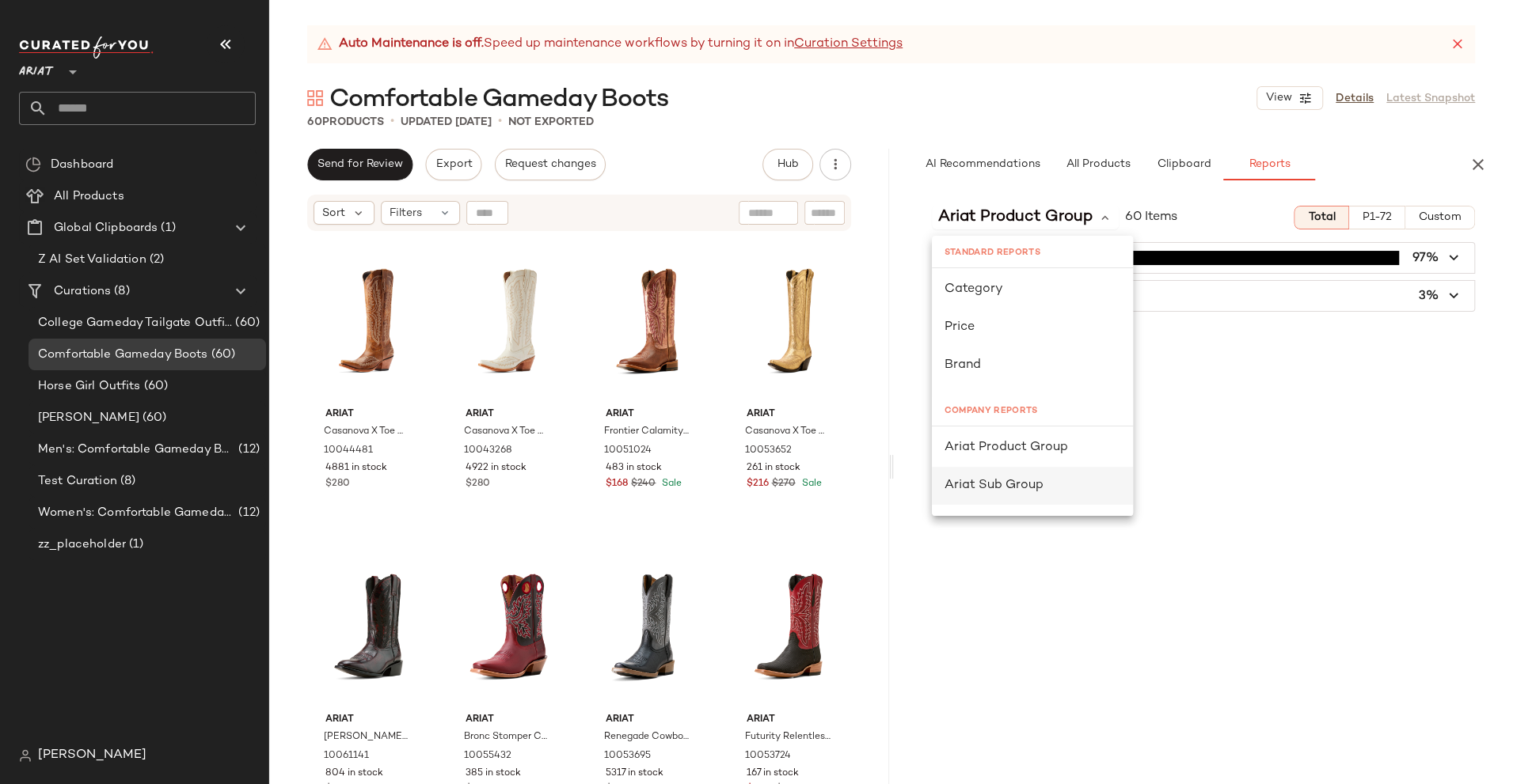
click at [1009, 480] on span "Ariat Sub Group" at bounding box center [994, 486] width 99 height 13
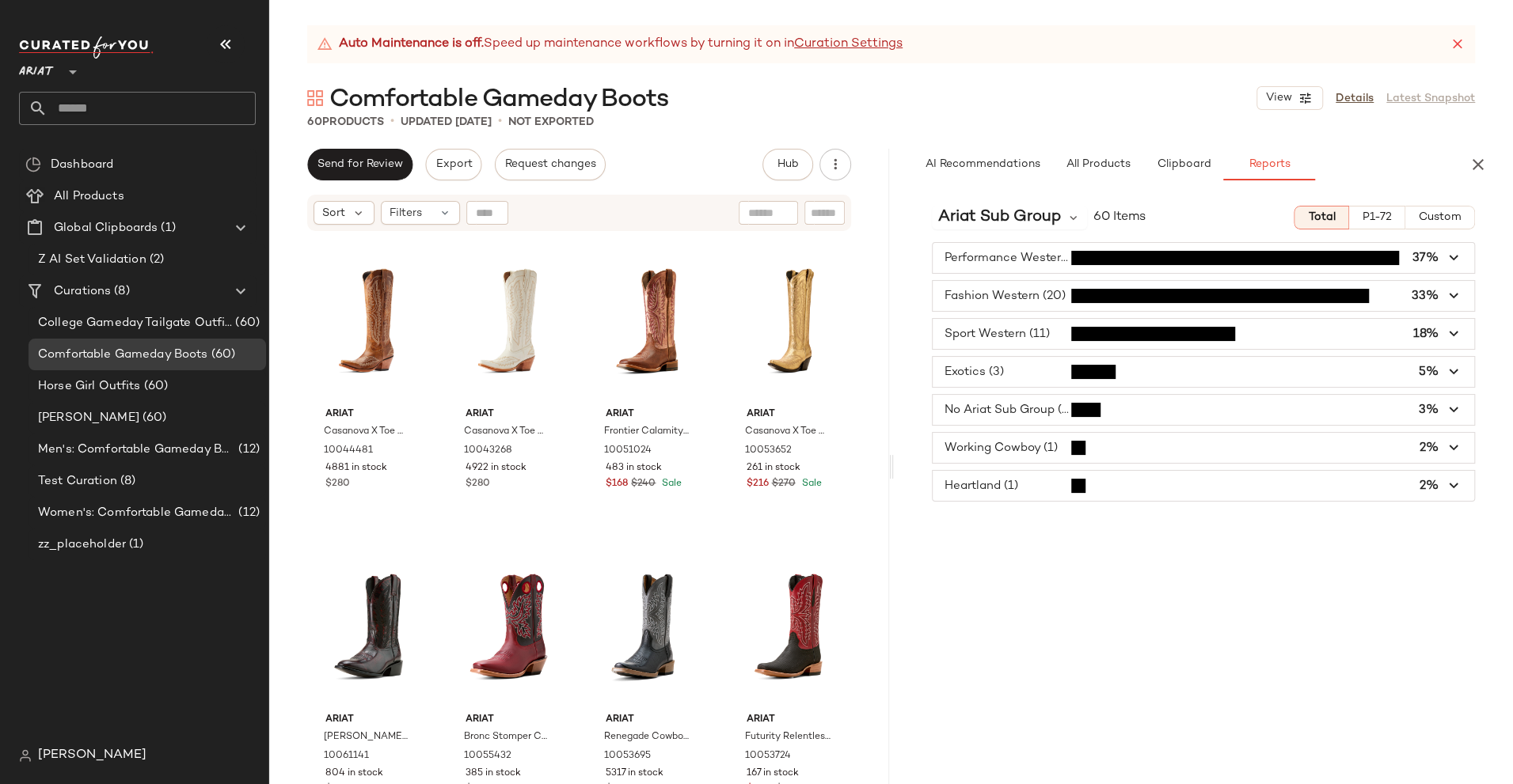
click at [1023, 446] on span "button" at bounding box center [1204, 448] width 542 height 30
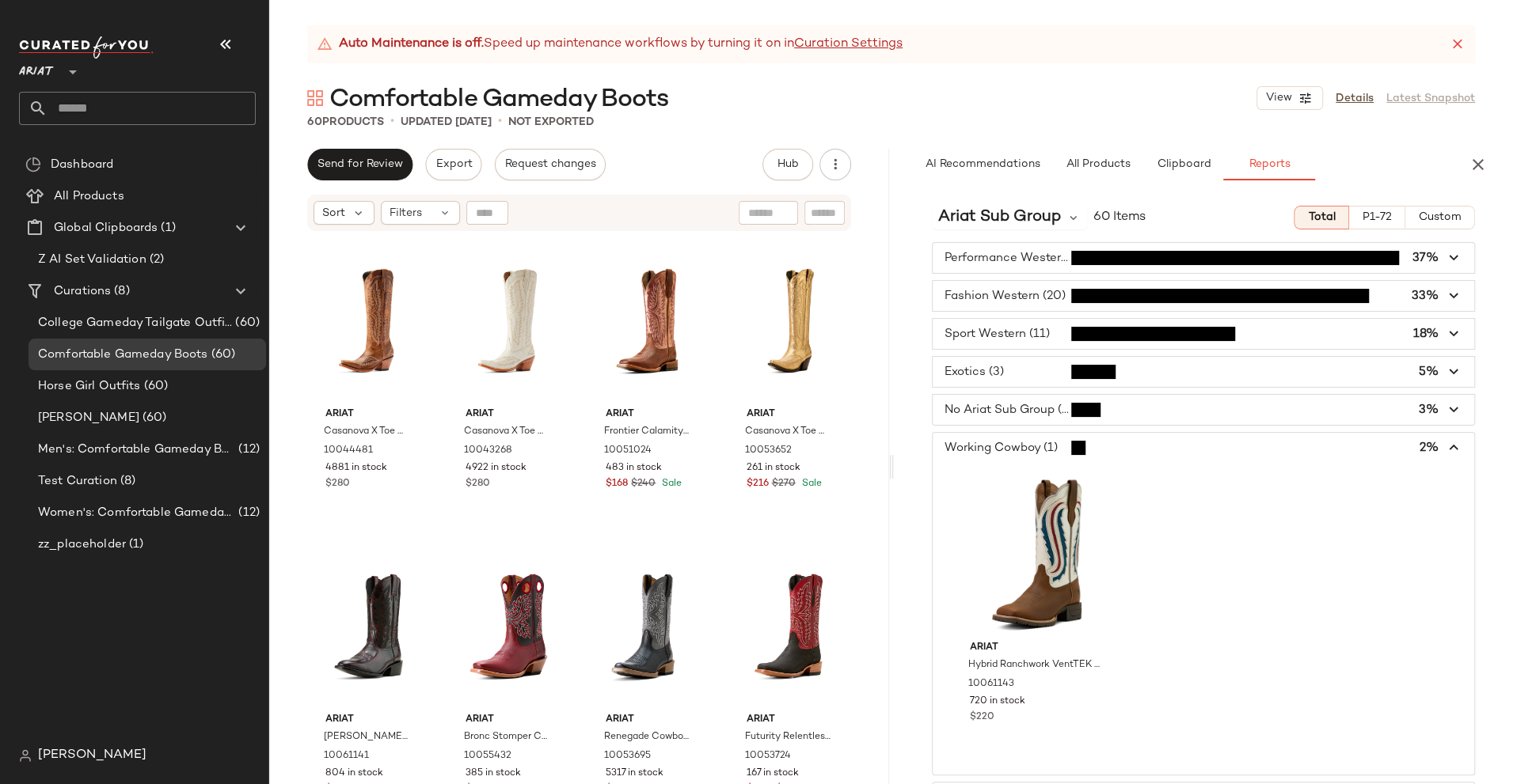
click at [1023, 446] on span "button" at bounding box center [1204, 448] width 542 height 30
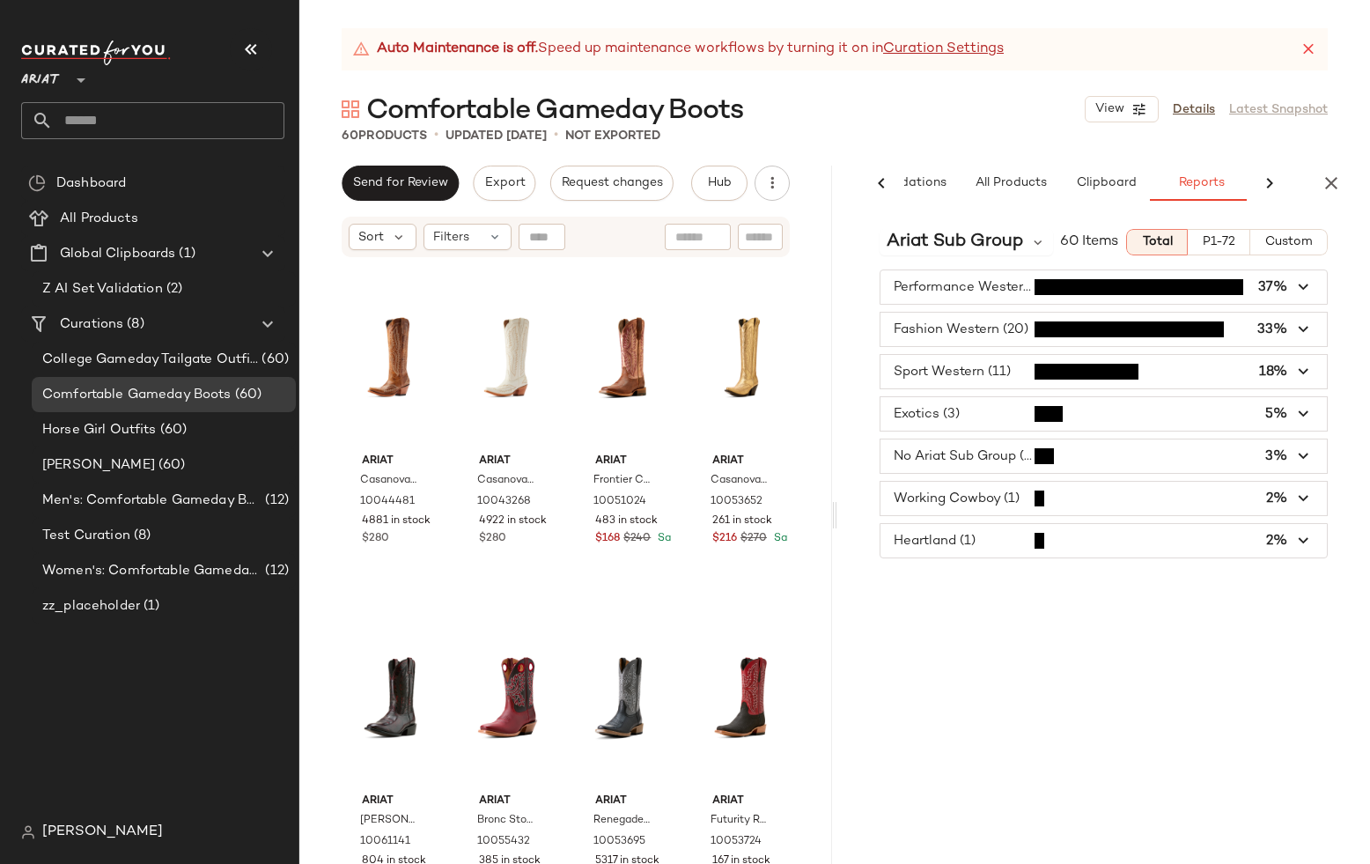
scroll to position [0, 104]
click at [999, 463] on span "button" at bounding box center [1103, 455] width 446 height 33
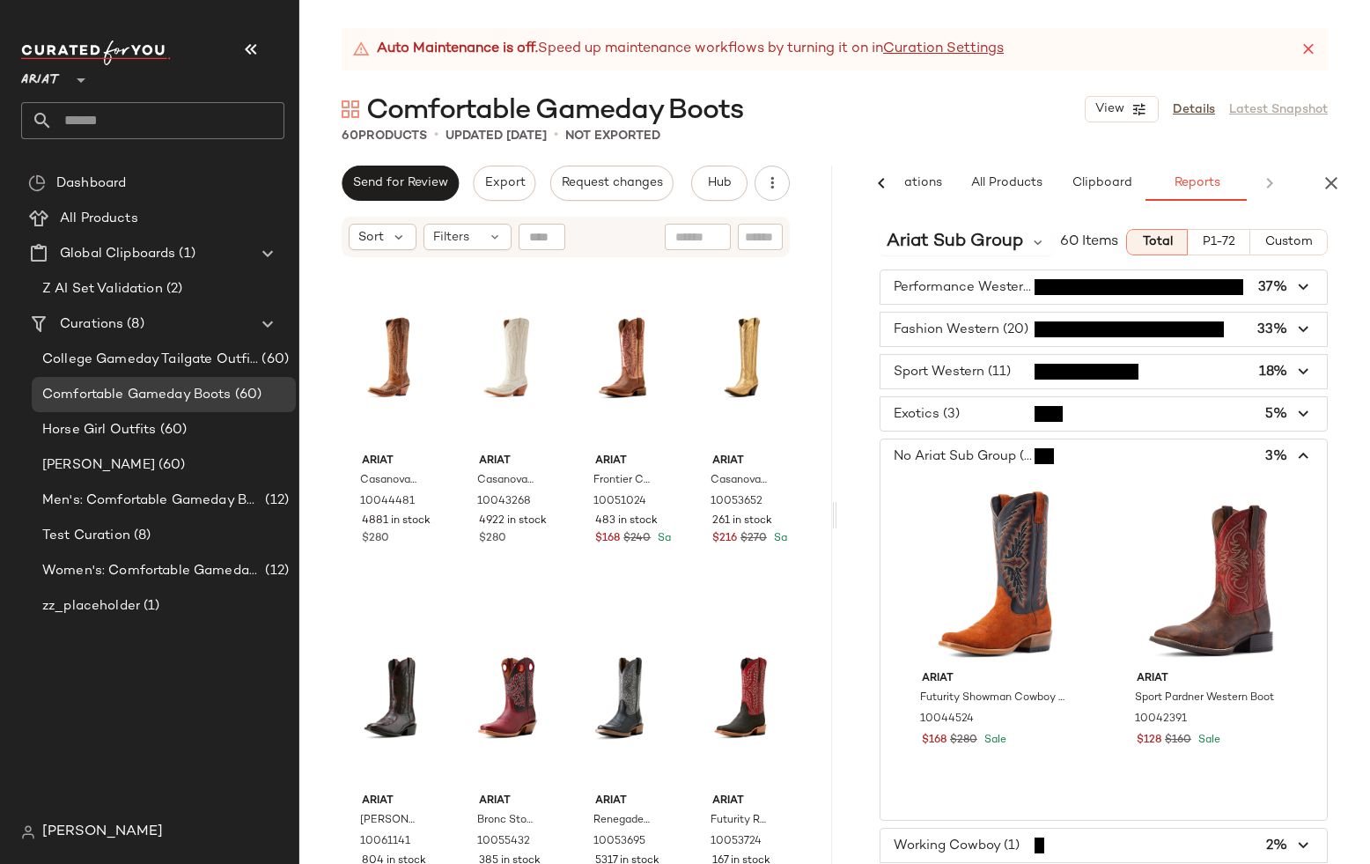
scroll to position [53, 0]
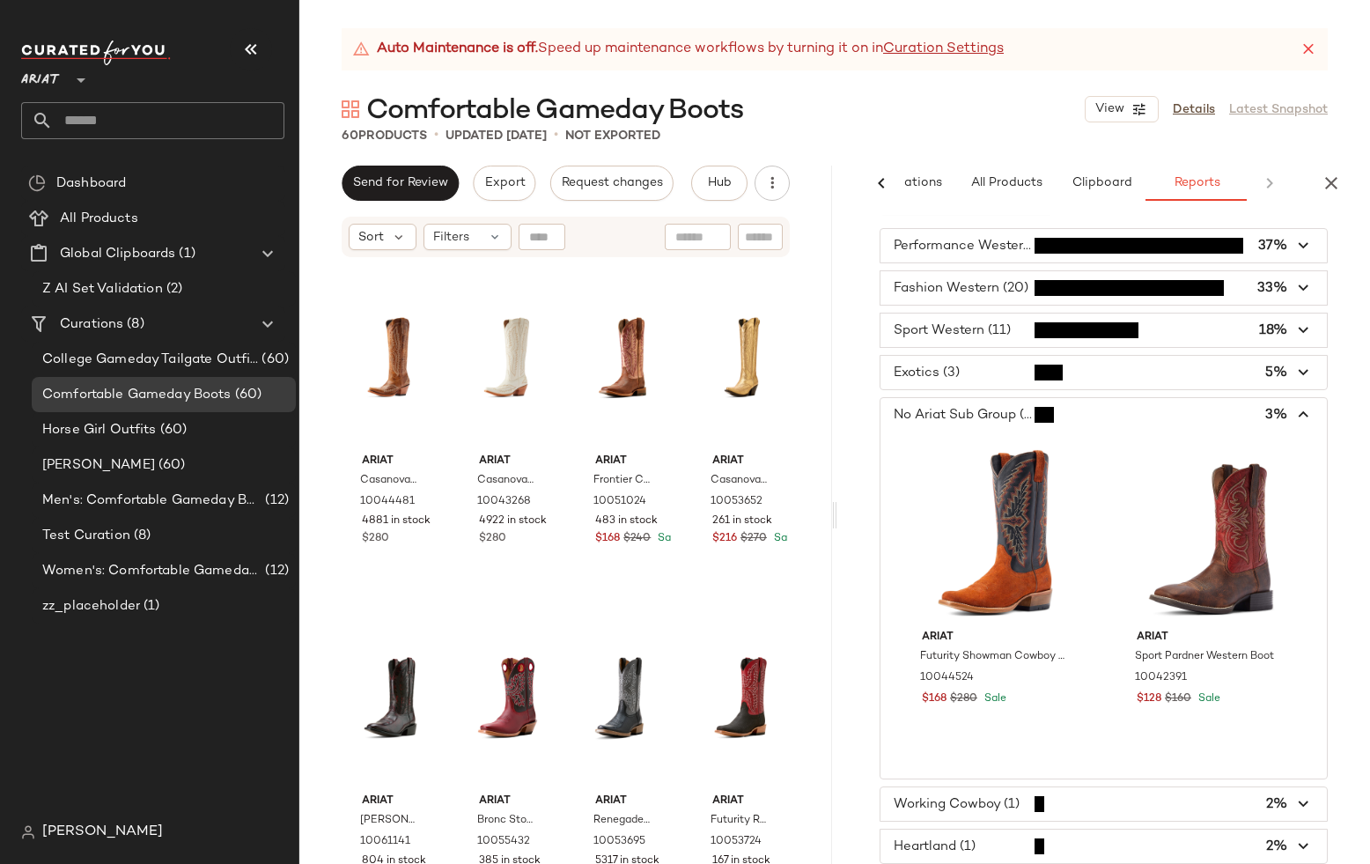
click at [1026, 401] on span "button" at bounding box center [1103, 414] width 446 height 33
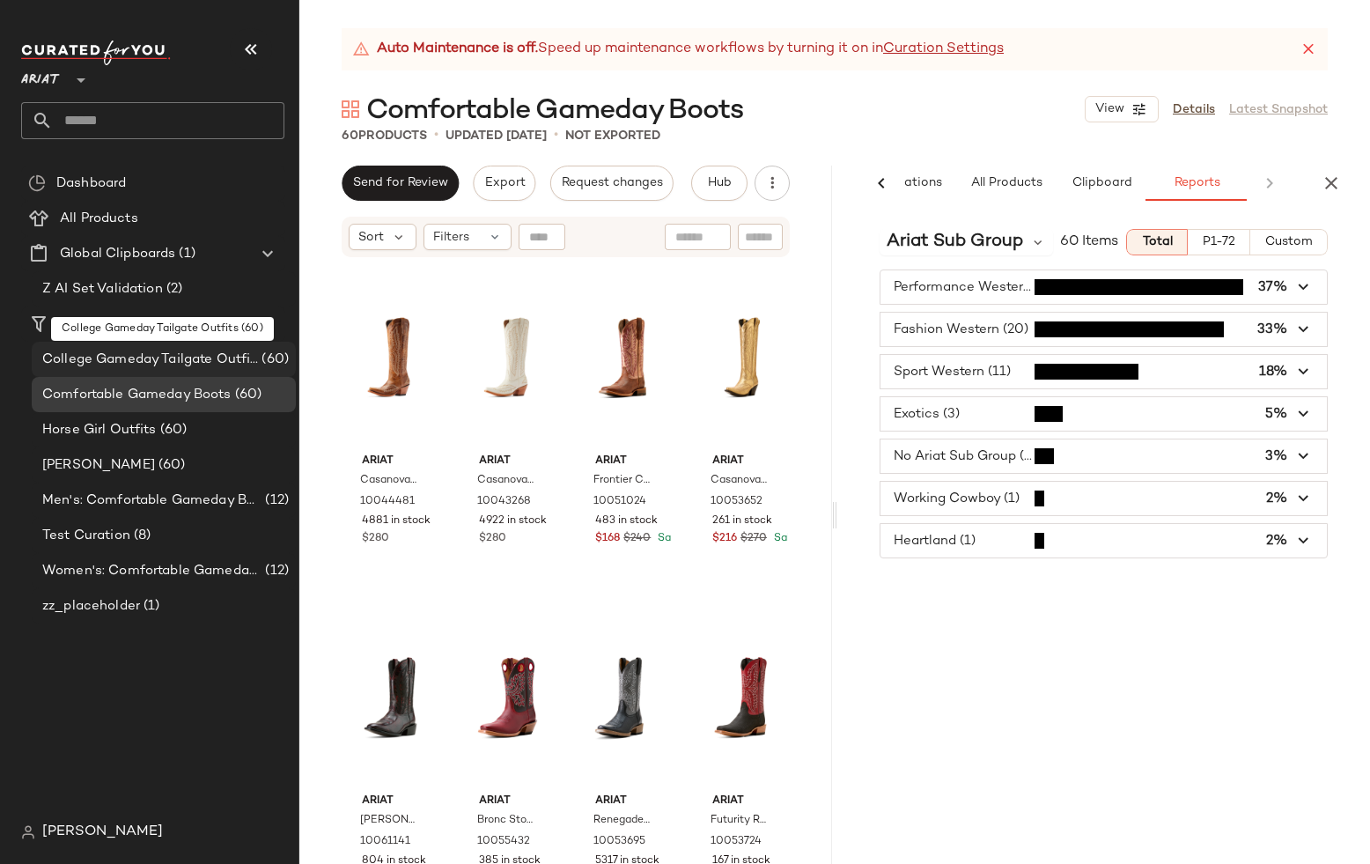
click at [172, 357] on span "College Gameday Tailgate Outfits" at bounding box center [150, 359] width 216 height 20
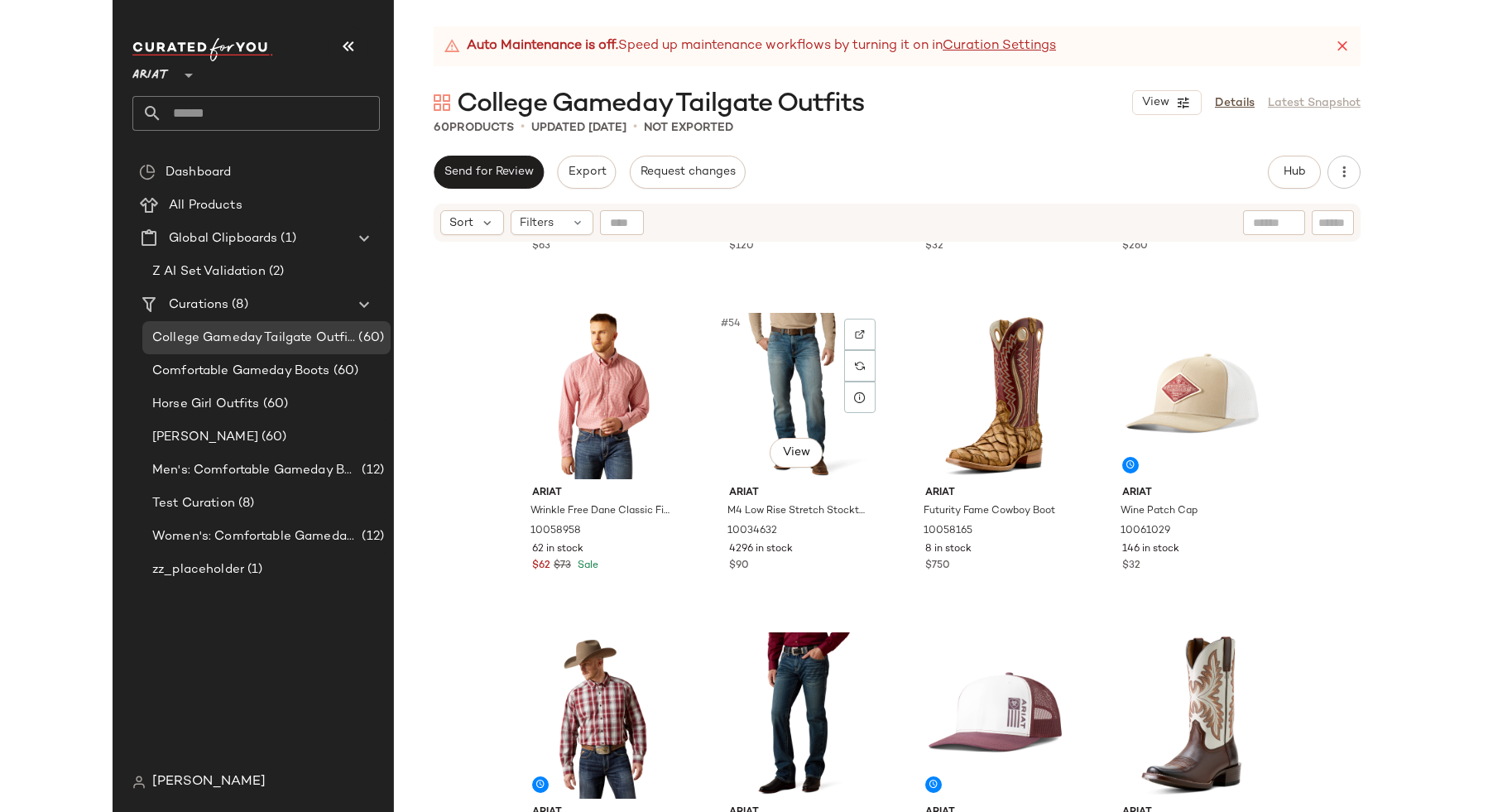
scroll to position [4183, 0]
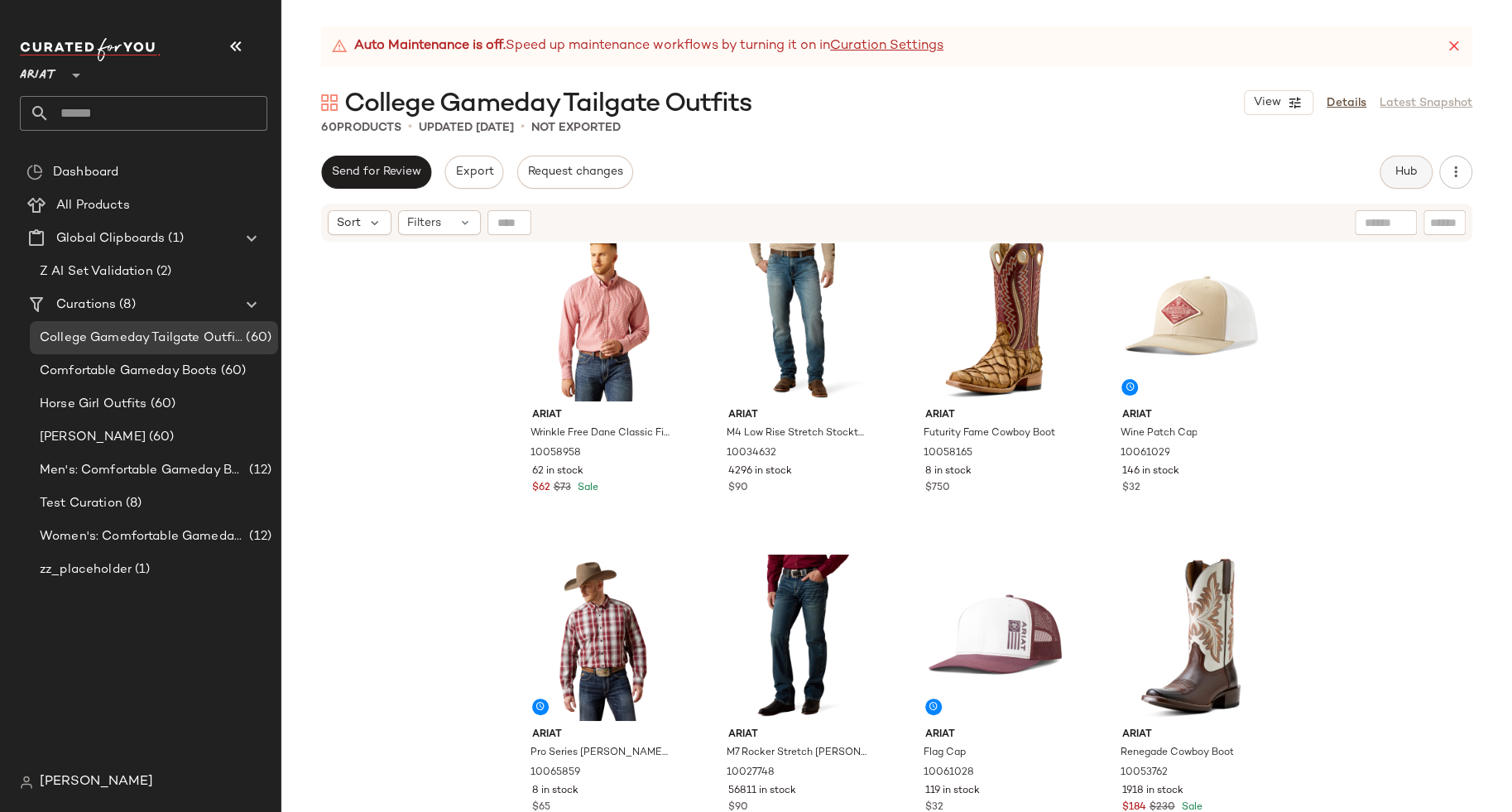
click at [1406, 175] on span "Hub" at bounding box center [1406, 172] width 24 height 13
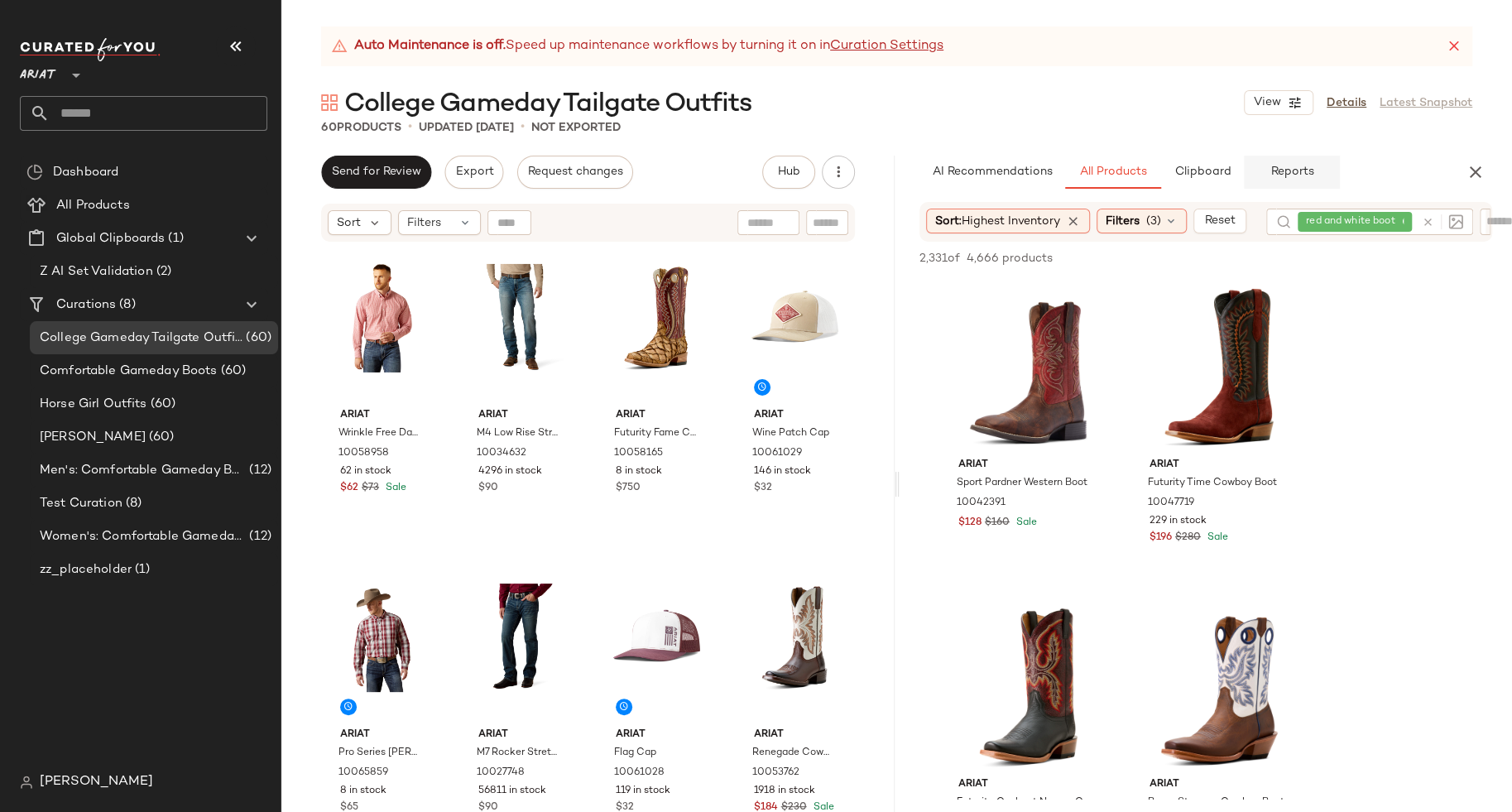
click at [1284, 173] on span "Reports" at bounding box center [1291, 172] width 44 height 13
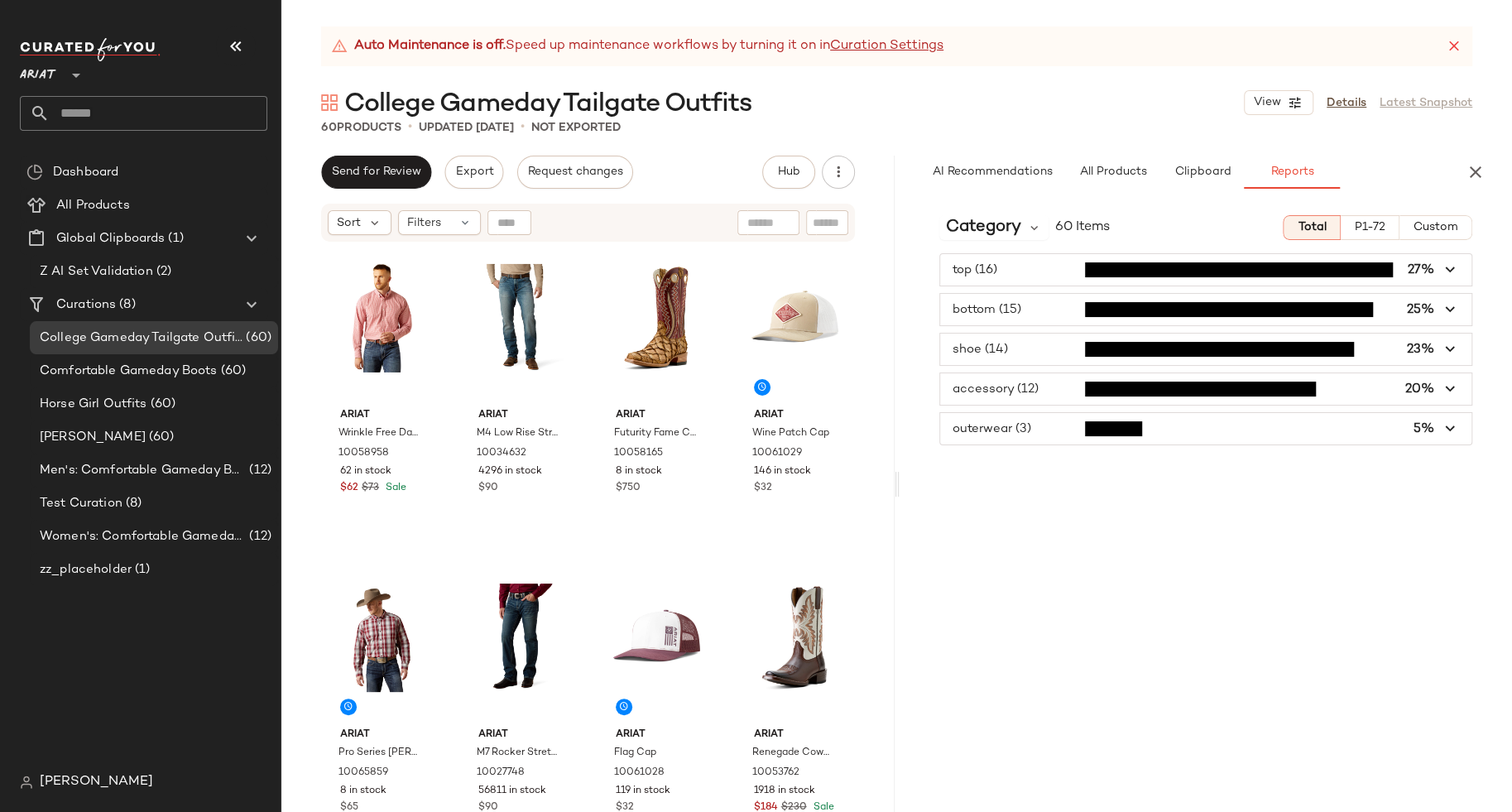
click at [1047, 255] on span "button" at bounding box center [1206, 269] width 532 height 31
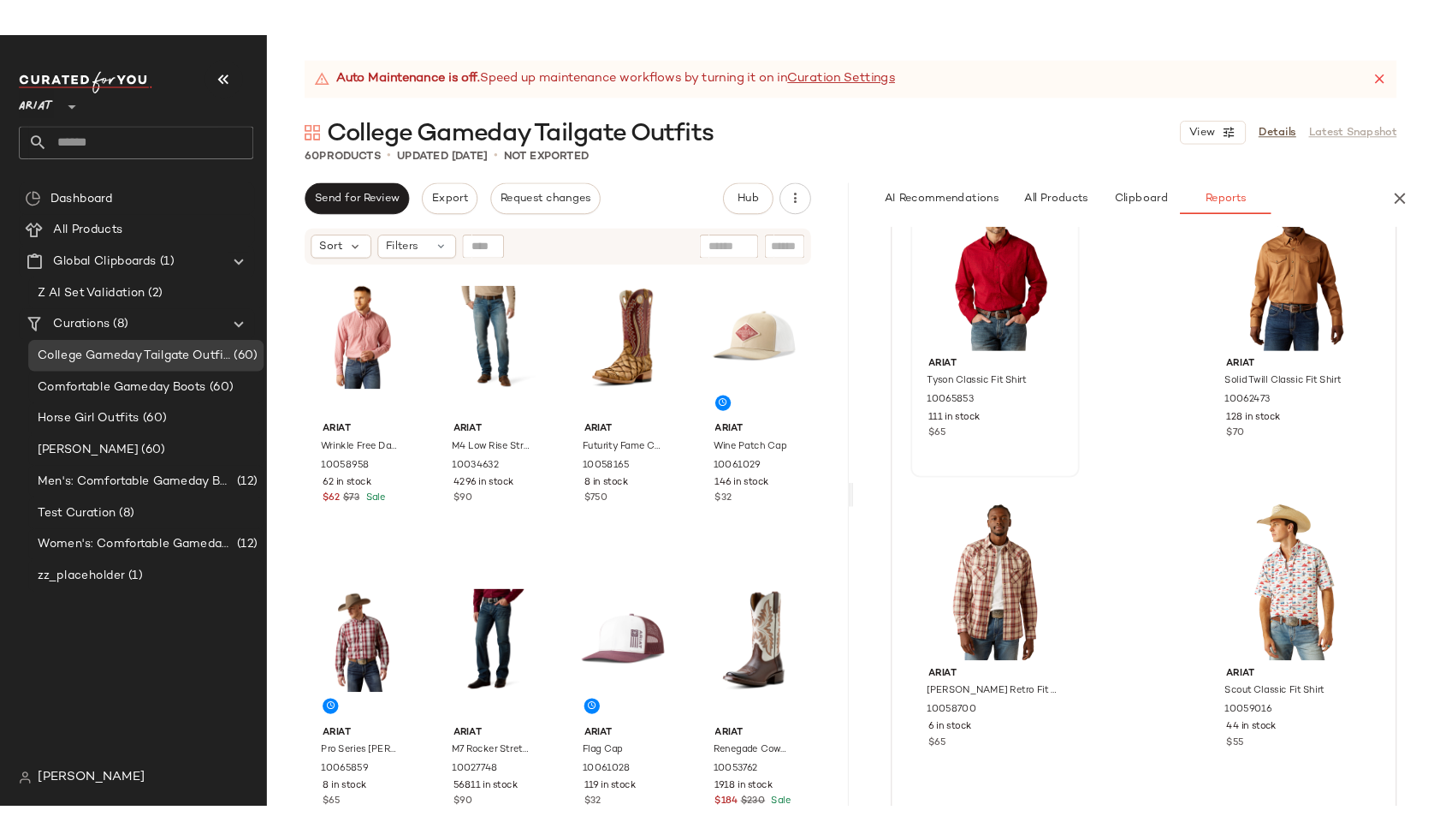
scroll to position [0, 0]
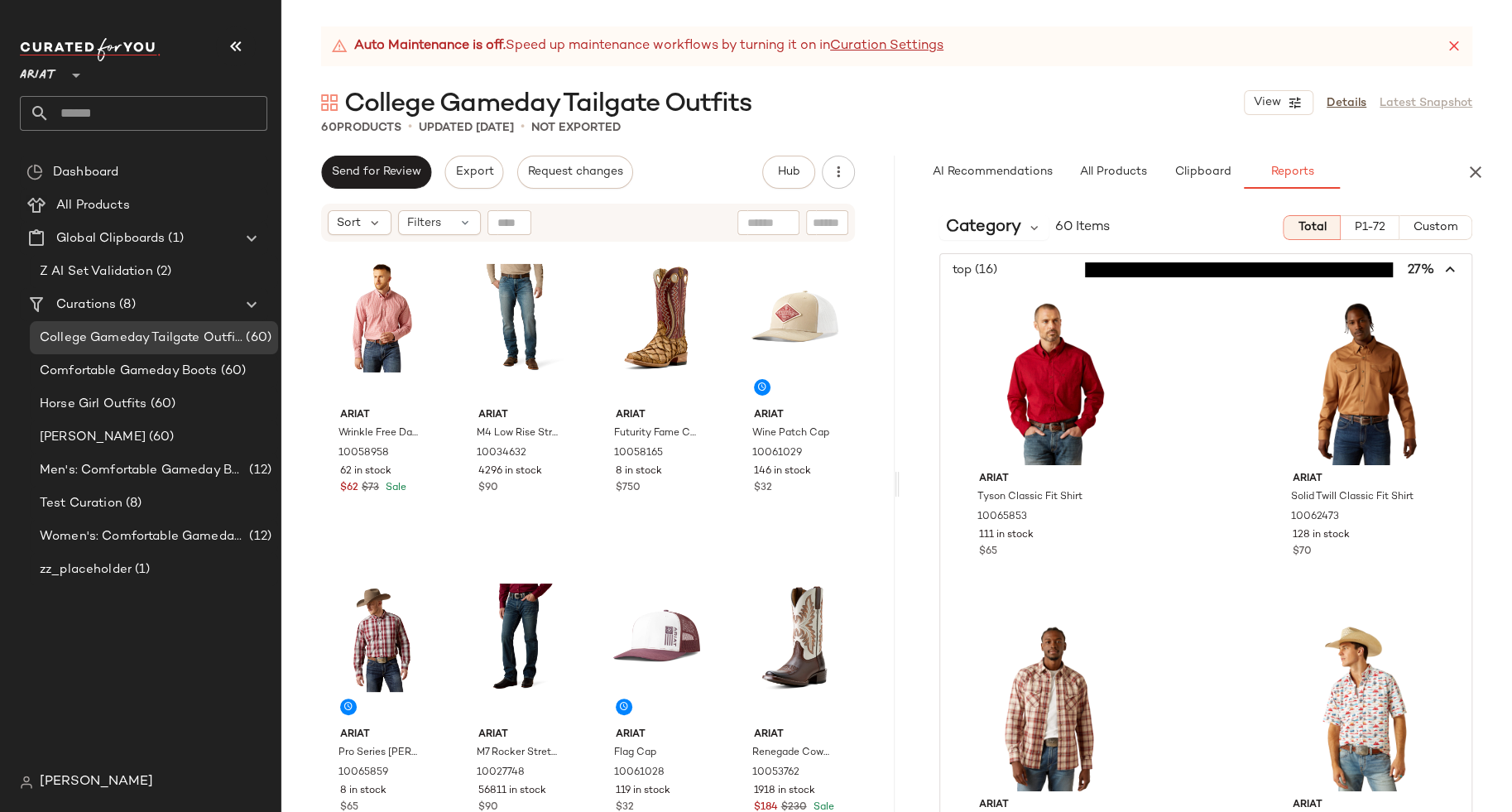
click at [1145, 256] on span "button" at bounding box center [1206, 269] width 532 height 31
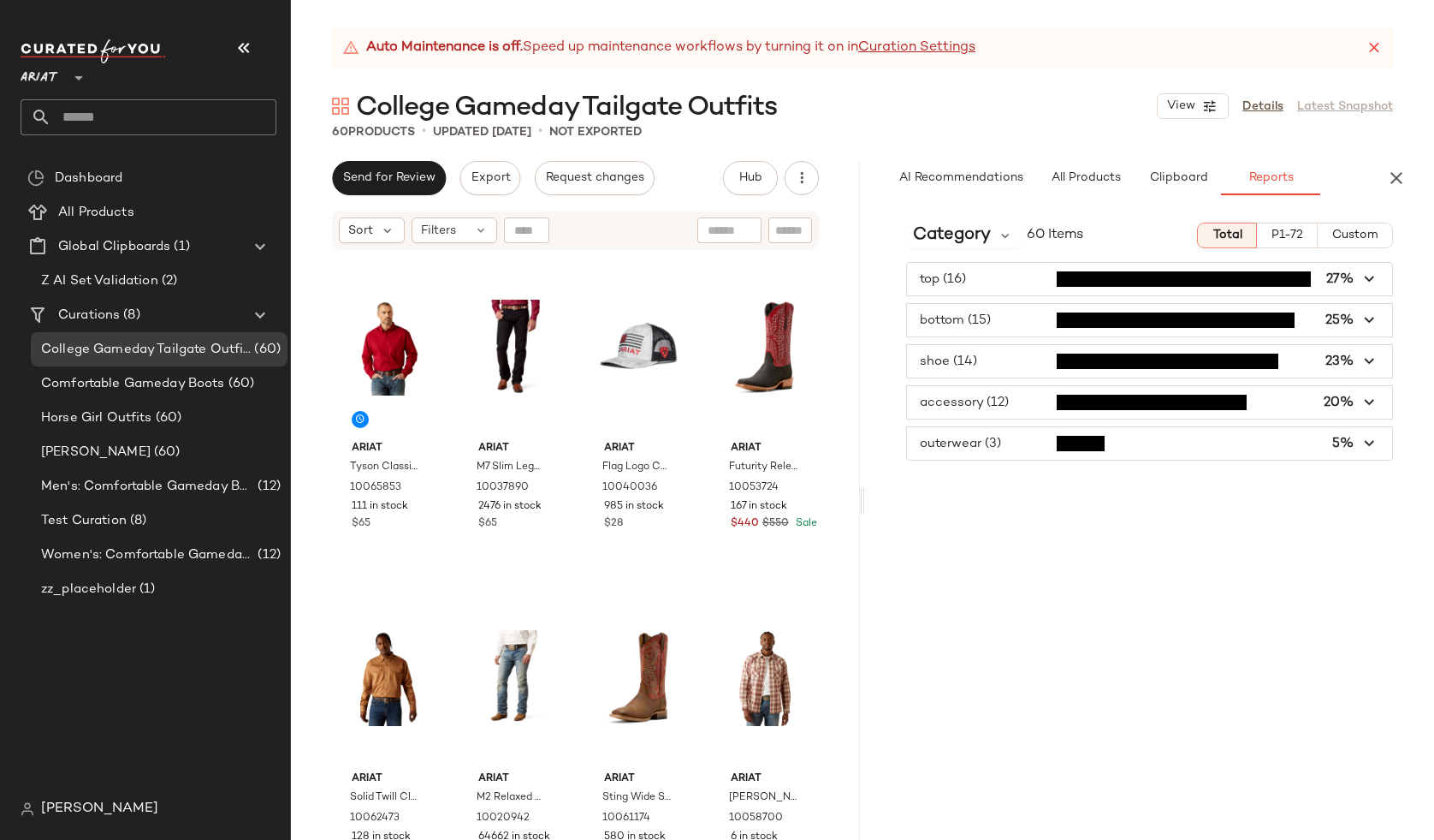
click at [1015, 277] on span "button" at bounding box center [1149, 278] width 485 height 32
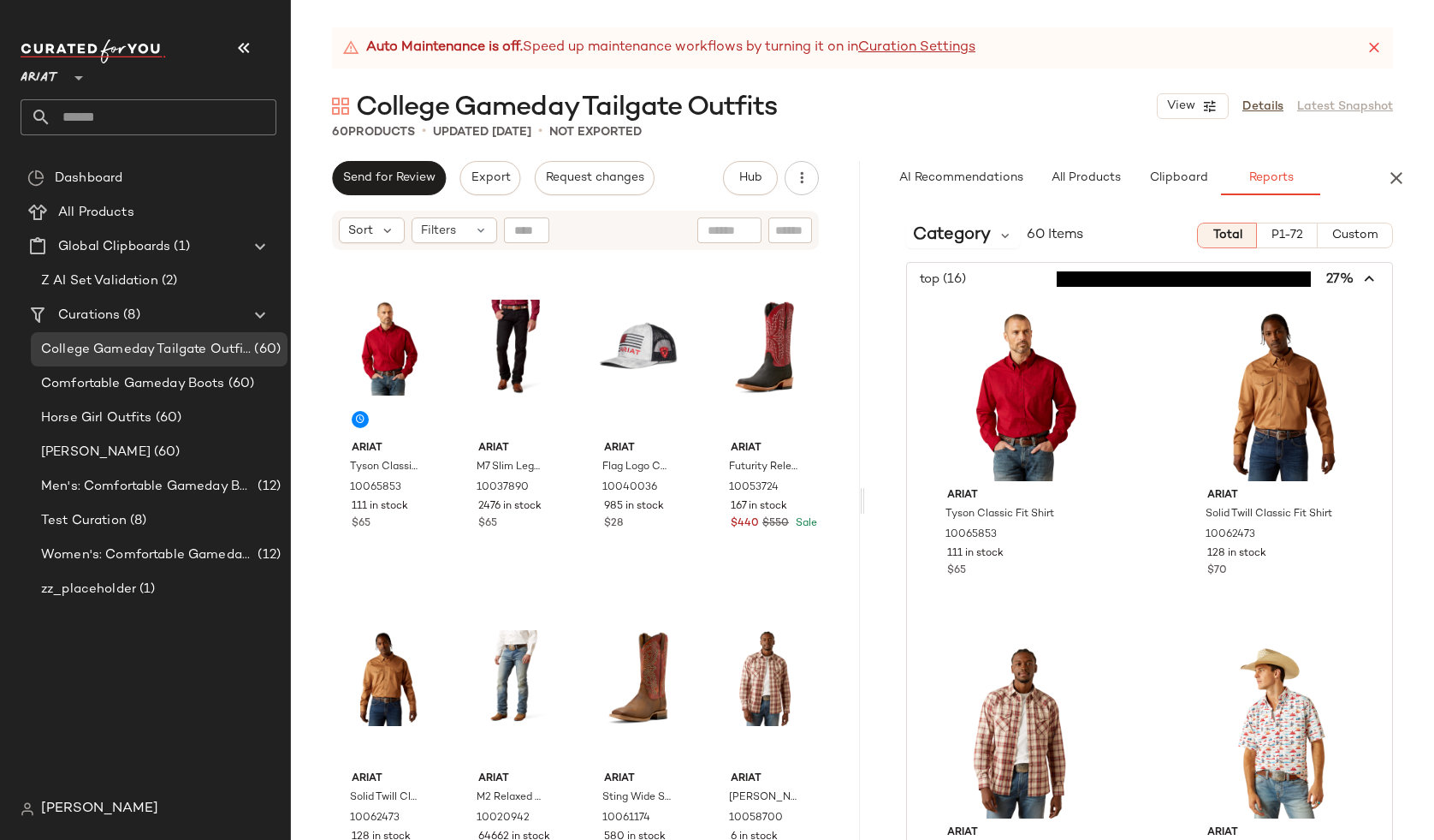
click at [1011, 290] on span "button" at bounding box center [1149, 278] width 485 height 32
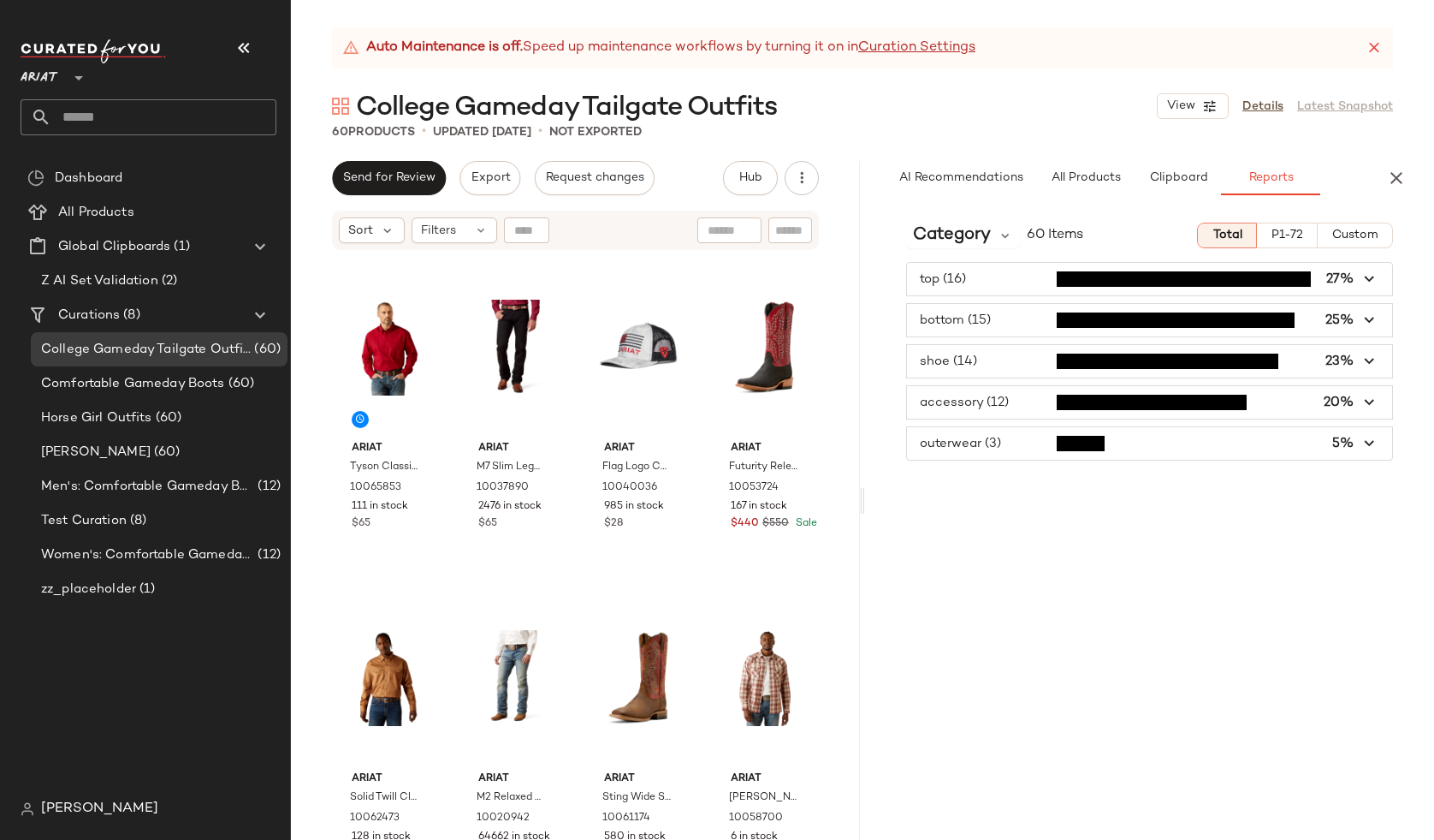
click at [1016, 437] on span "button" at bounding box center [1149, 442] width 485 height 32
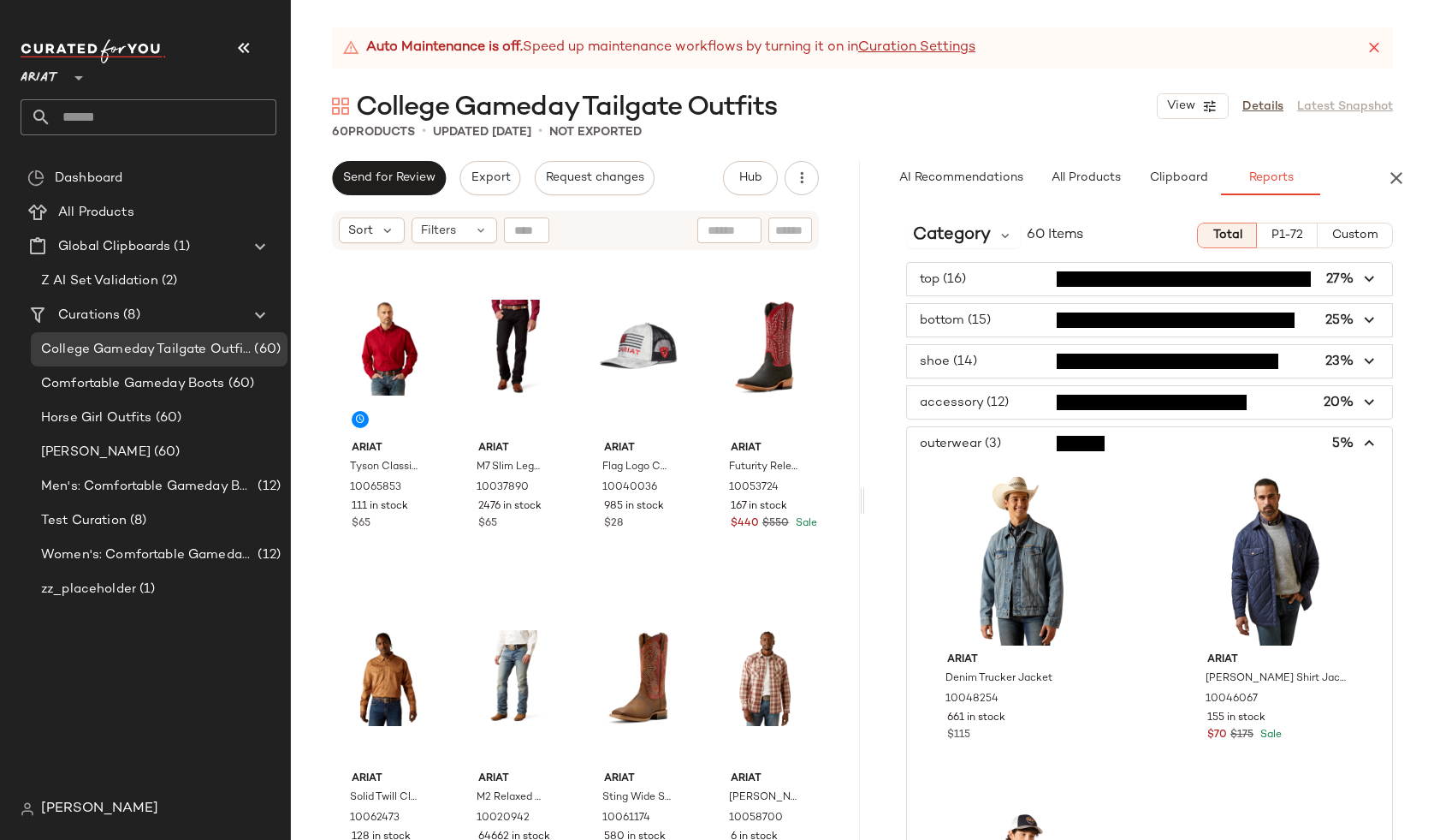
click at [1003, 436] on span "button" at bounding box center [1149, 442] width 485 height 32
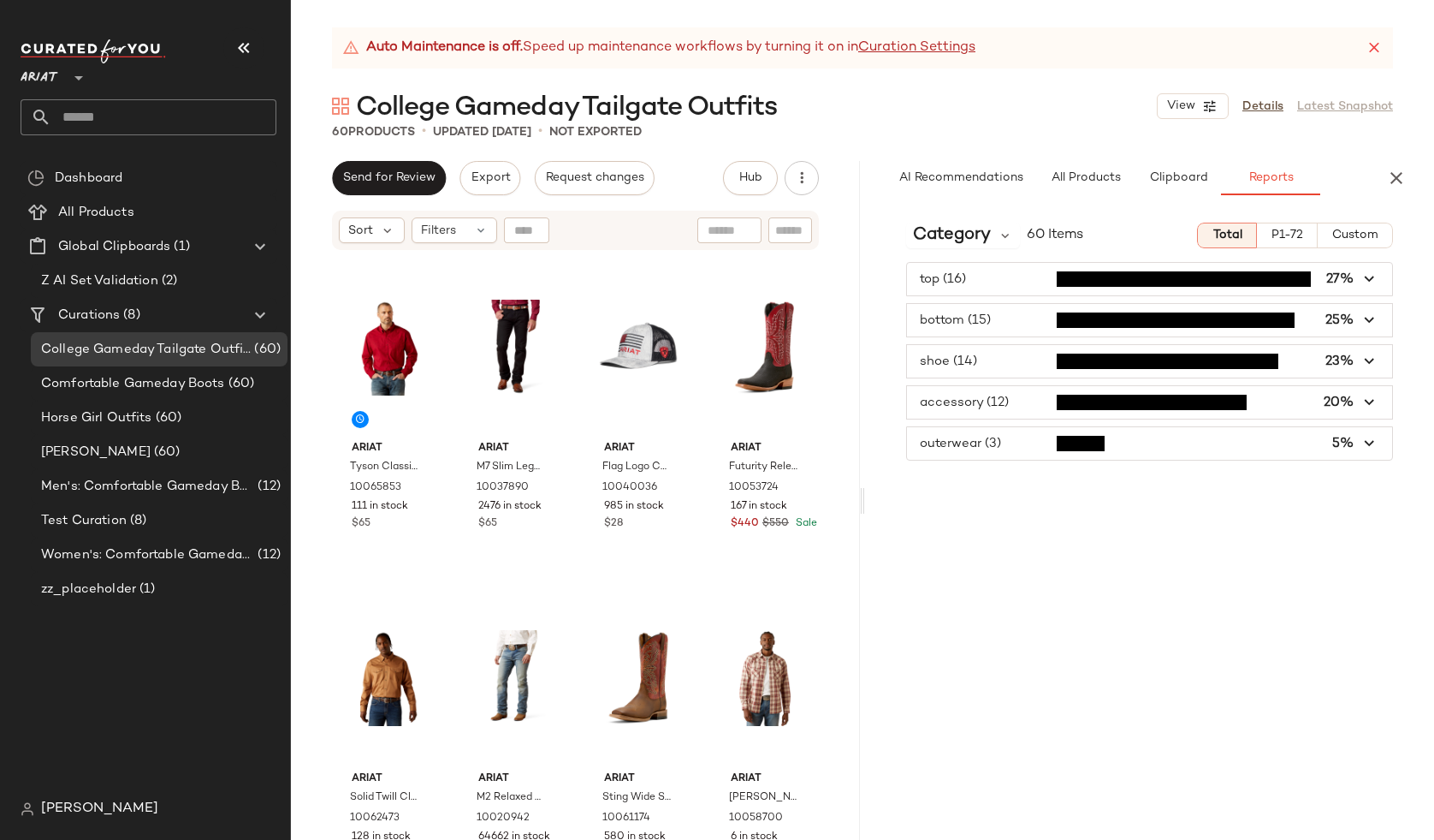
click at [1014, 263] on span "button" at bounding box center [1149, 278] width 485 height 32
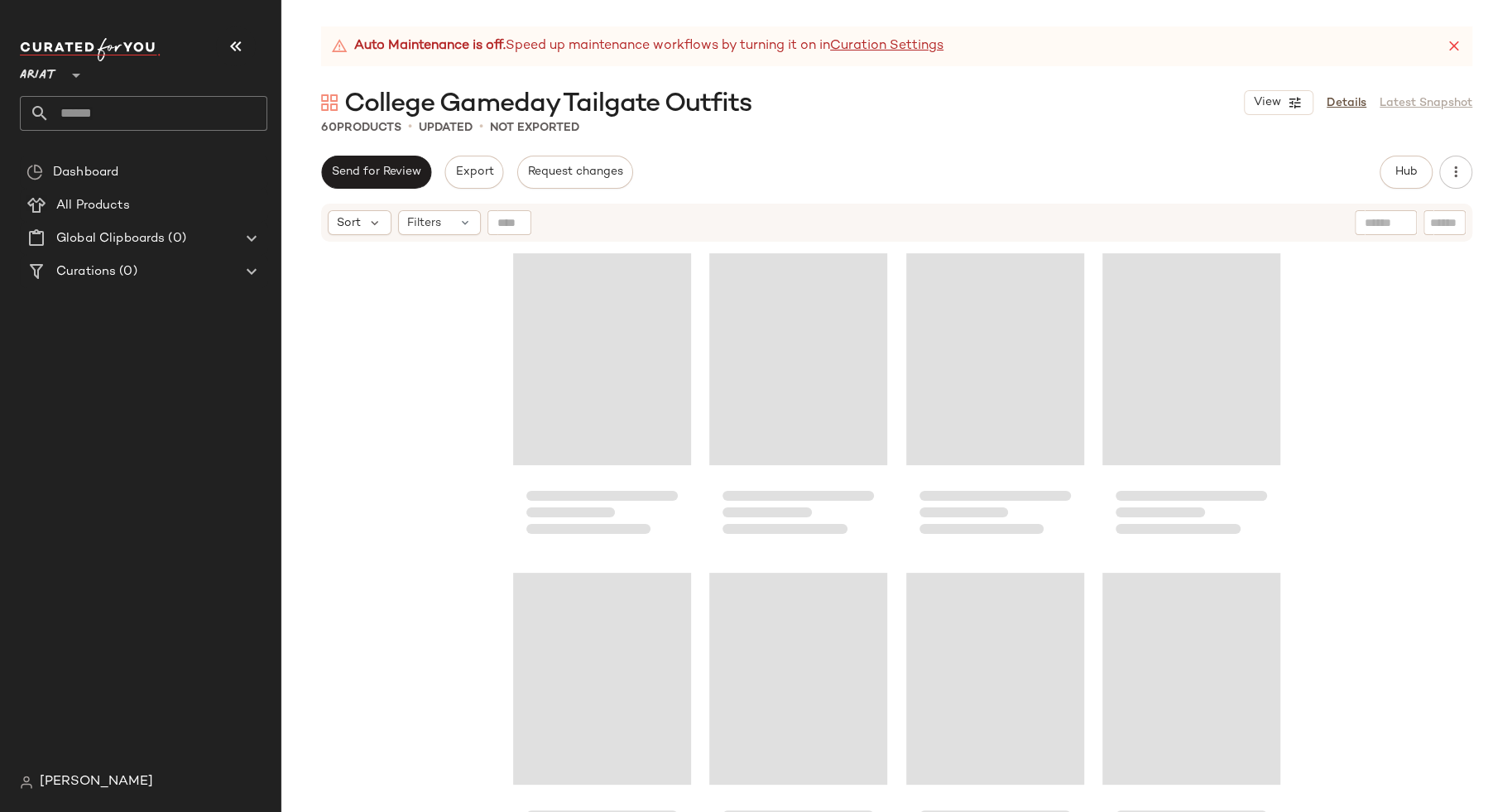
click at [155, 108] on input "text" at bounding box center [159, 113] width 218 height 35
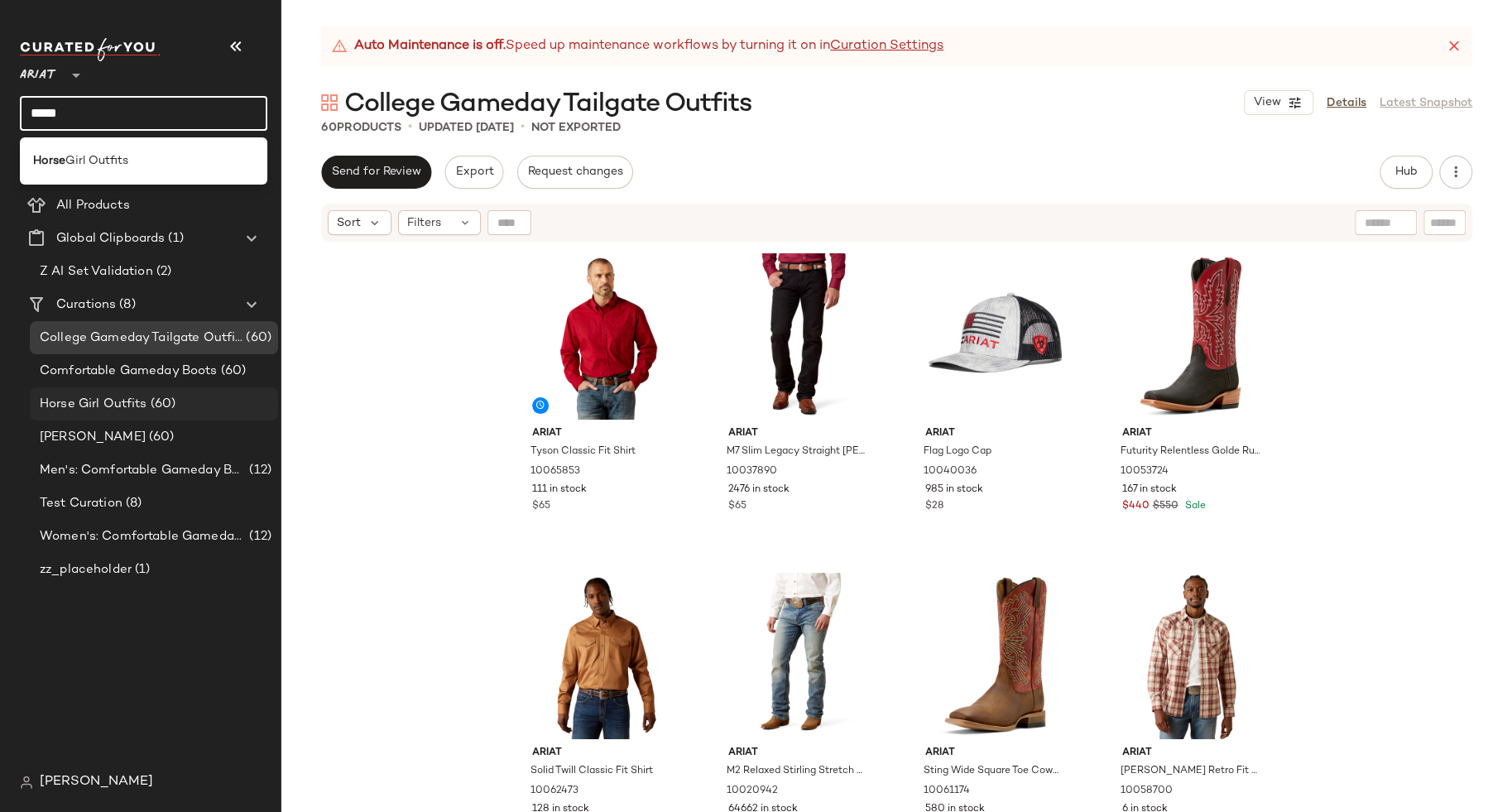
type input "*****"
click at [110, 398] on span "Horse Girl Outfits" at bounding box center [93, 404] width 107 height 19
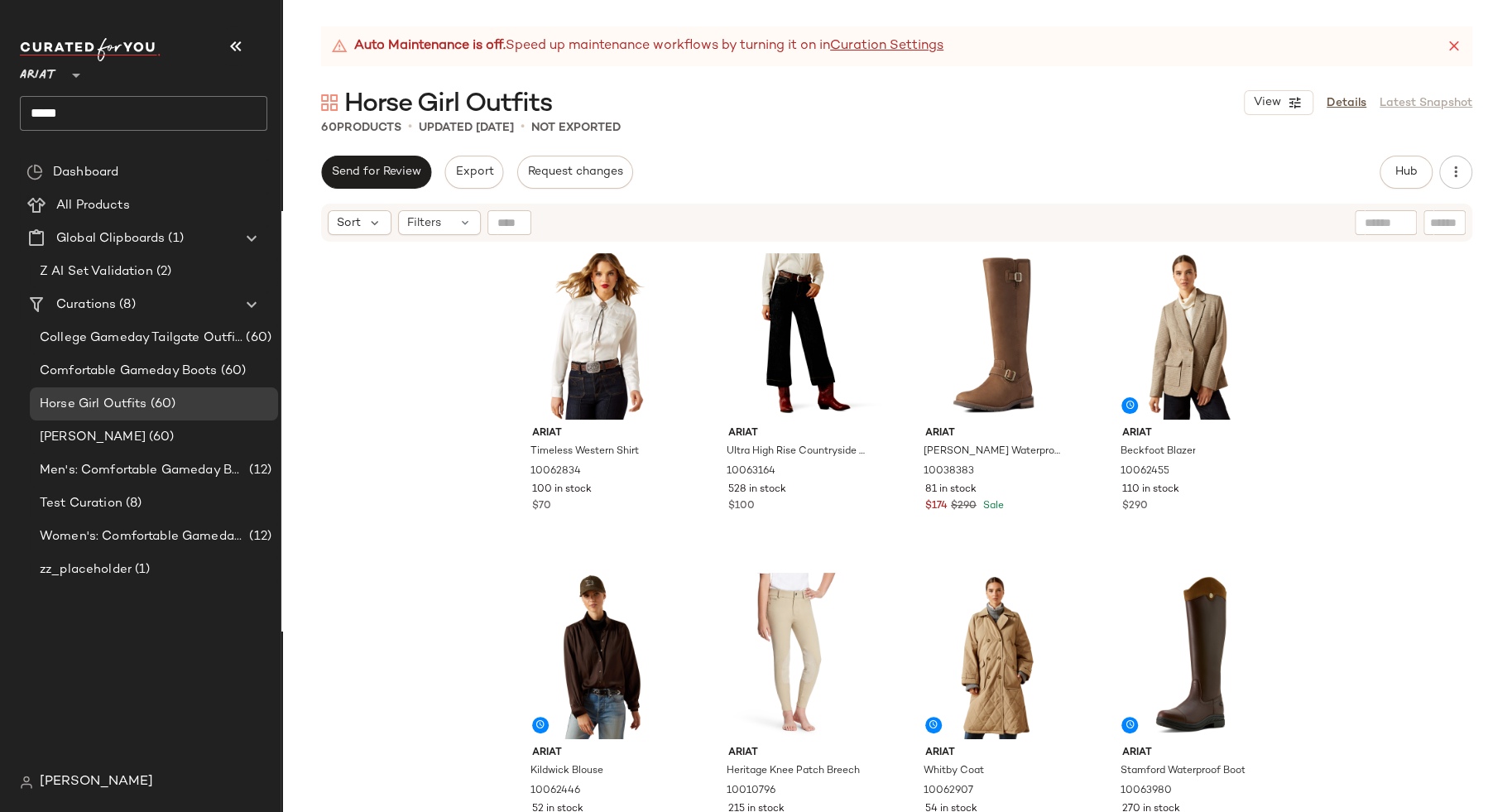
click at [592, 90] on div "Horse Girl Outfits View Details Latest Snapshot" at bounding box center [896, 102] width 1231 height 33
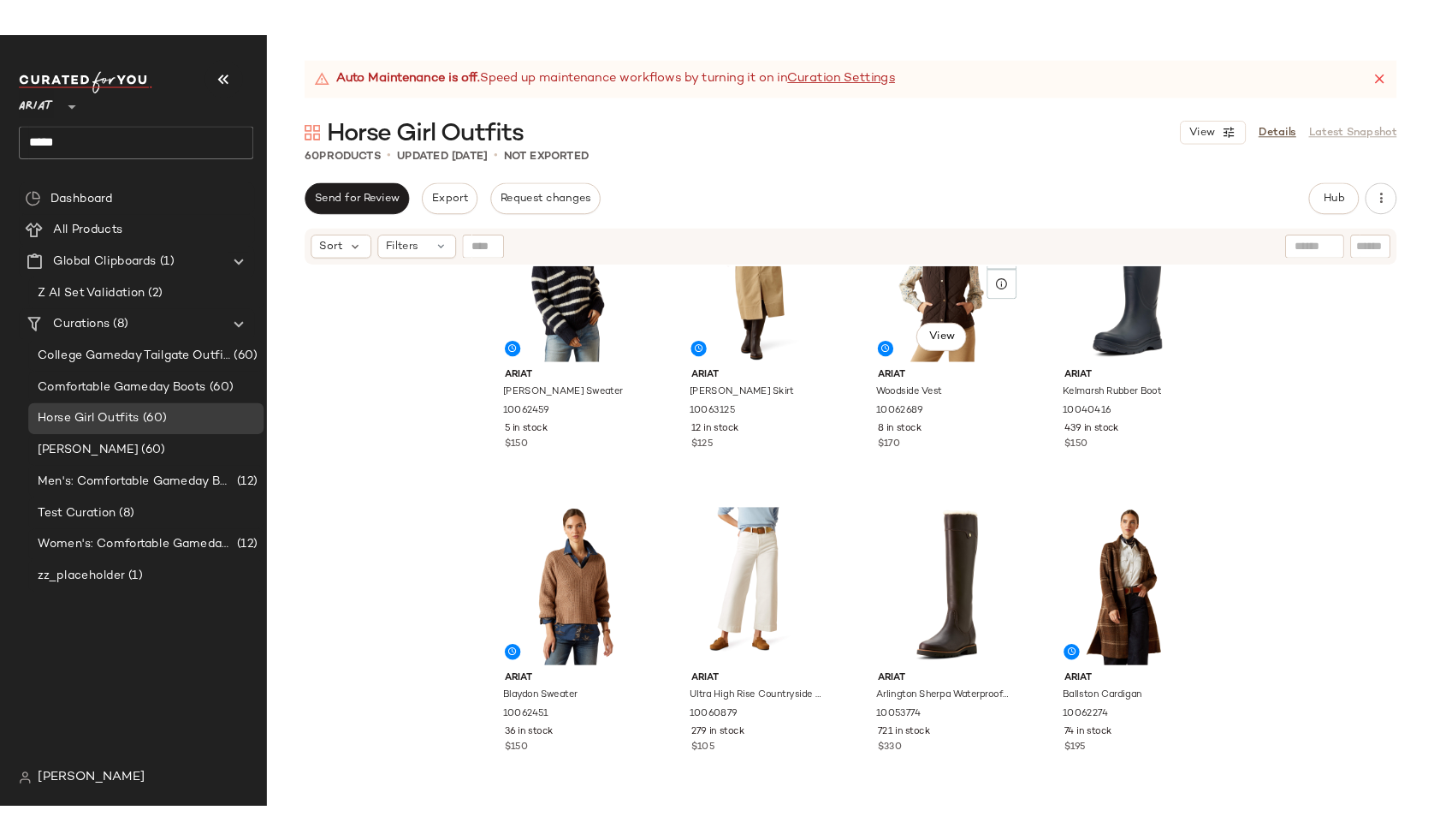
scroll to position [1092, 0]
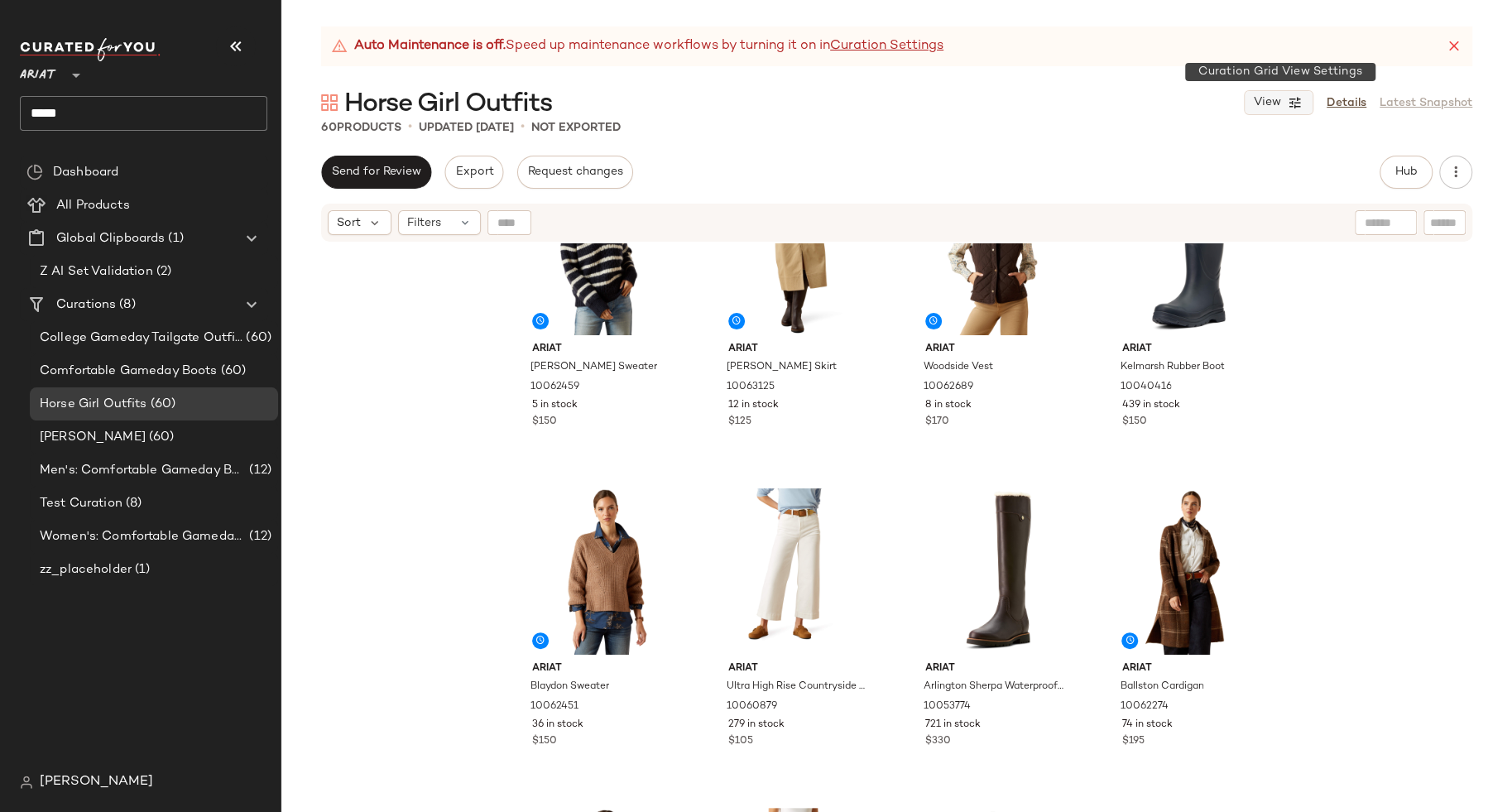
click at [1299, 107] on icon "button" at bounding box center [1296, 102] width 15 height 15
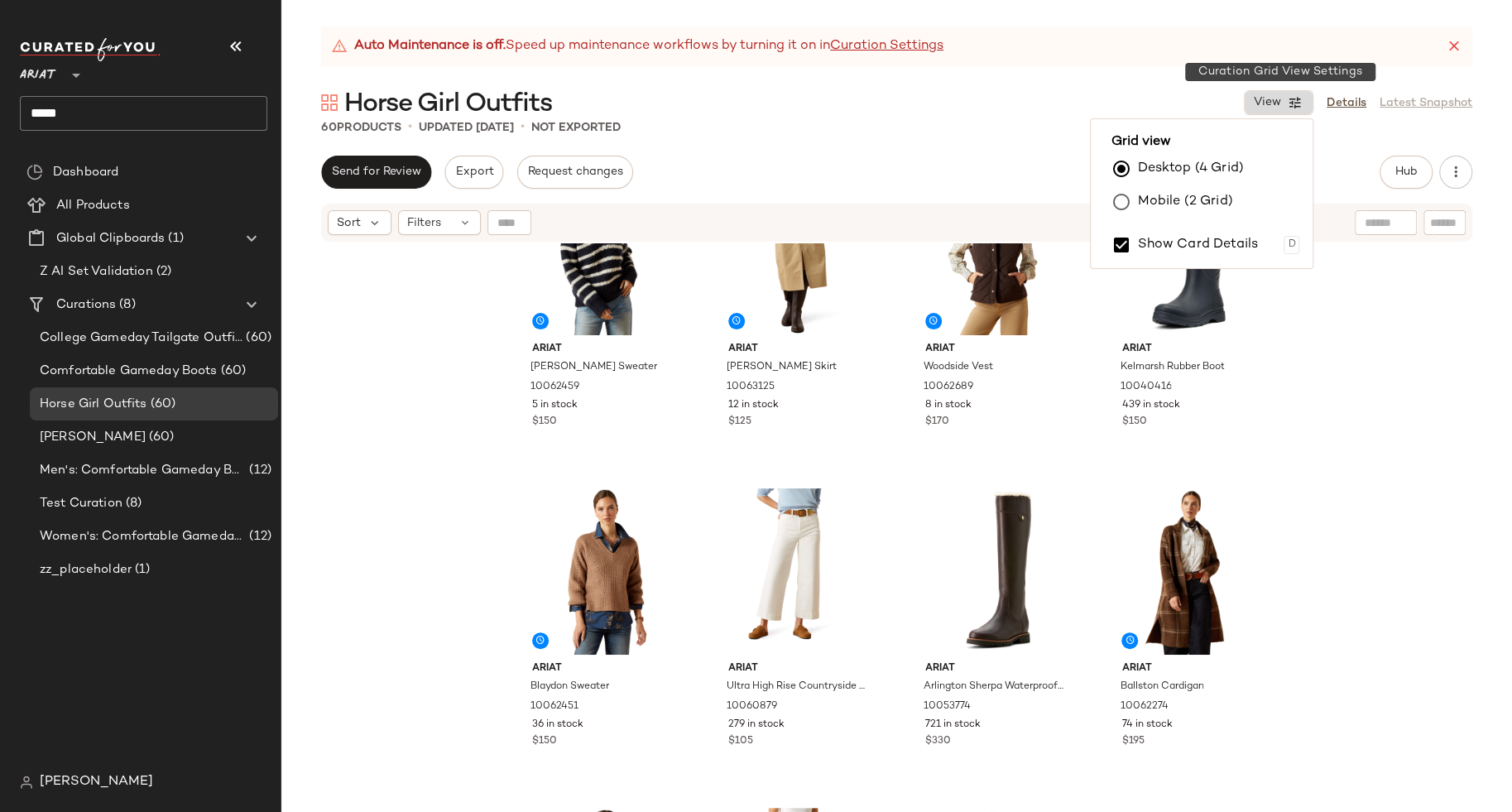
click at [1299, 107] on icon "button" at bounding box center [1296, 102] width 15 height 15
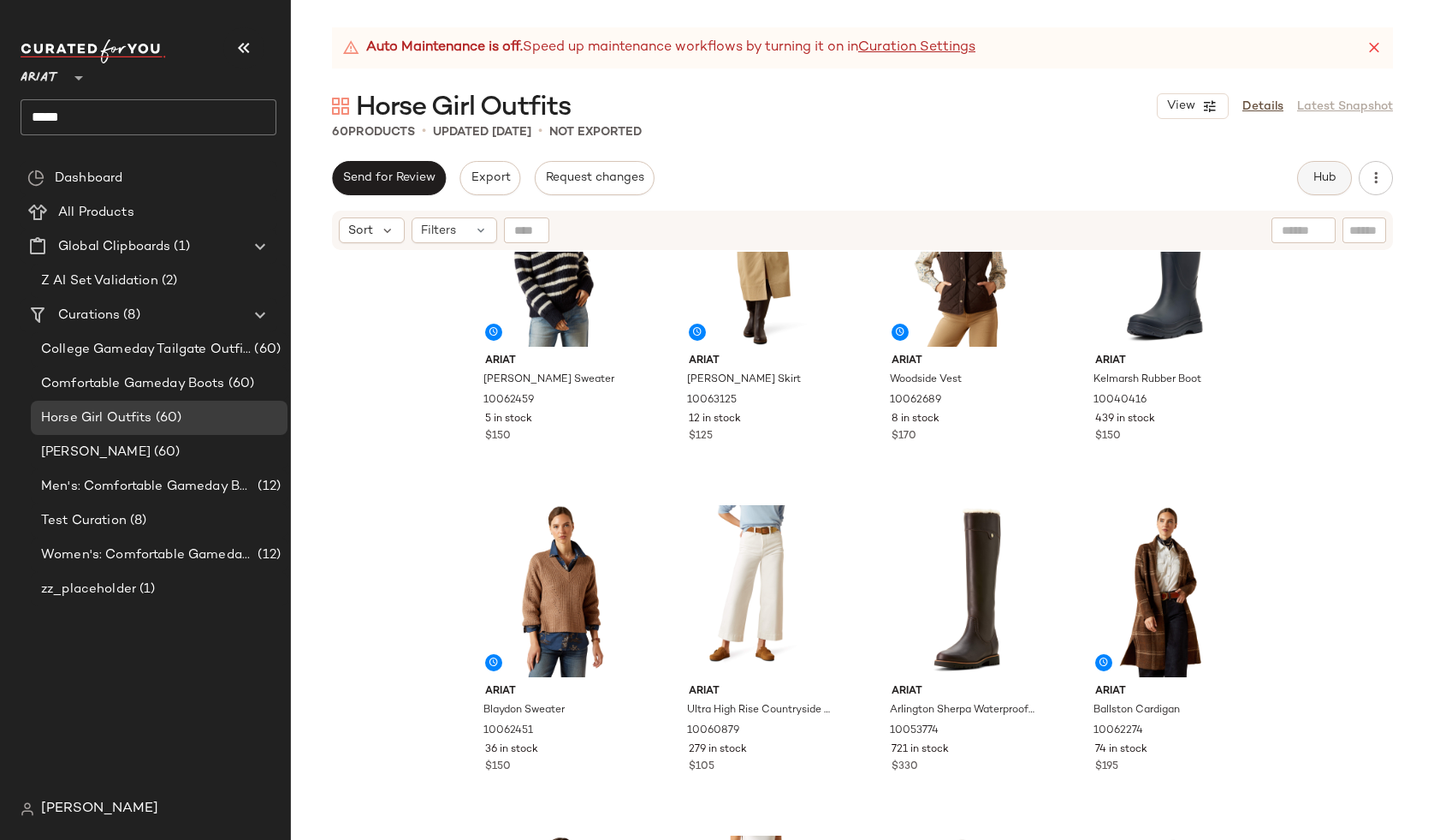
click at [1329, 177] on span "Hub" at bounding box center [1324, 178] width 24 height 14
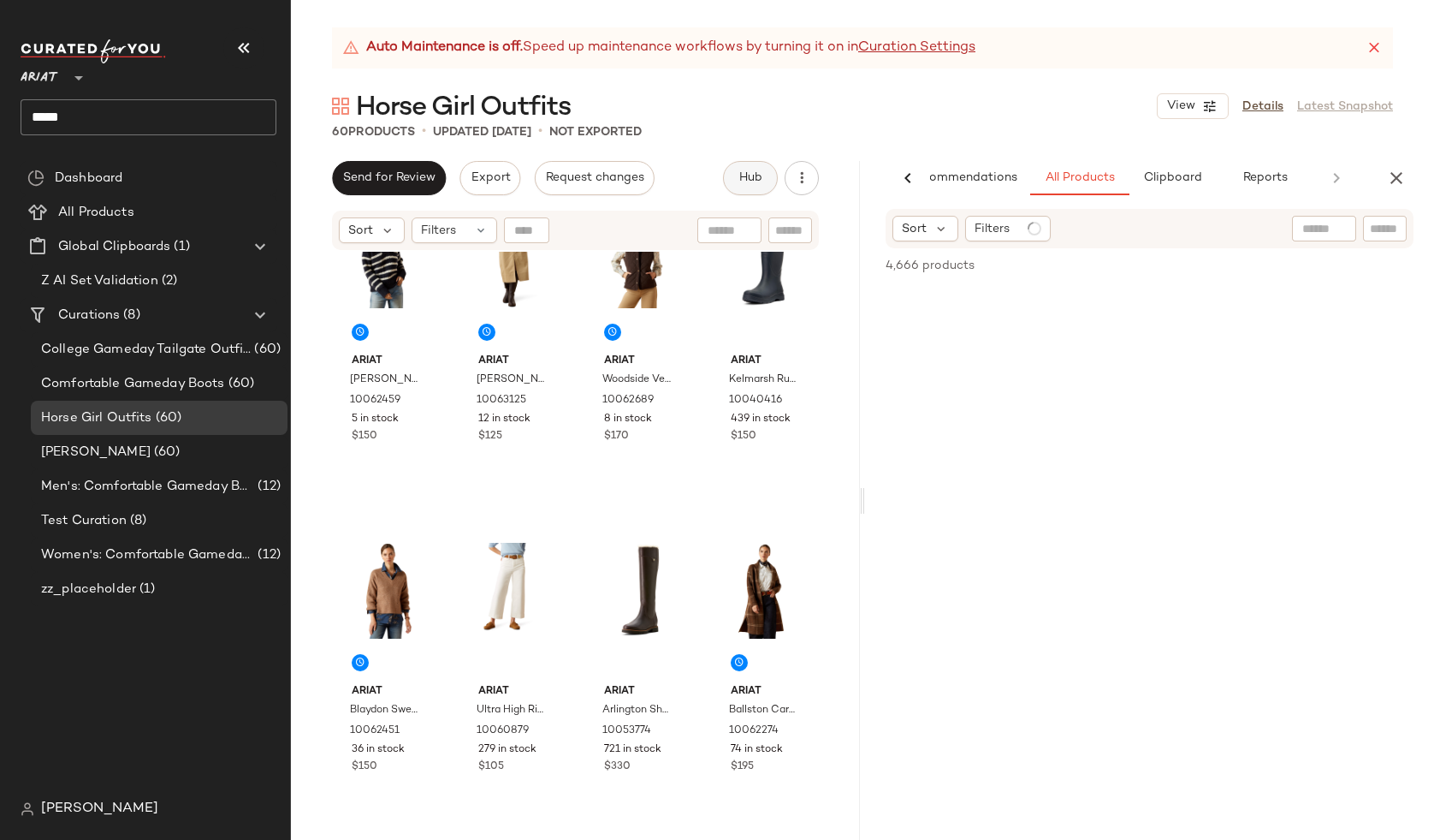
scroll to position [0, 50]
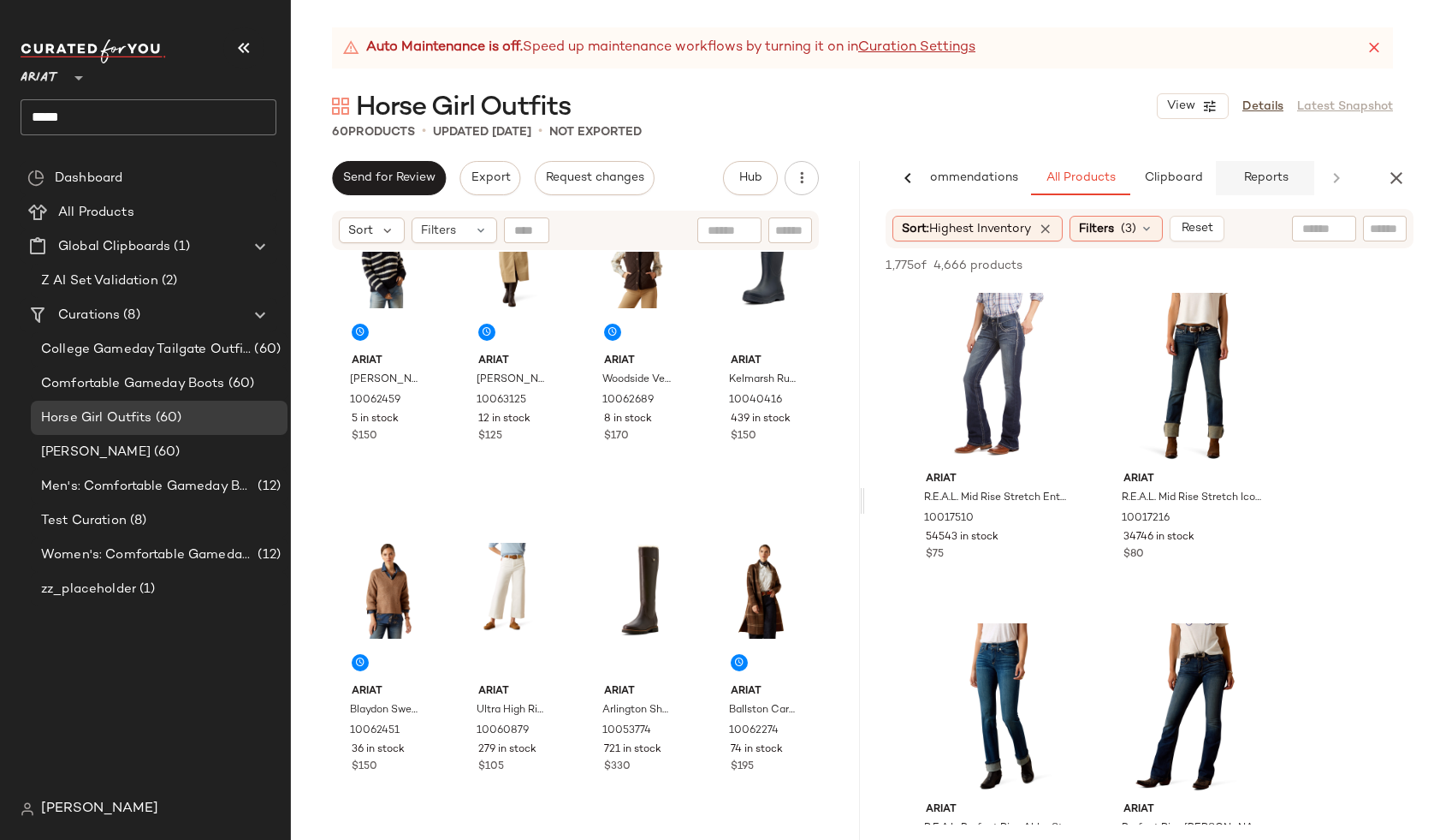
click at [1262, 180] on span "Reports" at bounding box center [1265, 178] width 46 height 14
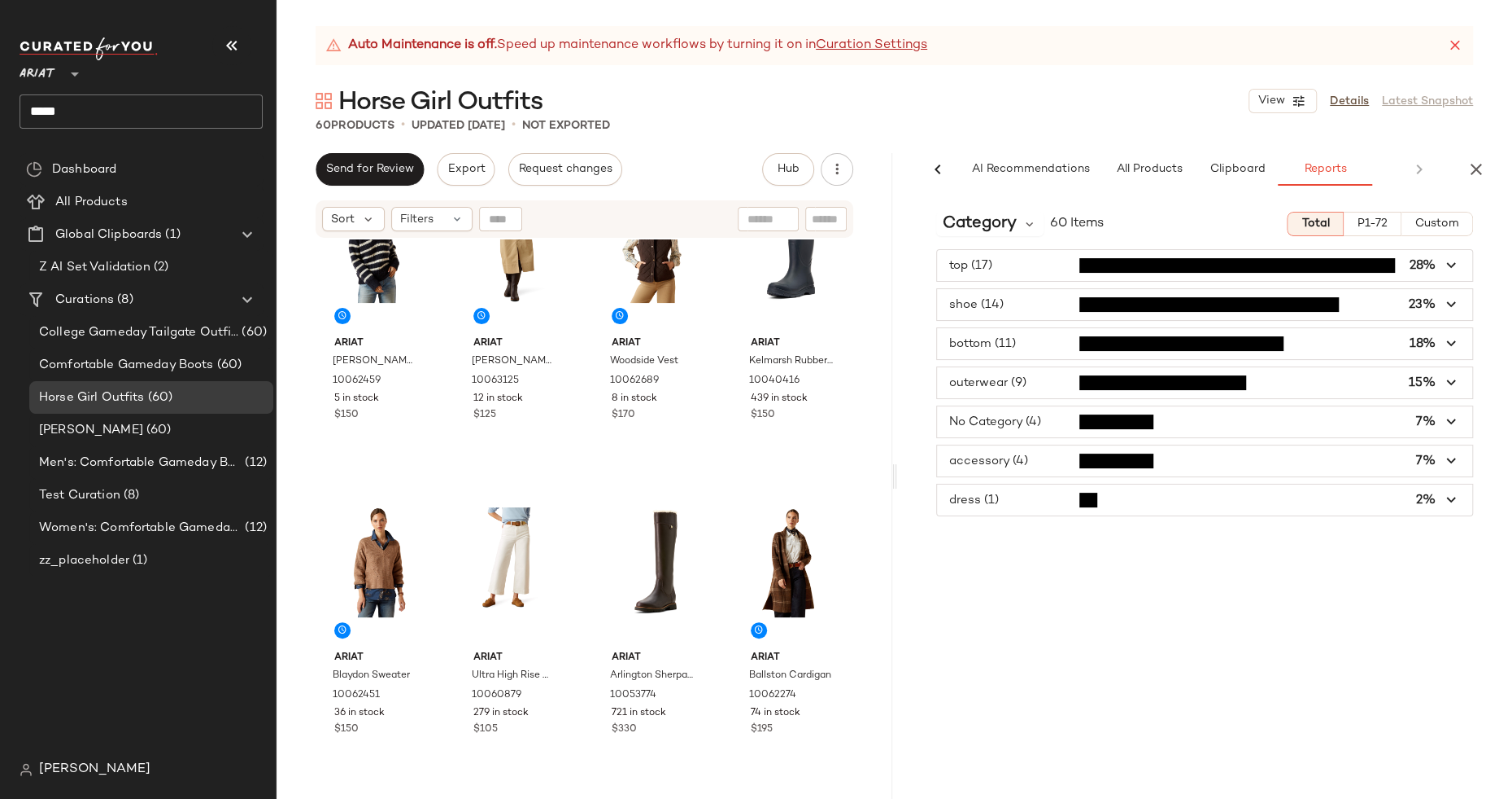
scroll to position [0, 0]
